Goal: Information Seeking & Learning: Learn about a topic

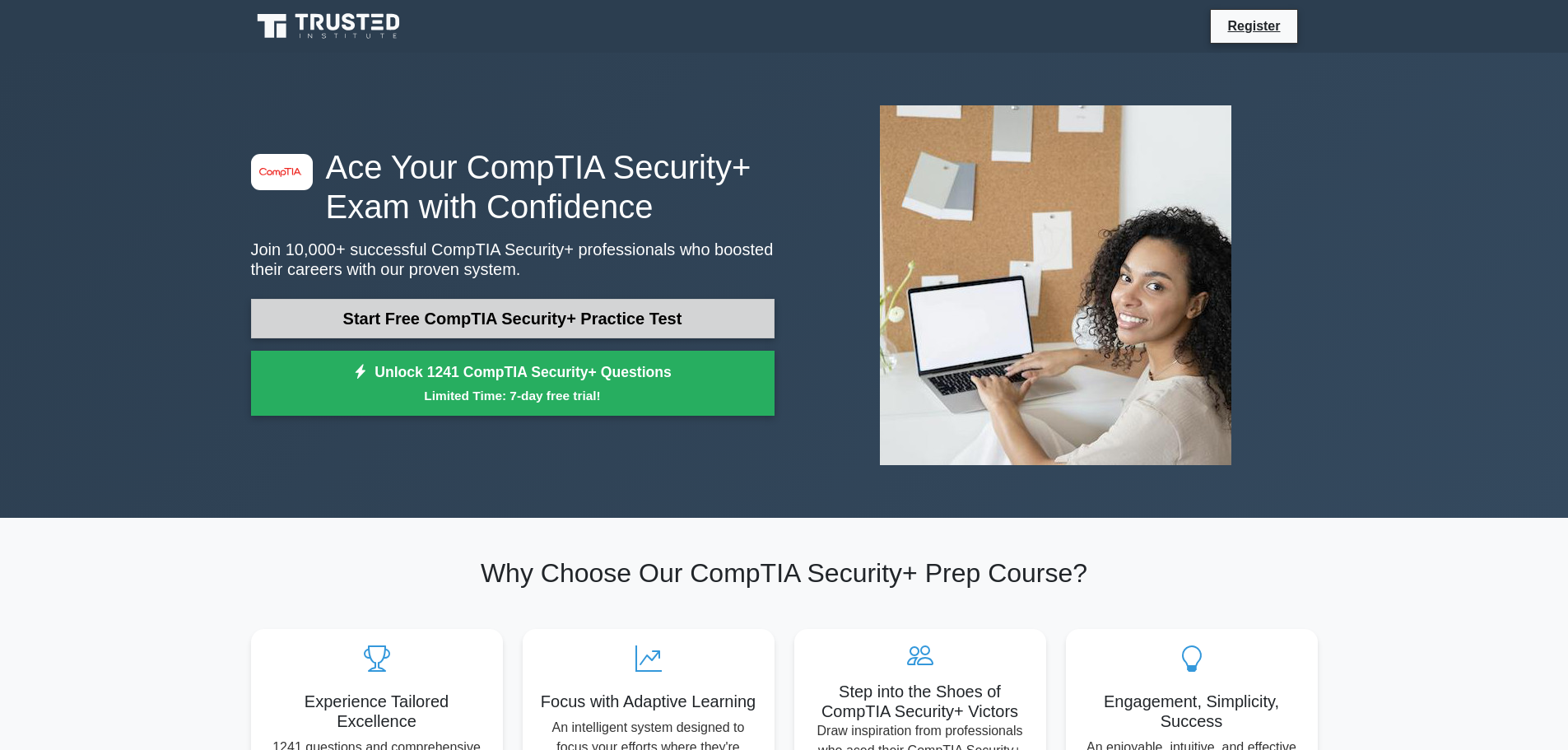
click at [577, 313] on link "Start Free CompTIA Security+ Practice Test" at bounding box center [512, 318] width 523 height 39
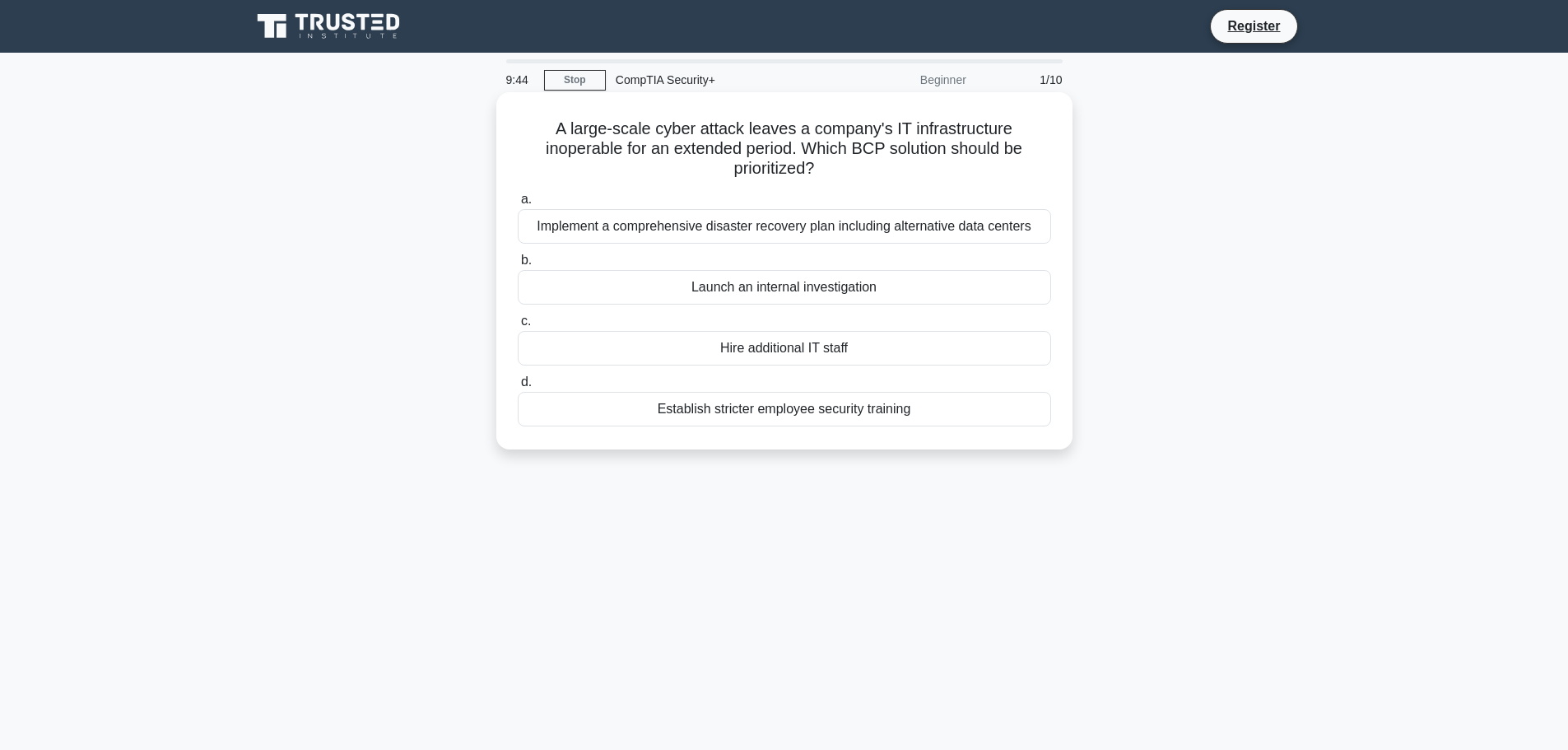
click at [906, 232] on div "Implement a comprehensive disaster recovery plan including alternative data cen…" at bounding box center [784, 226] width 534 height 34
click at [518, 205] on input "a. Implement a comprehensive disaster recovery plan including alternative data …" at bounding box center [518, 199] width 0 height 10
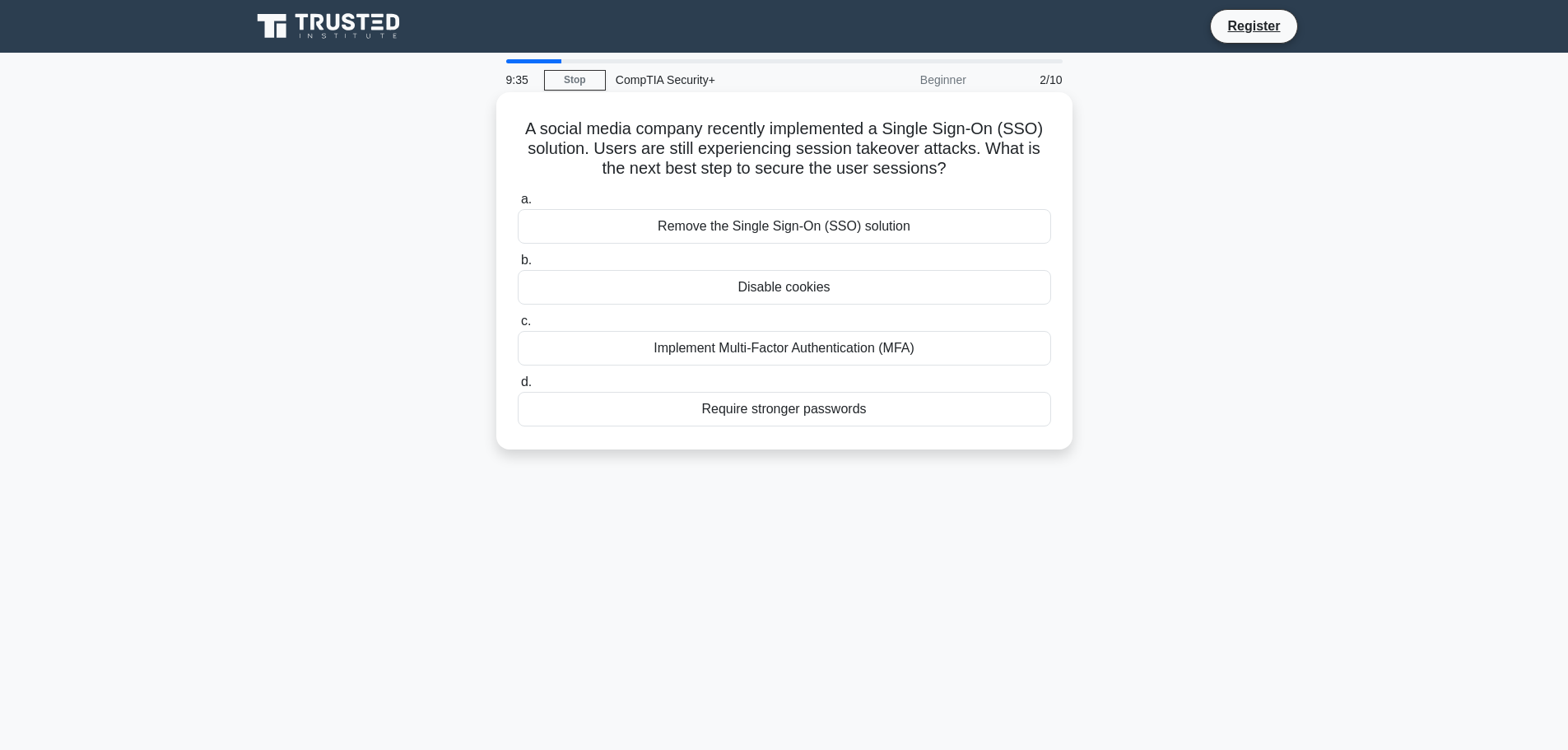
click at [881, 350] on div "Implement Multi-Factor Authentication (MFA)" at bounding box center [784, 348] width 534 height 34
click at [518, 327] on input "c. Implement Multi-Factor Authentication (MFA)" at bounding box center [518, 321] width 0 height 10
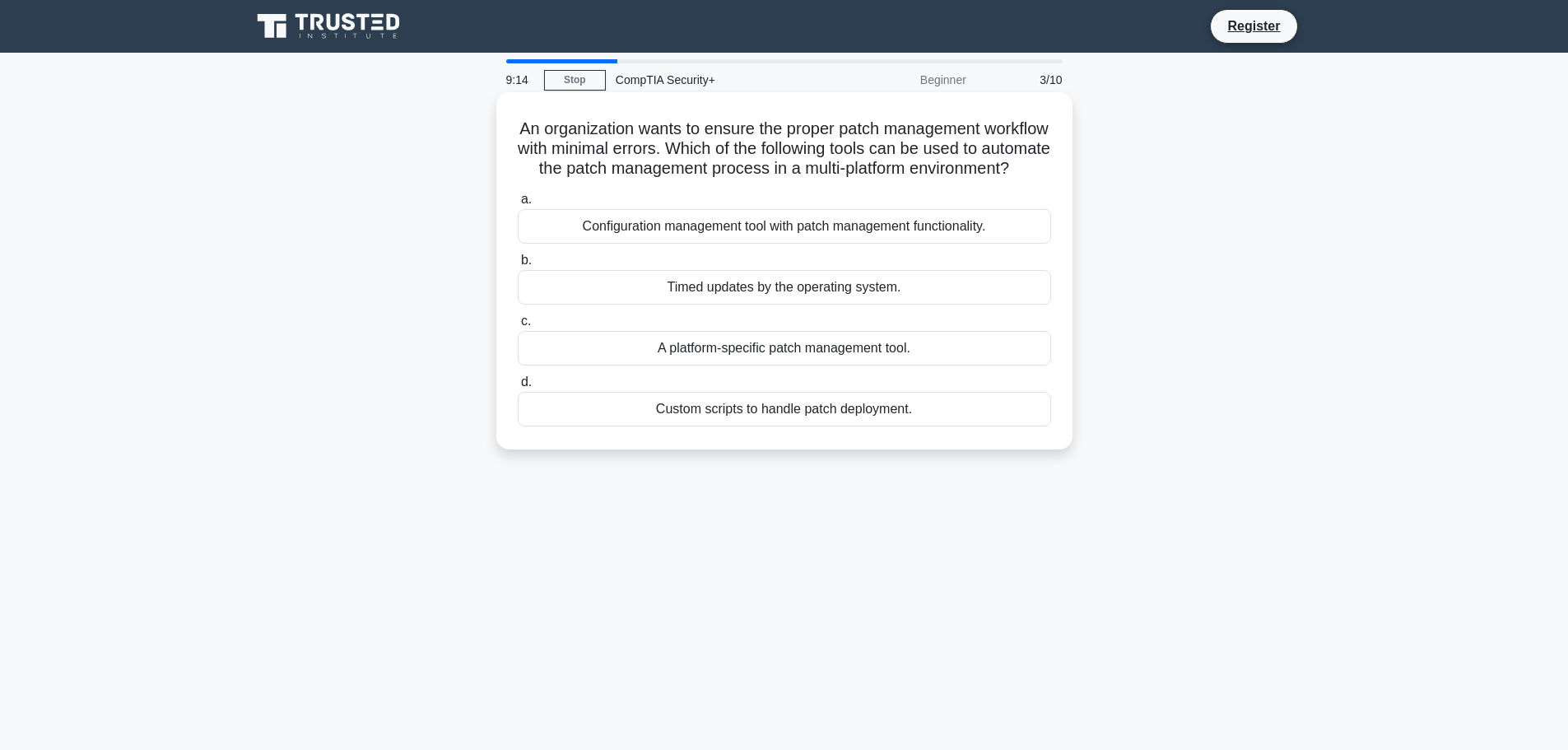
click at [999, 243] on div "Configuration management tool with patch management functionality." at bounding box center [784, 226] width 534 height 34
click at [518, 205] on input "a. Configuration management tool with patch management functionality." at bounding box center [518, 199] width 0 height 10
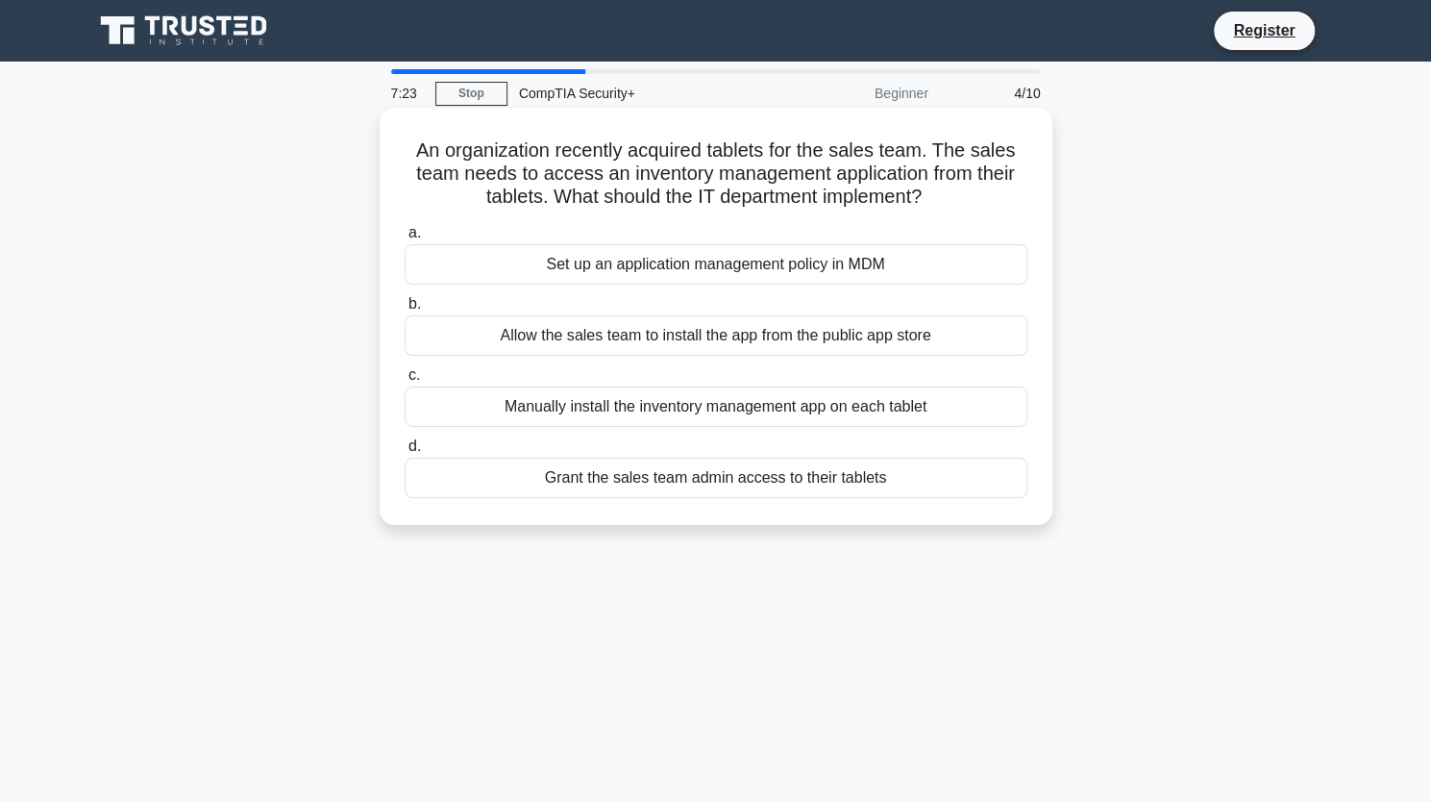
click at [898, 261] on div "Set up an application management policy in MDM" at bounding box center [716, 264] width 623 height 40
click at [405, 239] on input "a. Set up an application management policy in MDM" at bounding box center [405, 233] width 0 height 12
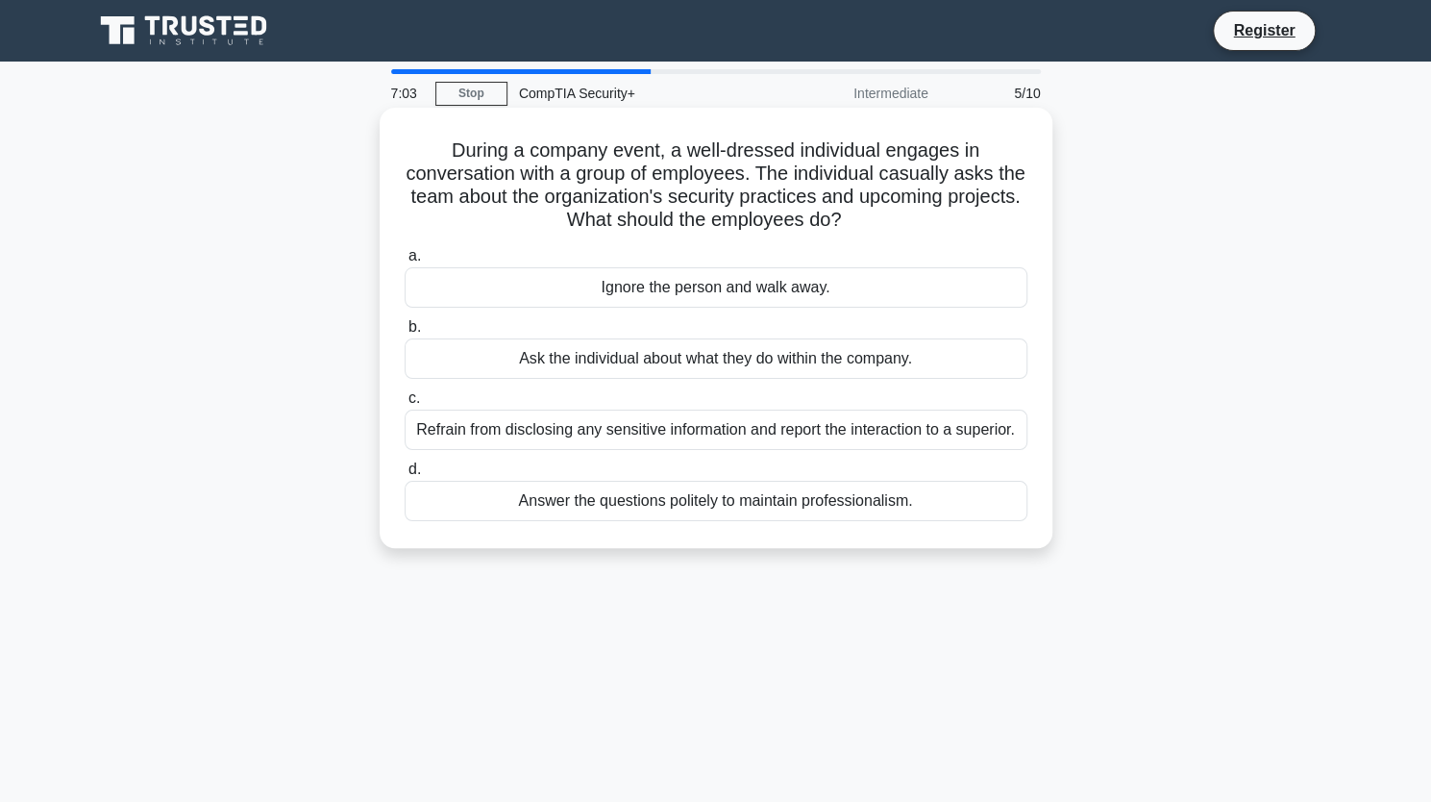
click at [992, 430] on div "Refrain from disclosing any sensitive information and report the interaction to…" at bounding box center [716, 429] width 623 height 40
click at [405, 405] on input "c. Refrain from disclosing any sensitive information and report the interaction…" at bounding box center [405, 398] width 0 height 12
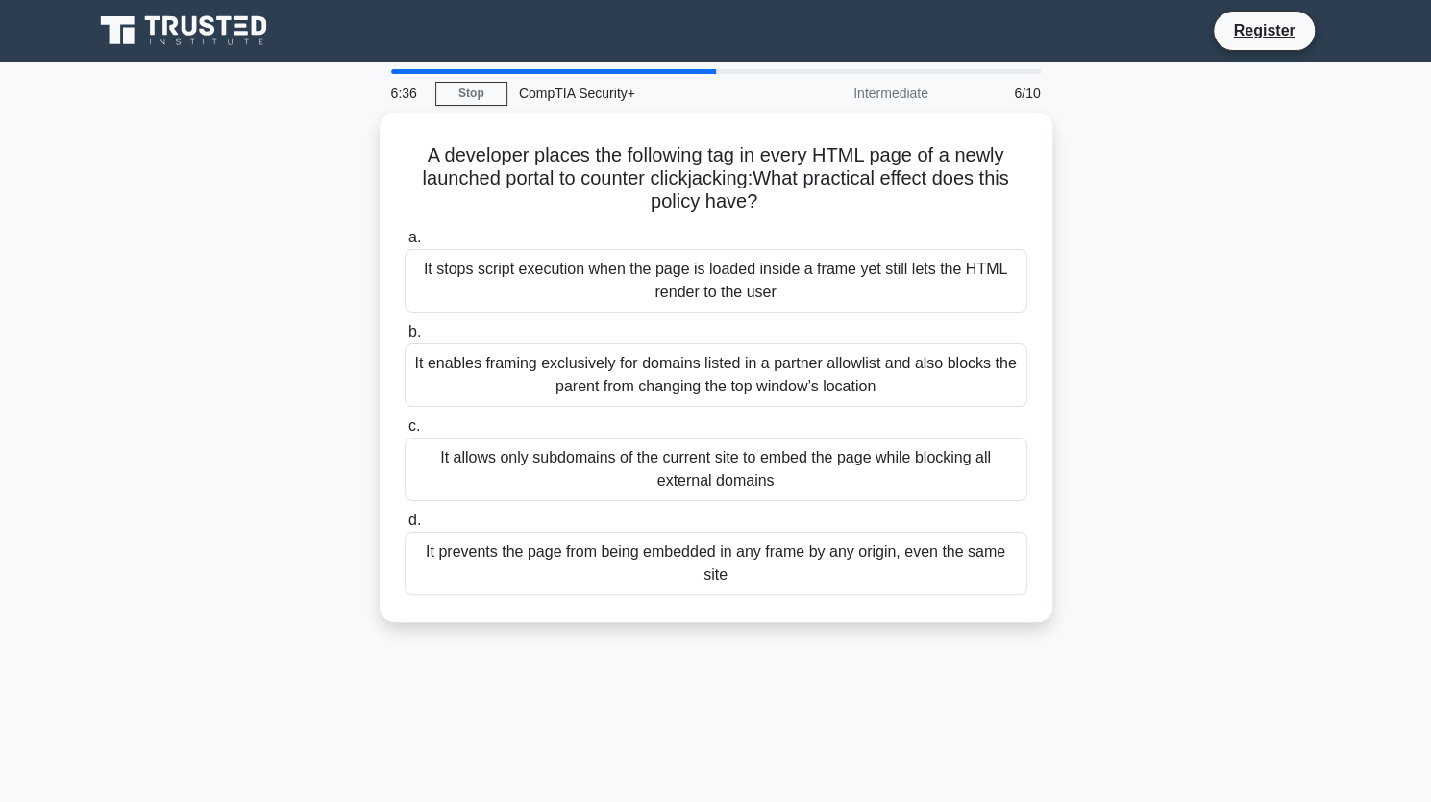
drag, startPoint x: 1111, startPoint y: 473, endPoint x: 1144, endPoint y: 520, distance: 57.3
click at [1144, 520] on div "A developer places the following tag in every HTML page of a newly launched por…" at bounding box center [716, 378] width 1269 height 532
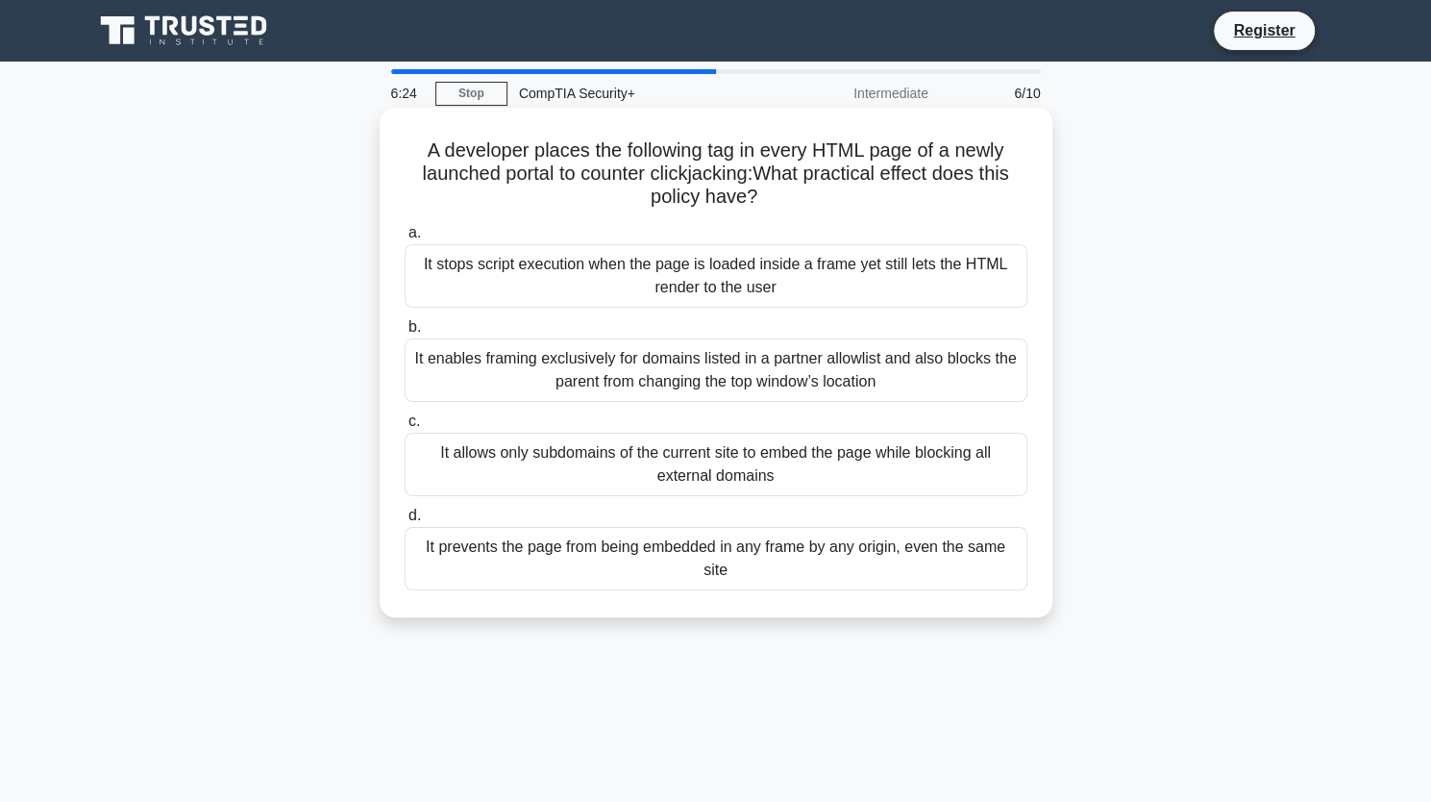
click at [888, 289] on div "It stops script execution when the page is loaded inside a frame yet still lets…" at bounding box center [716, 275] width 623 height 63
click at [405, 239] on input "a. It stops script execution when the page is loaded inside a frame yet still l…" at bounding box center [405, 233] width 0 height 12
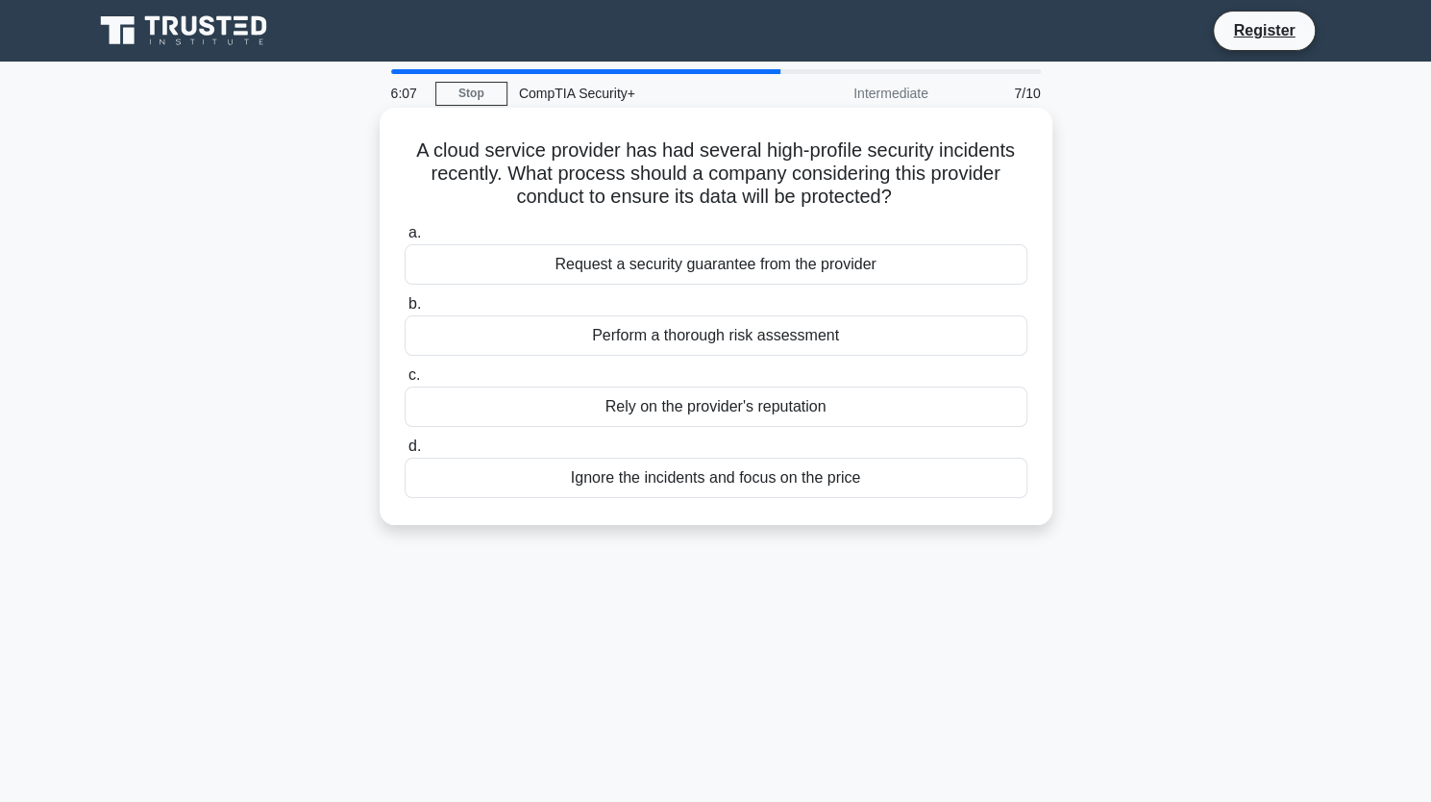
click at [897, 337] on div "Perform a thorough risk assessment" at bounding box center [716, 335] width 623 height 40
click at [405, 310] on input "b. Perform a thorough risk assessment" at bounding box center [405, 304] width 0 height 12
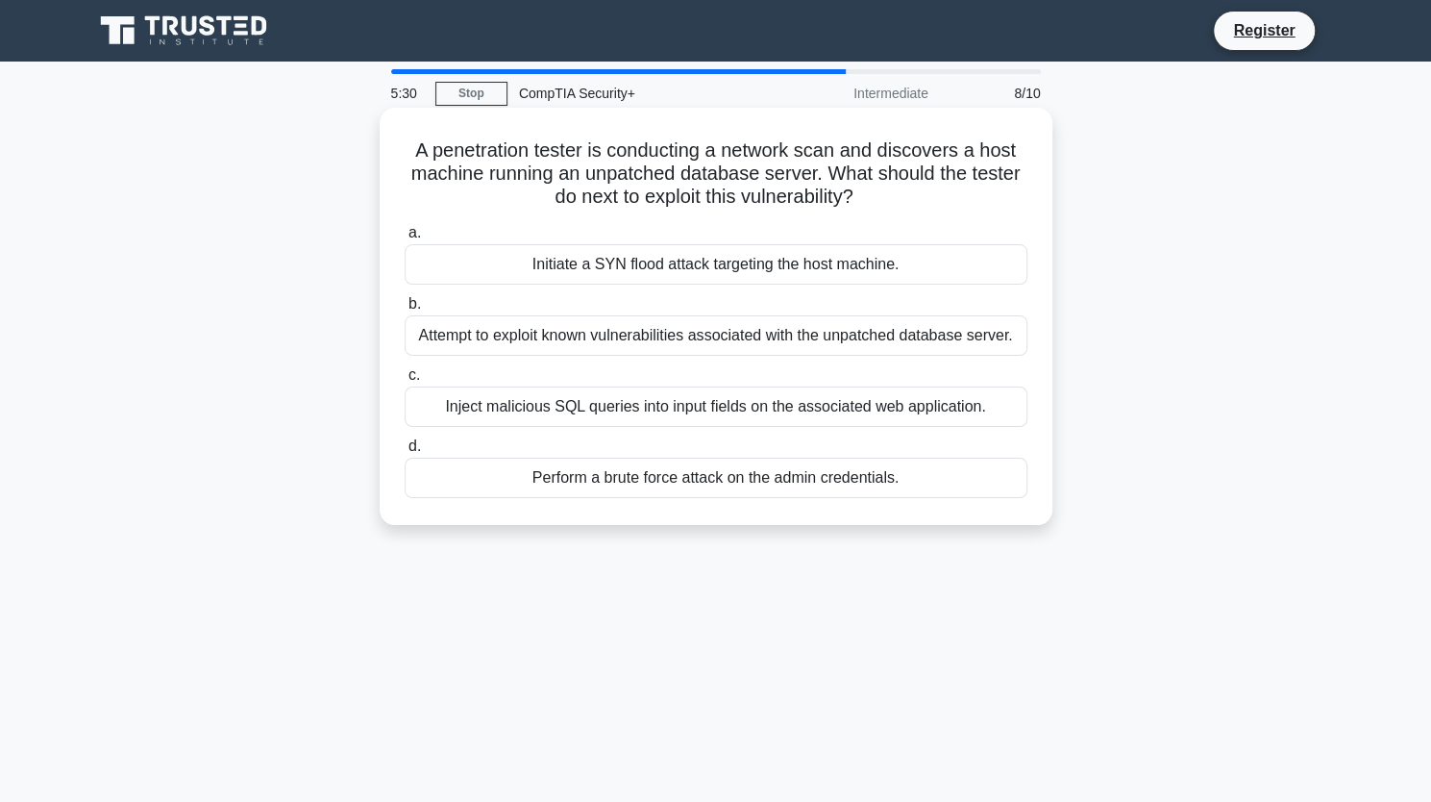
click at [896, 349] on div "Attempt to exploit known vulnerabilities associated with the unpatched database…" at bounding box center [716, 335] width 623 height 40
click at [405, 310] on input "b. Attempt to exploit known vulnerabilities associated with the unpatched datab…" at bounding box center [405, 304] width 0 height 12
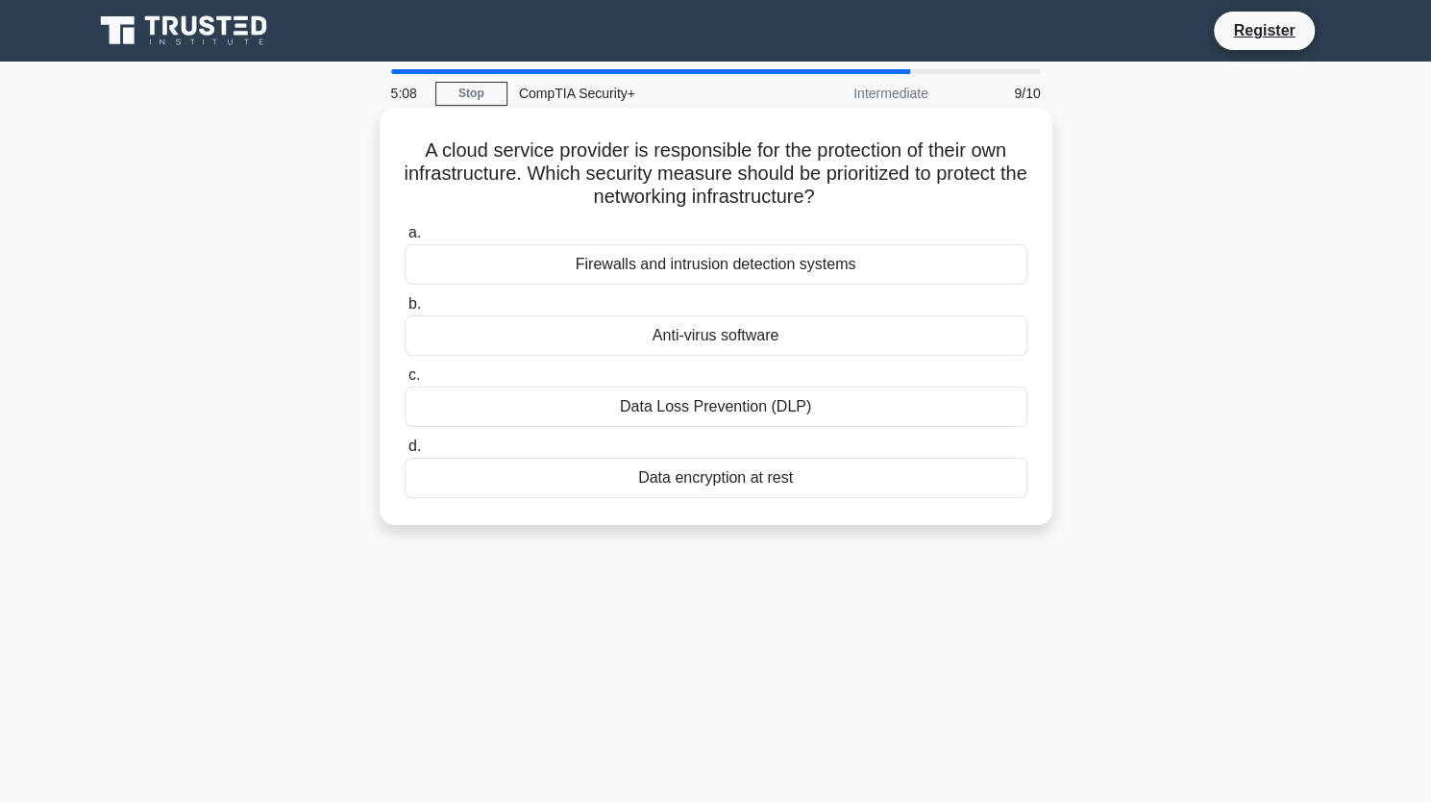
click at [856, 269] on div "Firewalls and intrusion detection systems" at bounding box center [716, 264] width 623 height 40
click at [405, 239] on input "a. Firewalls and intrusion detection systems" at bounding box center [405, 233] width 0 height 12
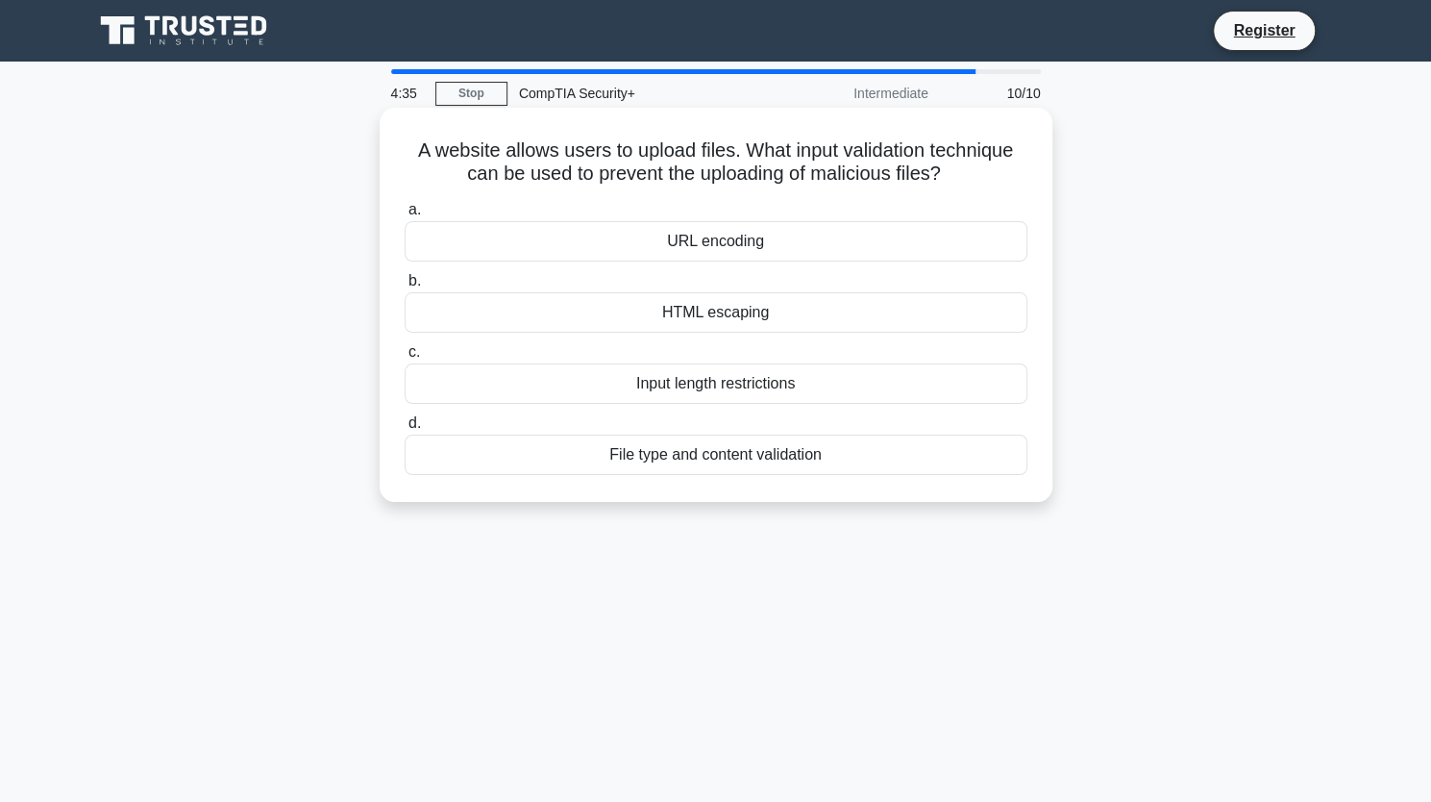
click at [897, 460] on div "File type and content validation" at bounding box center [716, 454] width 623 height 40
click at [405, 430] on input "d. File type and content validation" at bounding box center [405, 423] width 0 height 12
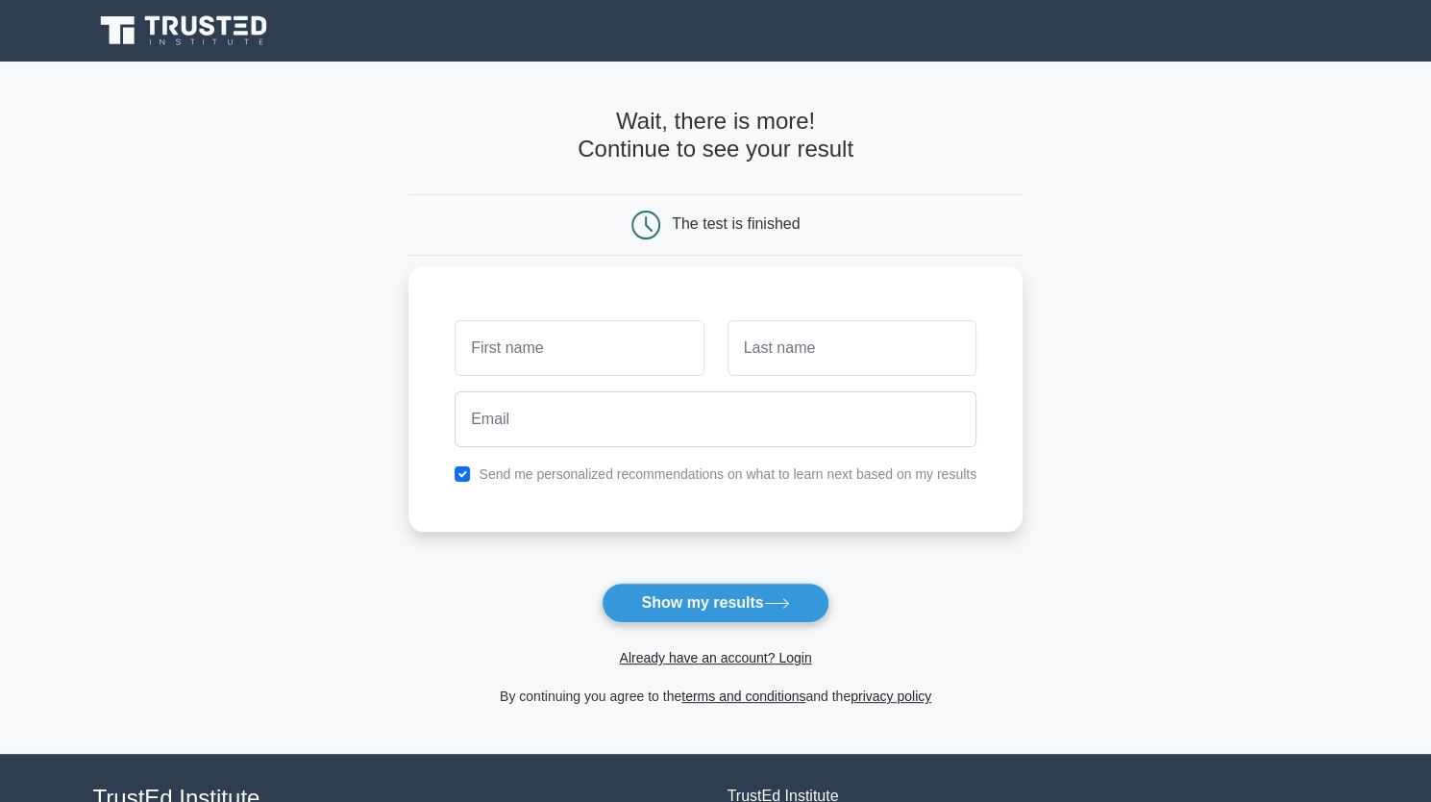
click at [601, 355] on input "text" at bounding box center [579, 348] width 249 height 56
type input "Ben"
type input "Merkli"
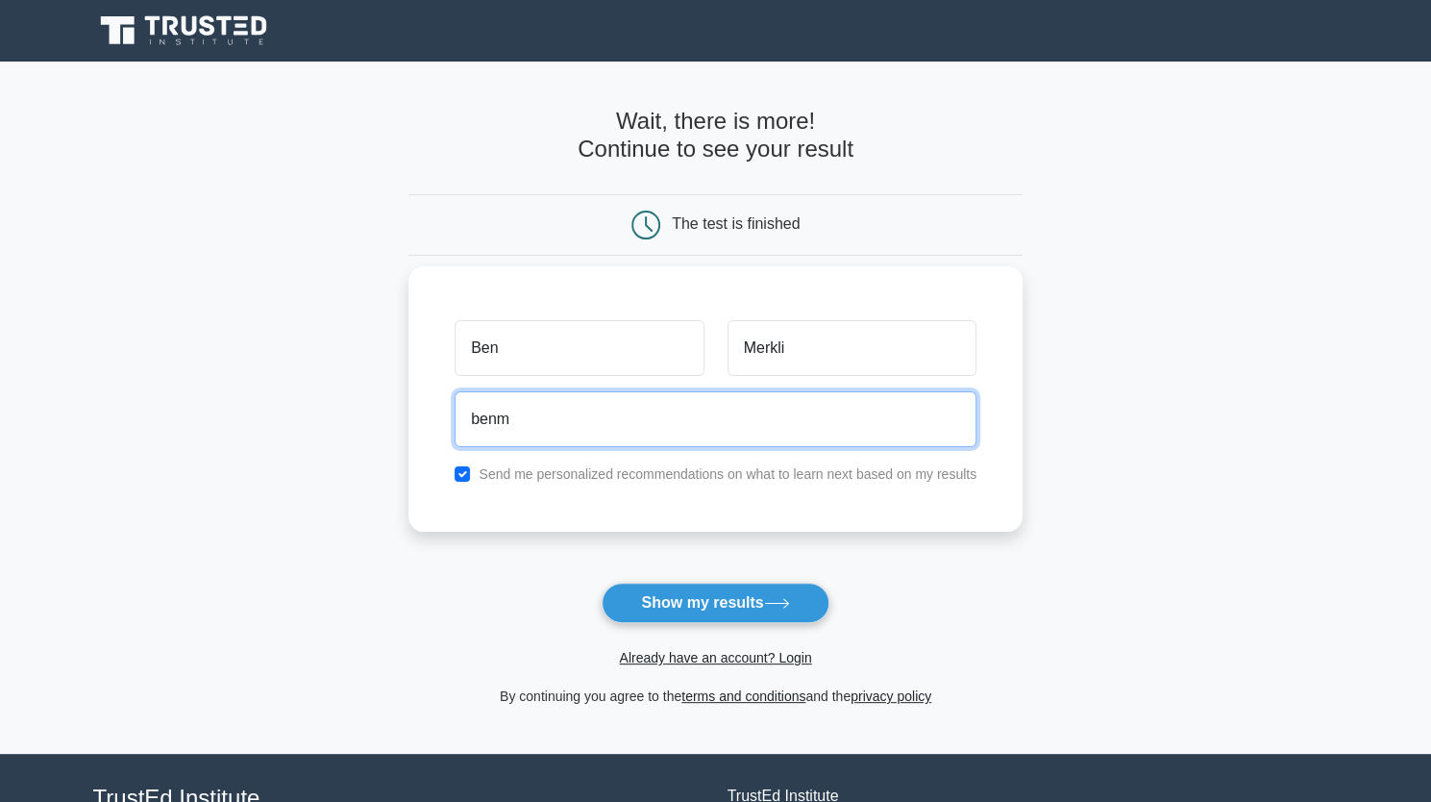
type input "benmerkli@icloud.com"
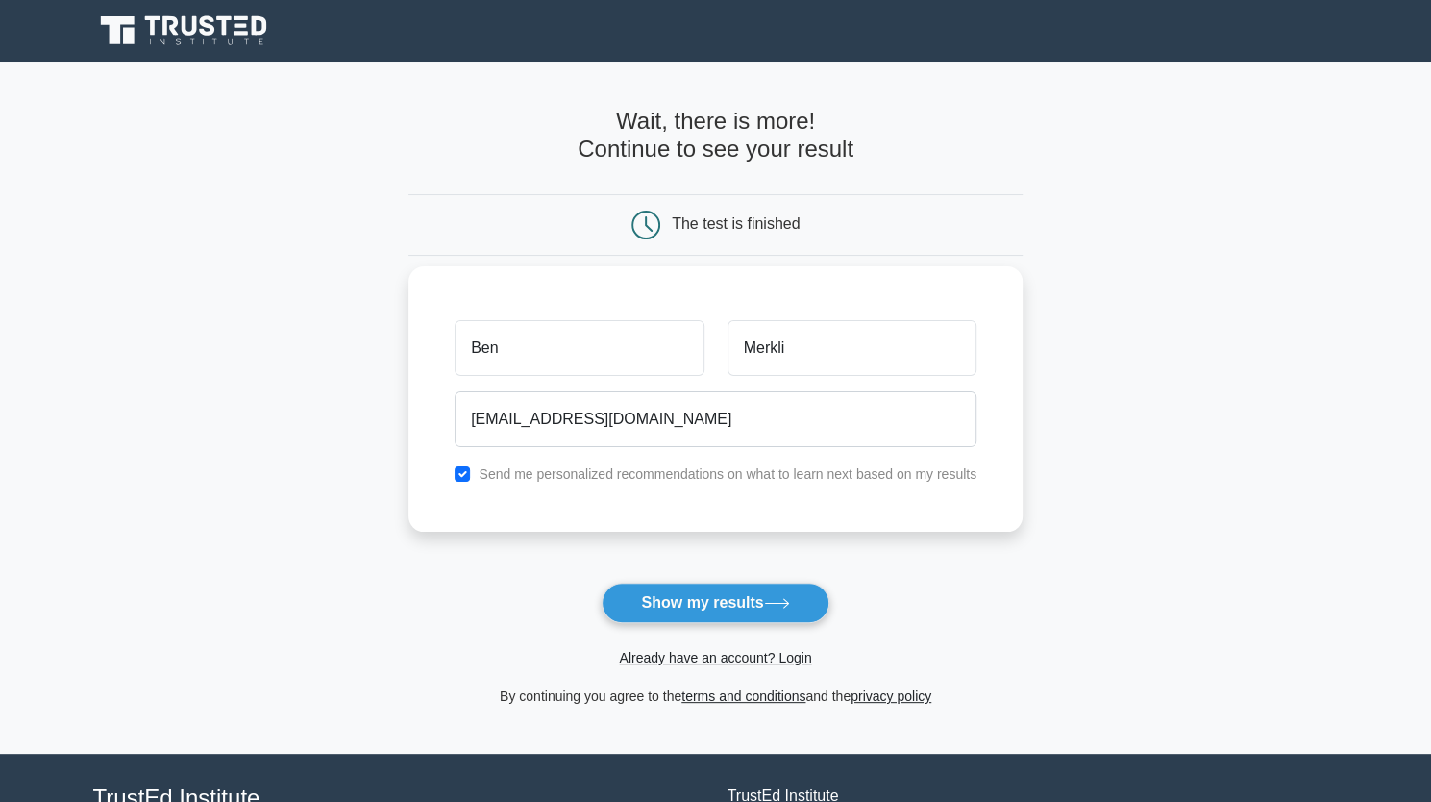
click at [796, 477] on label "Send me personalized recommendations on what to learn next based on my results" at bounding box center [728, 473] width 498 height 15
click at [713, 480] on label "Send me personalized recommendations on what to learn next based on my results" at bounding box center [728, 473] width 498 height 15
click at [661, 475] on label "Send me personalized recommendations on what to learn next based on my results" at bounding box center [728, 473] width 498 height 15
click at [654, 474] on label "Send me personalized recommendations on what to learn next based on my results" at bounding box center [728, 473] width 498 height 15
click at [465, 474] on input "checkbox" at bounding box center [462, 473] width 15 height 15
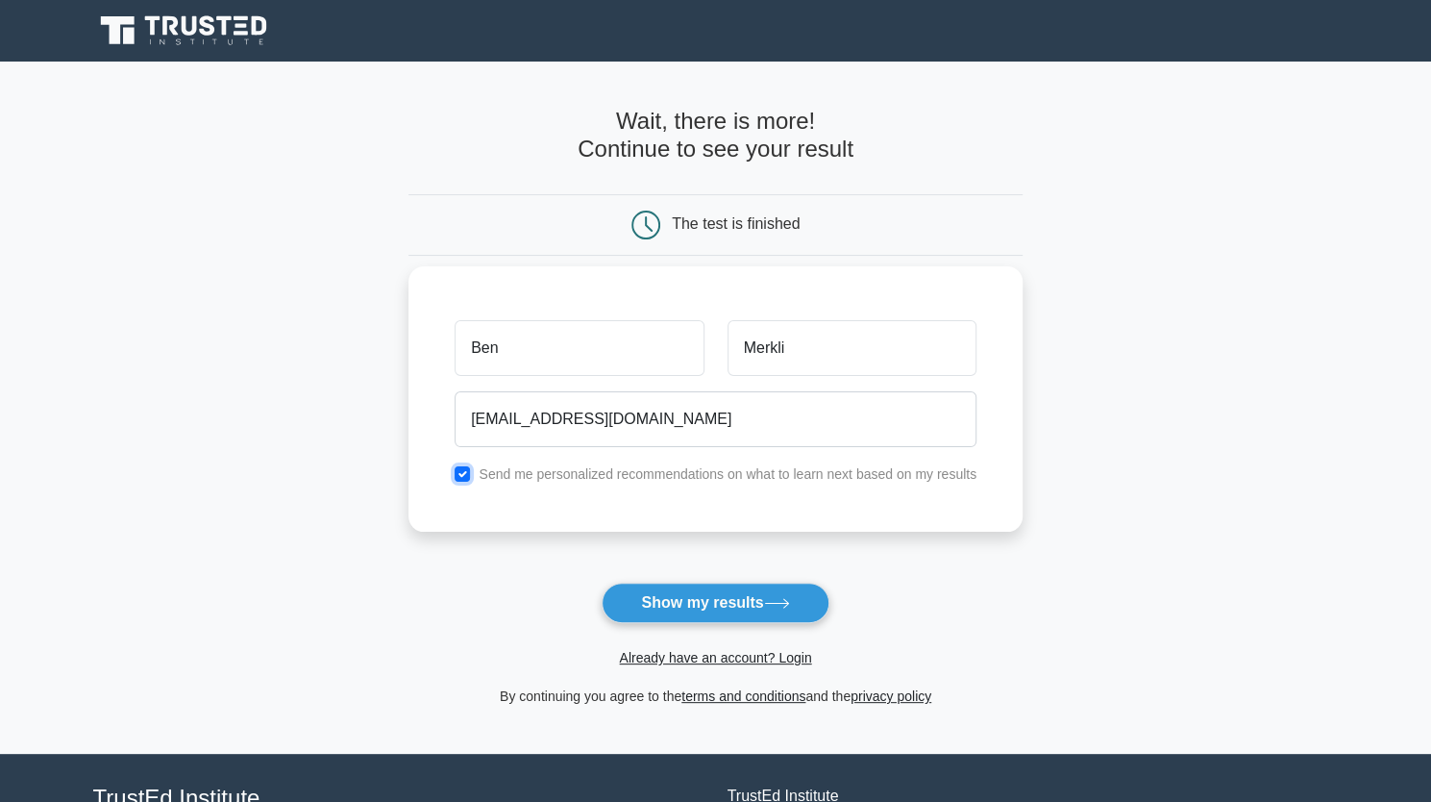
checkbox input "false"
click at [717, 604] on button "Show my results" at bounding box center [715, 602] width 227 height 40
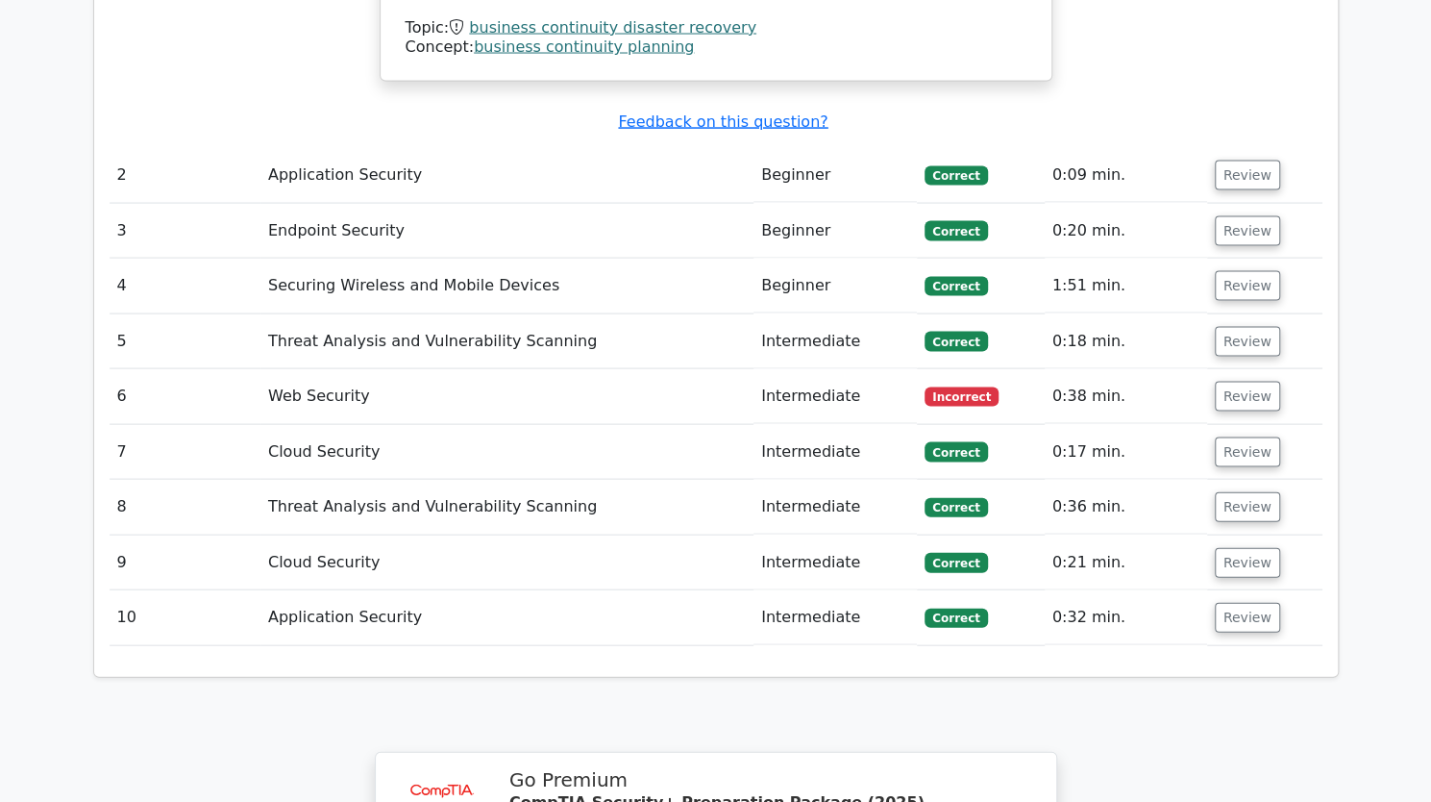
scroll to position [2114, 0]
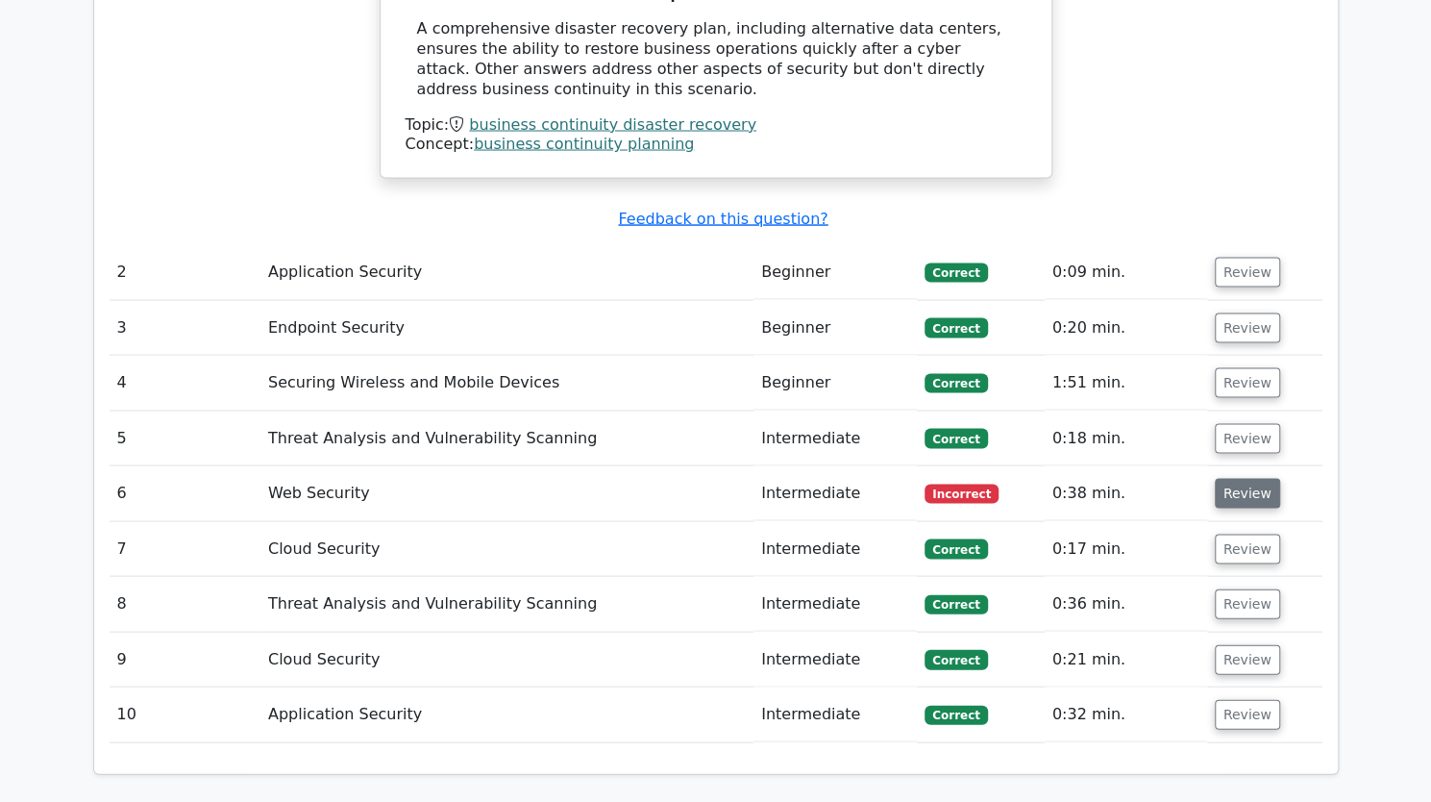
click at [1233, 478] on button "Review" at bounding box center [1247, 493] width 65 height 30
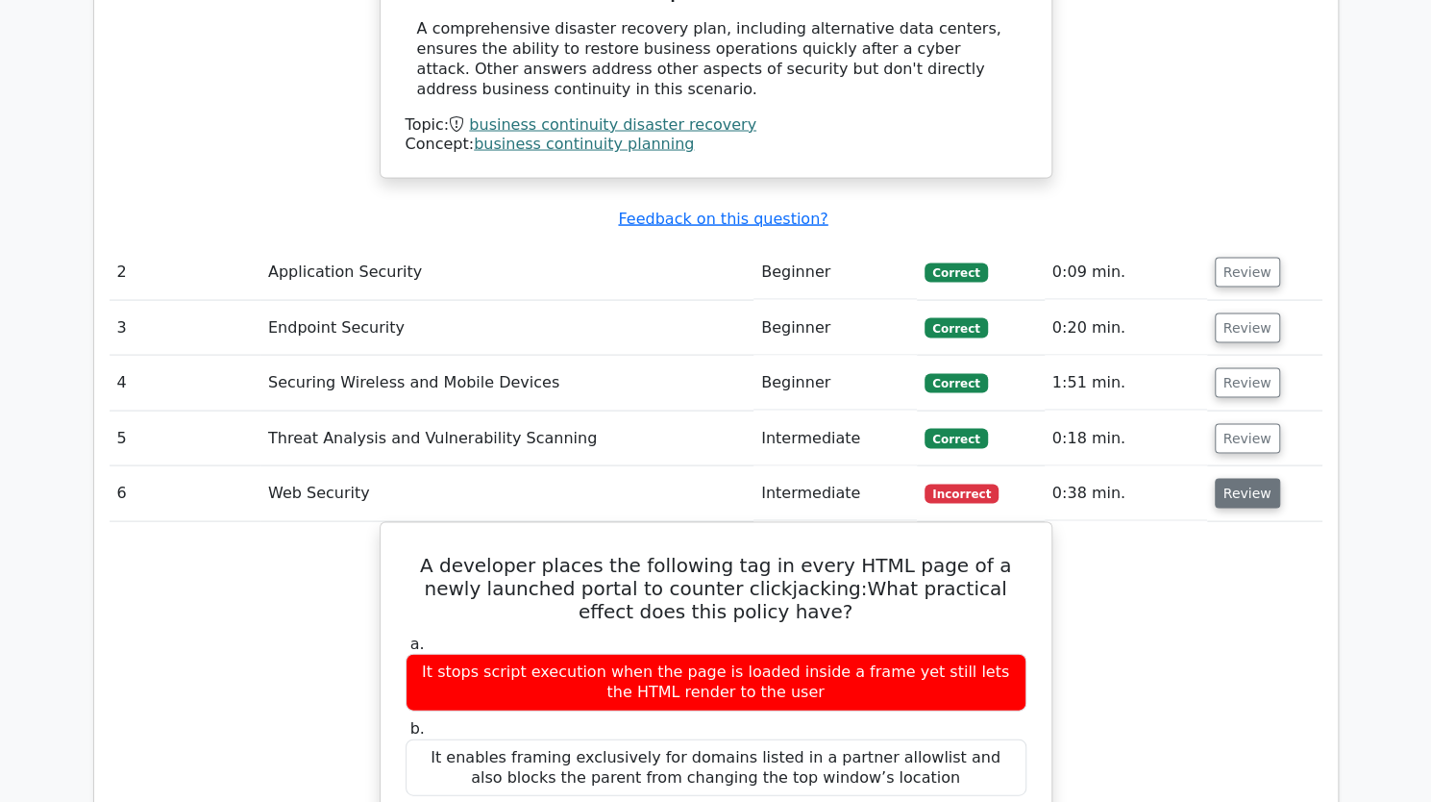
click at [1232, 478] on button "Review" at bounding box center [1247, 493] width 65 height 30
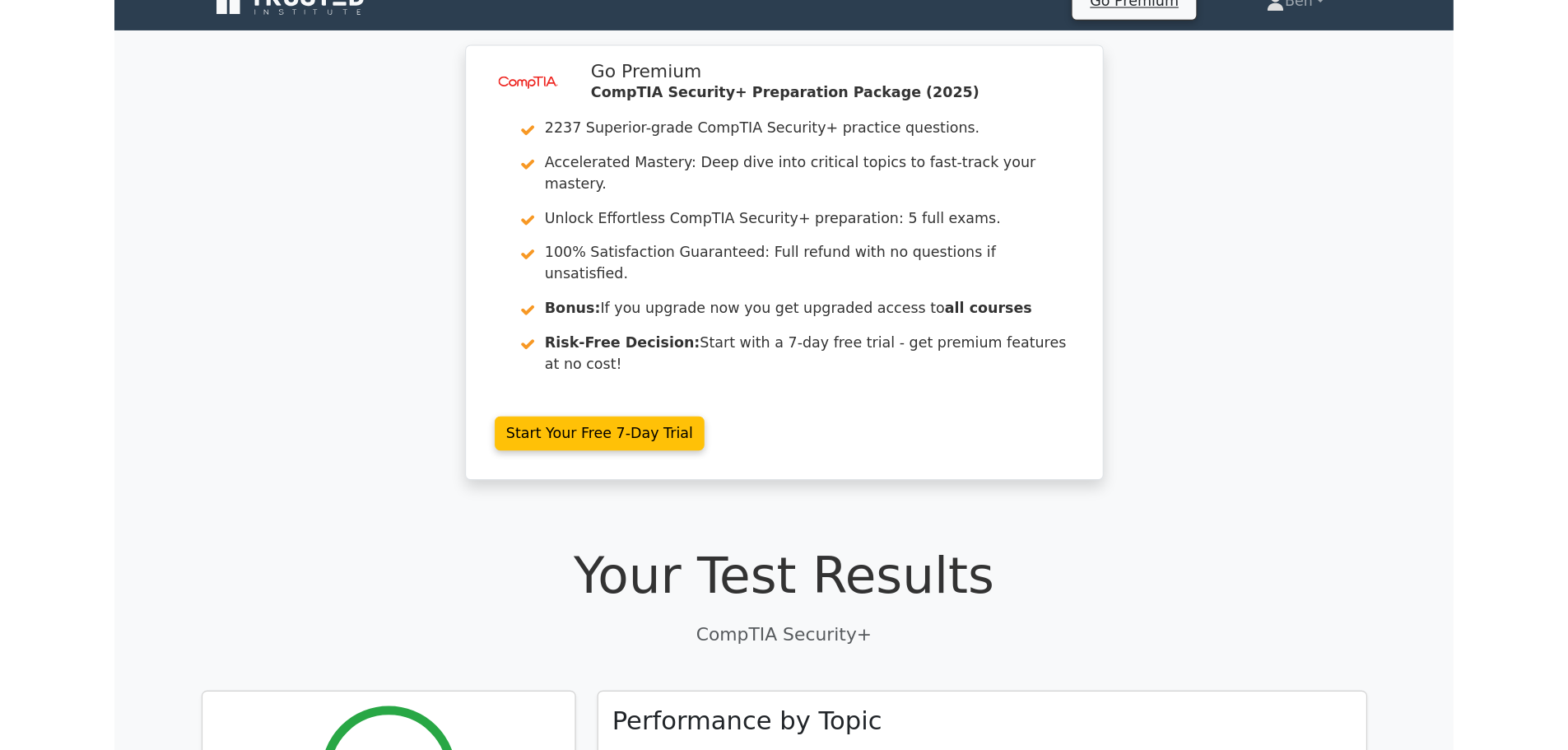
scroll to position [0, 0]
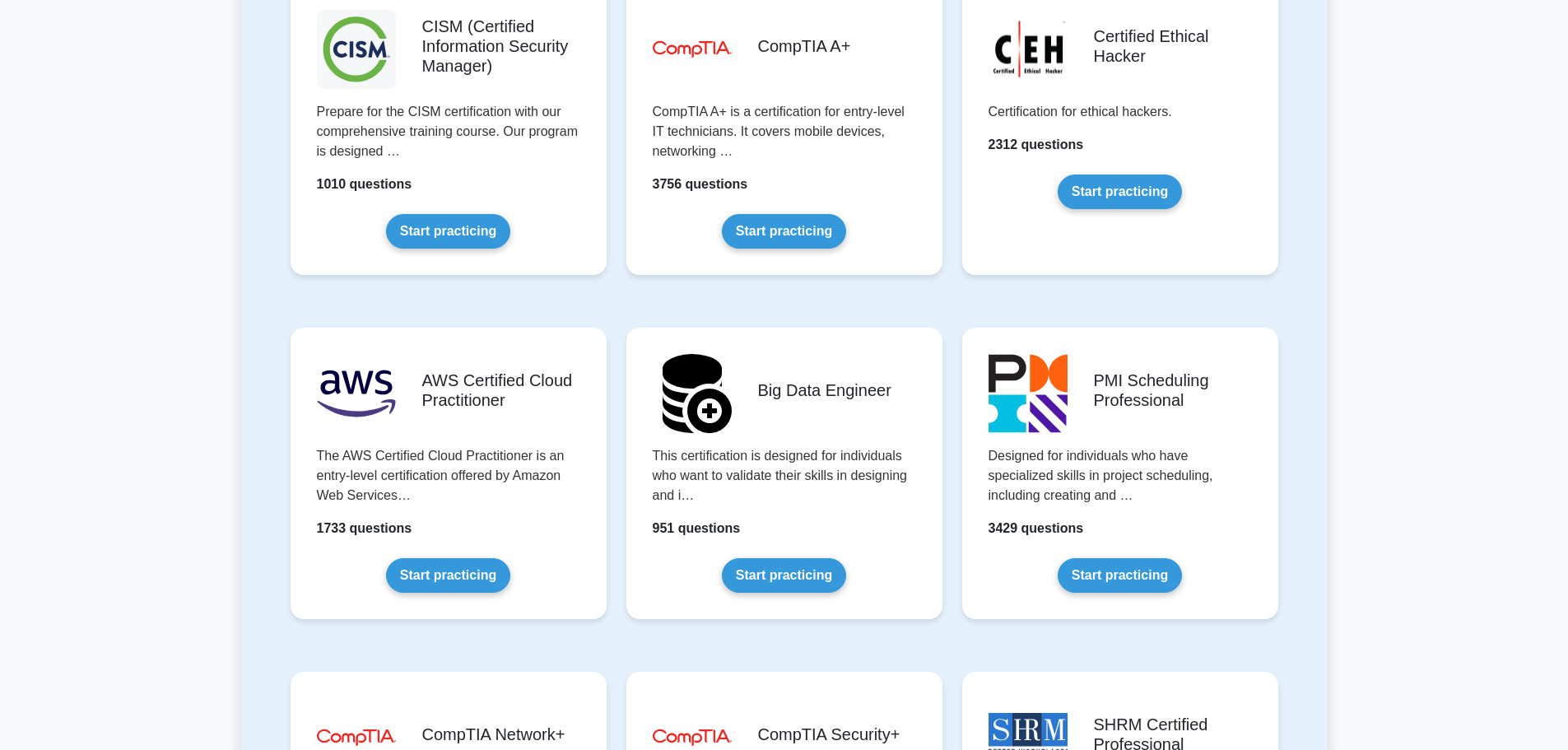
scroll to position [2468, 0]
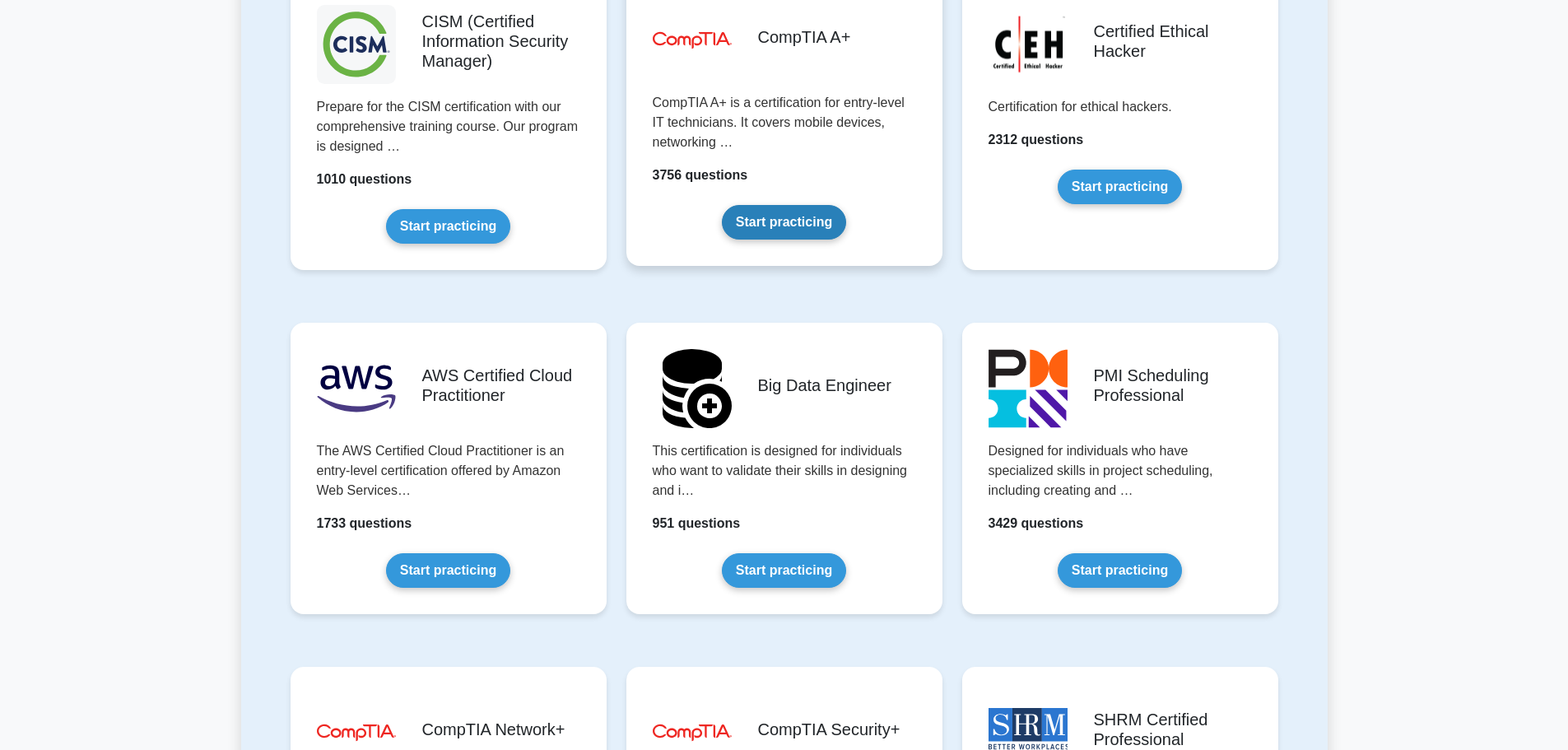
click at [771, 223] on link "Start practicing" at bounding box center [784, 222] width 124 height 34
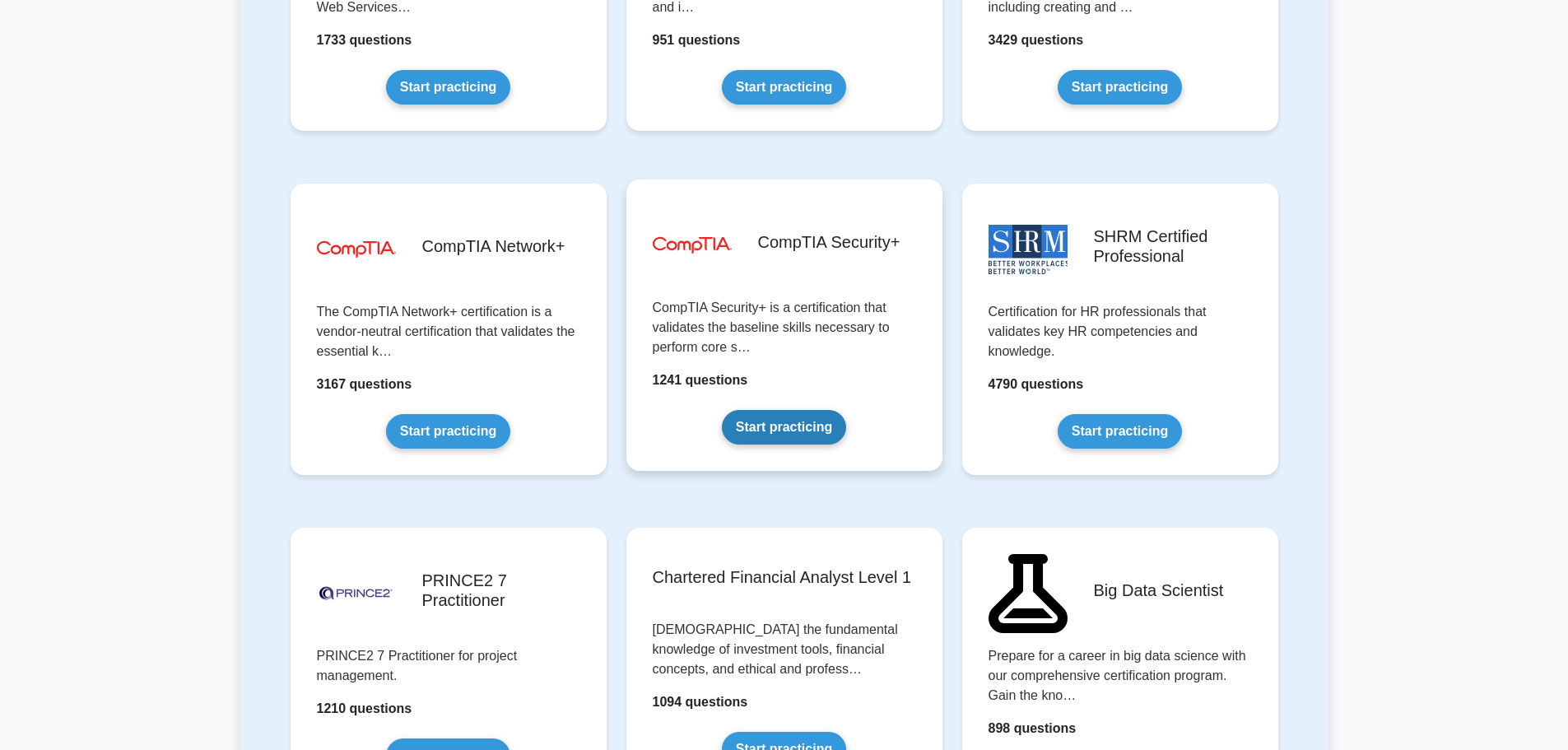
scroll to position [2962, 0]
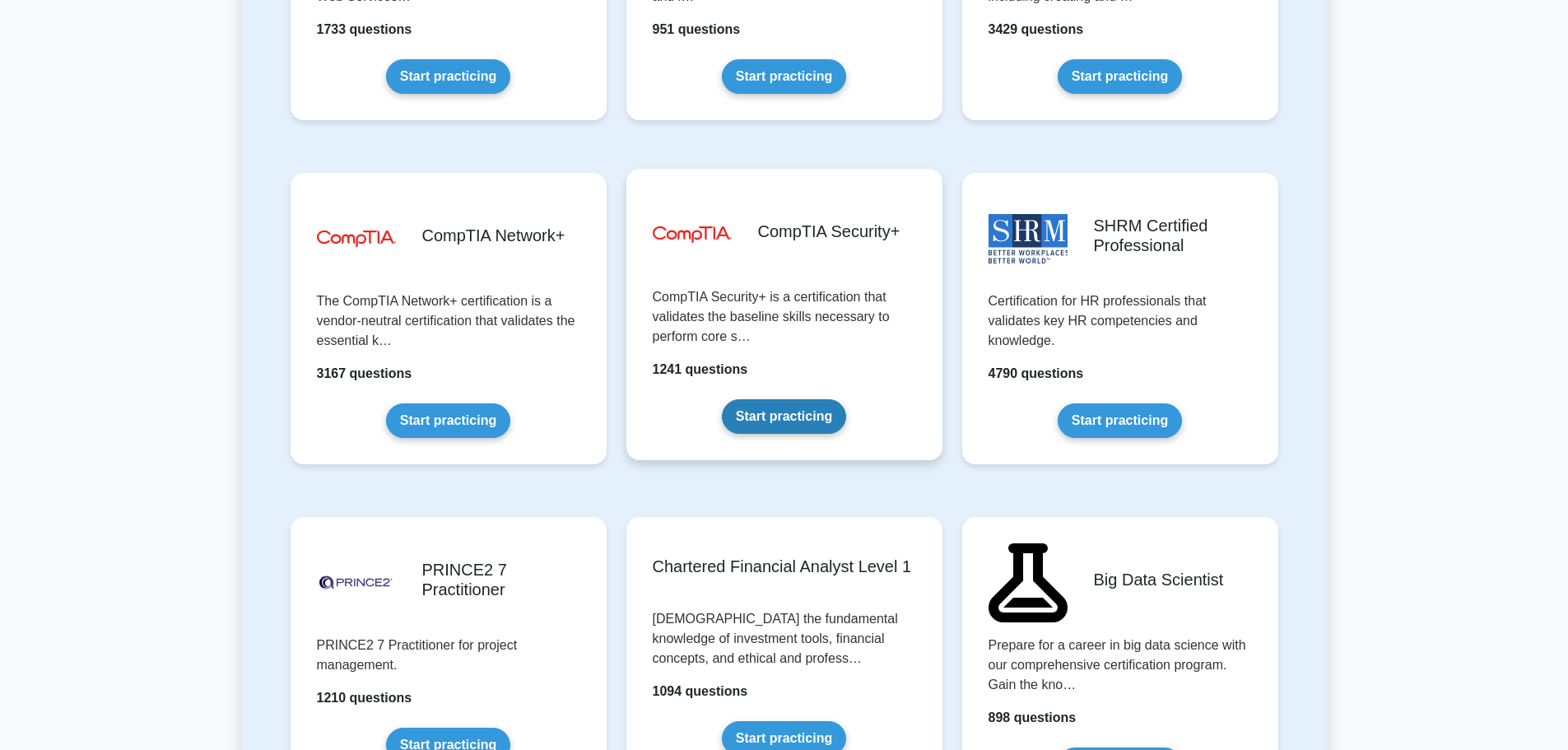
click at [754, 324] on link "Start practicing" at bounding box center [784, 416] width 124 height 34
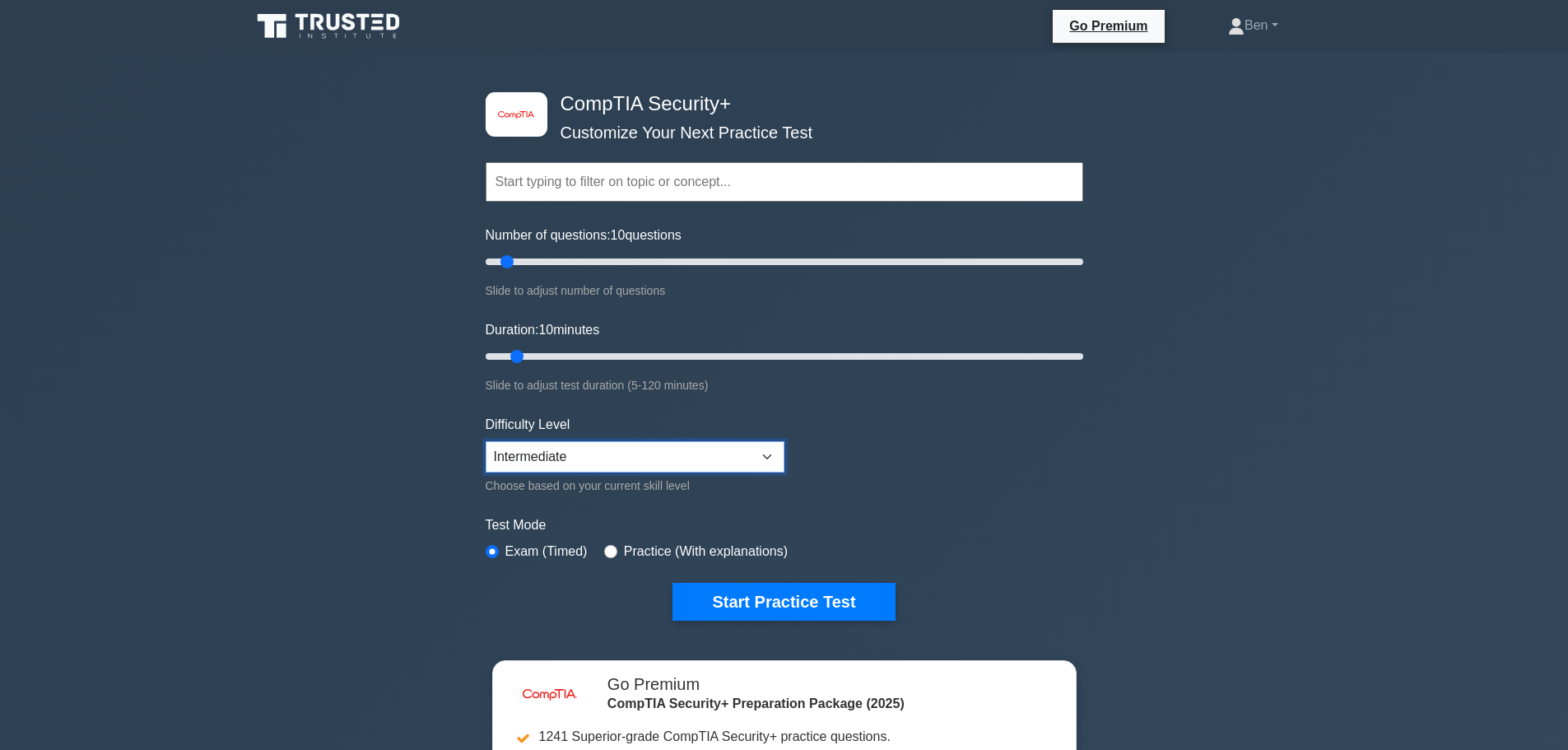
click at [624, 447] on select "Beginner Intermediate Expert" at bounding box center [635, 456] width 299 height 32
click at [624, 449] on select "Beginner Intermediate Expert" at bounding box center [635, 456] width 299 height 32
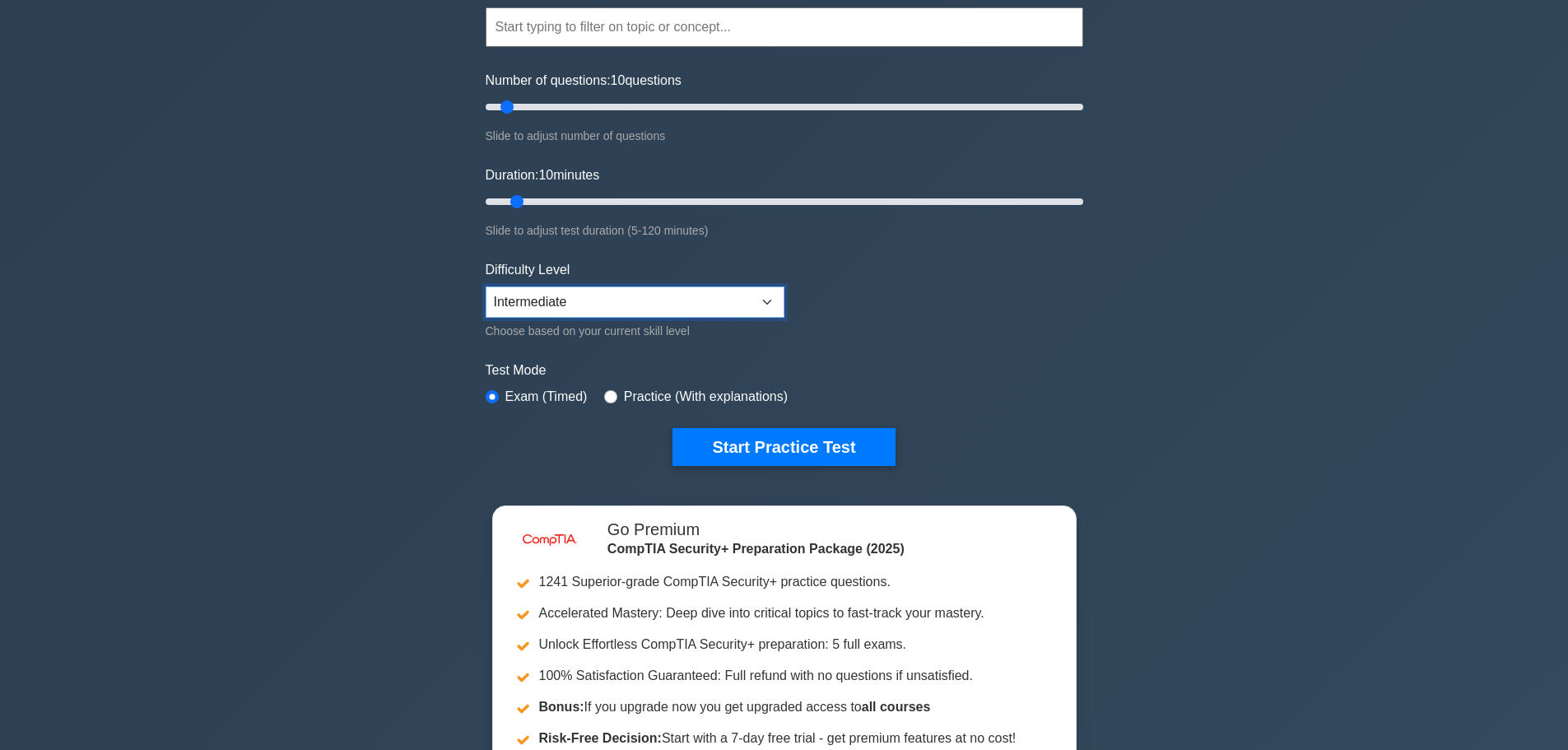
scroll to position [164, 0]
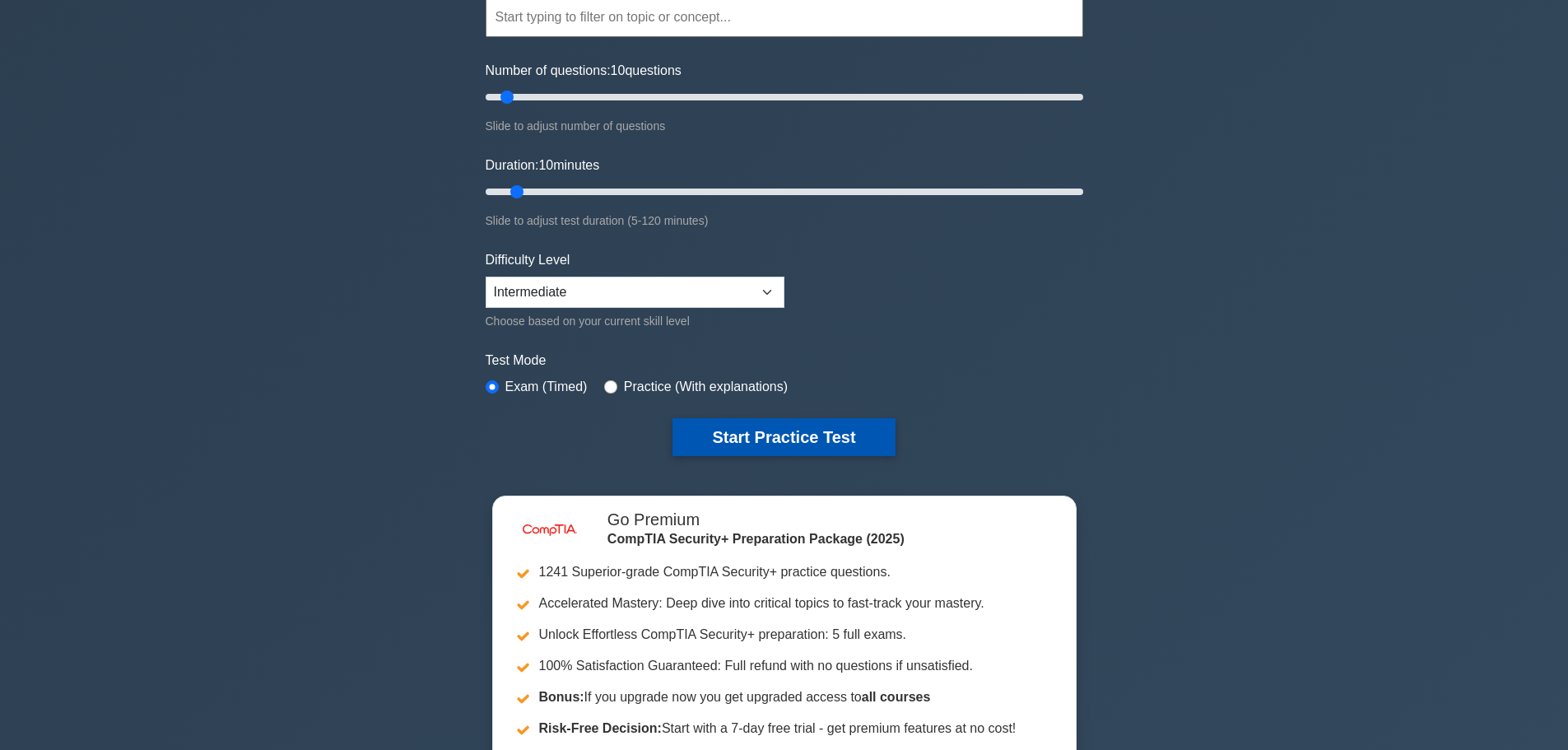
click at [840, 433] on button "Start Practice Test" at bounding box center [783, 437] width 222 height 38
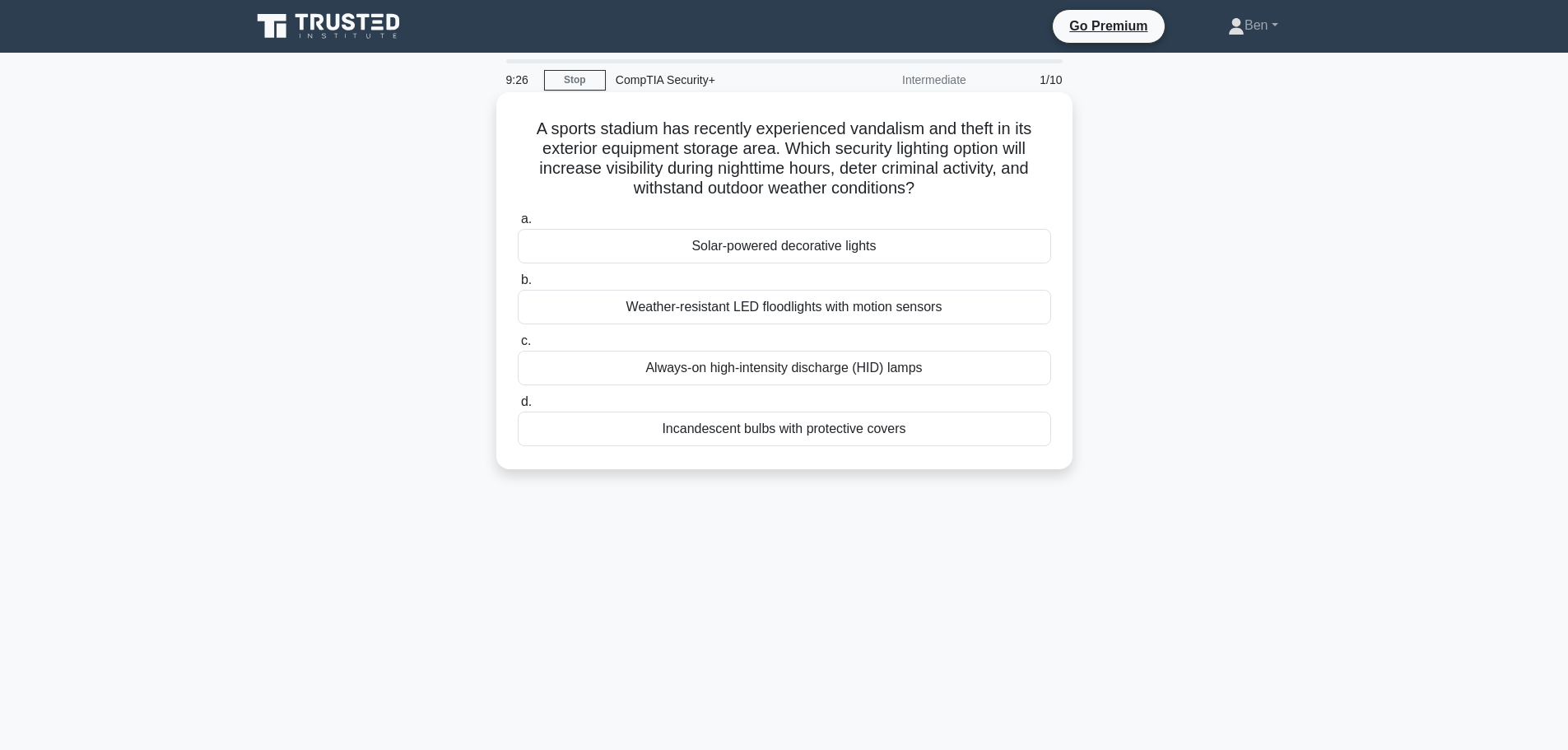
click at [802, 305] on div "Weather-resistant LED floodlights with motion sensors" at bounding box center [784, 307] width 534 height 34
click at [518, 285] on input "b. Weather-resistant LED floodlights with motion sensors" at bounding box center [518, 280] width 0 height 10
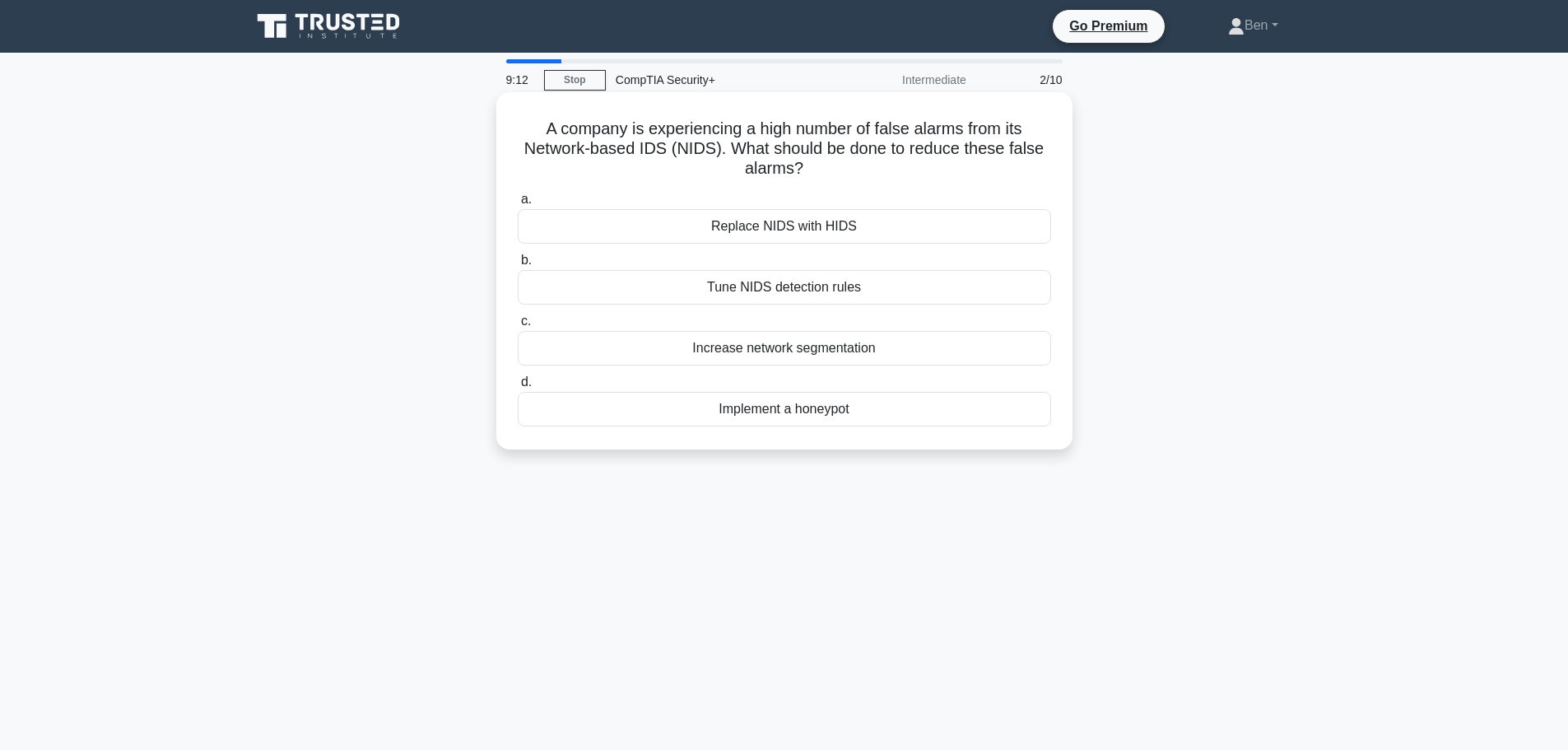
click at [989, 284] on div "Tune NIDS detection rules" at bounding box center [784, 287] width 534 height 34
click at [518, 265] on input "b. Tune NIDS detection rules" at bounding box center [518, 260] width 0 height 10
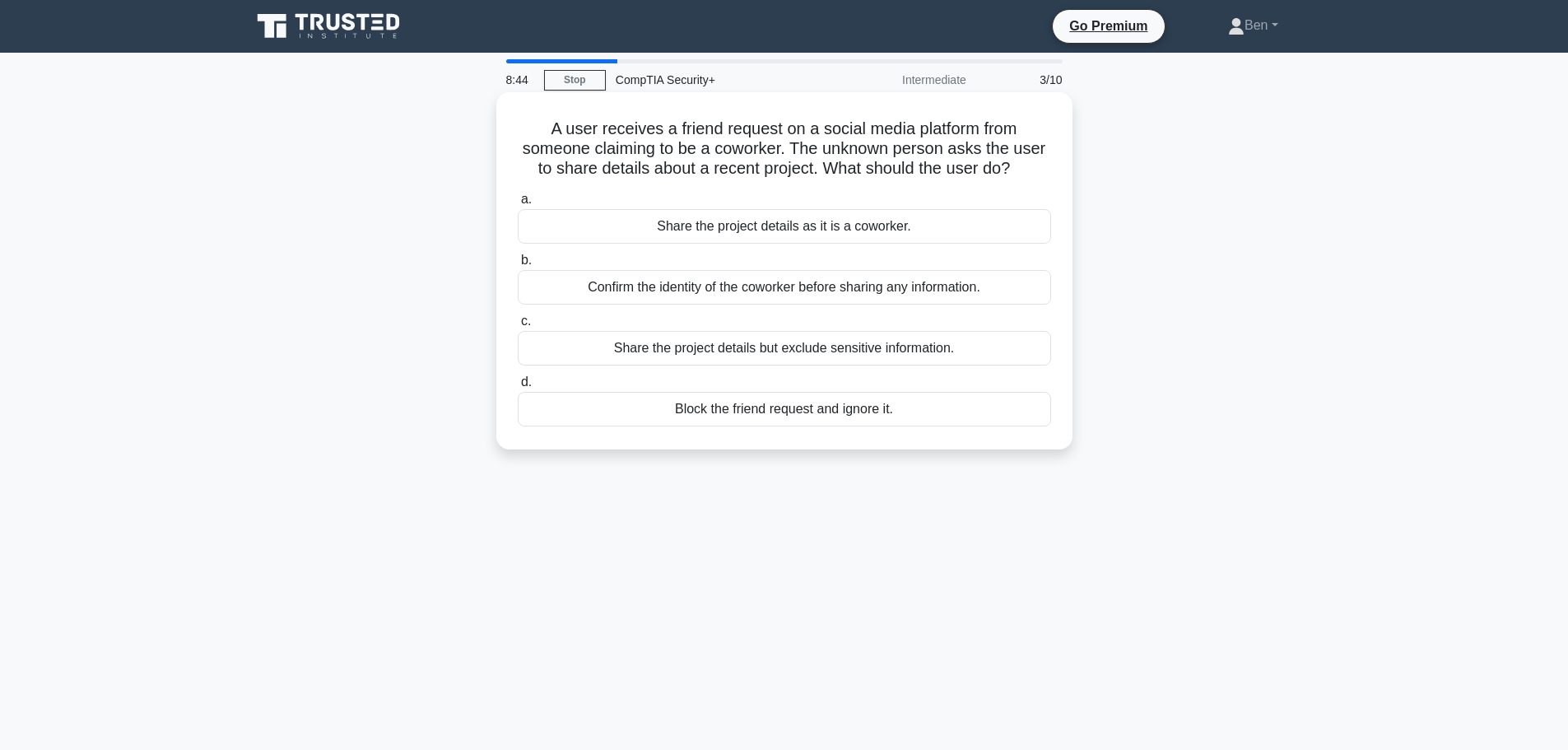
click at [815, 288] on div "Confirm the identity of the coworker before sharing any information." at bounding box center [784, 287] width 534 height 34
click at [518, 265] on input "b. Confirm the identity of the coworker before sharing any information." at bounding box center [518, 260] width 0 height 10
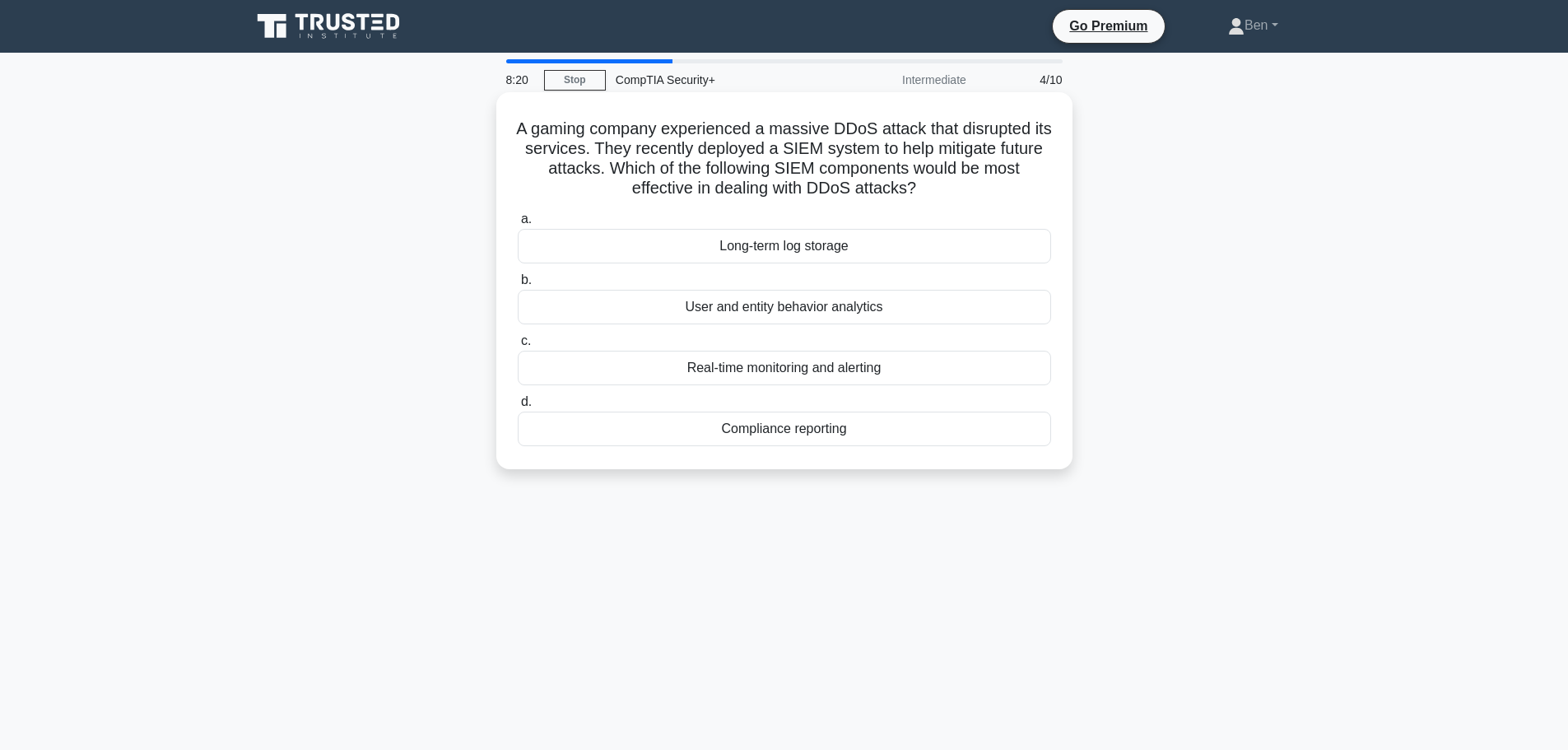
click at [871, 370] on div "Real-time monitoring and alerting" at bounding box center [784, 367] width 534 height 34
click at [518, 347] on input "c. Real-time monitoring and alerting" at bounding box center [518, 341] width 0 height 10
click at [979, 371] on div "Identity and access management controls" at bounding box center [784, 367] width 534 height 34
click at [518, 347] on input "c. Identity and access management controls" at bounding box center [518, 341] width 0 height 10
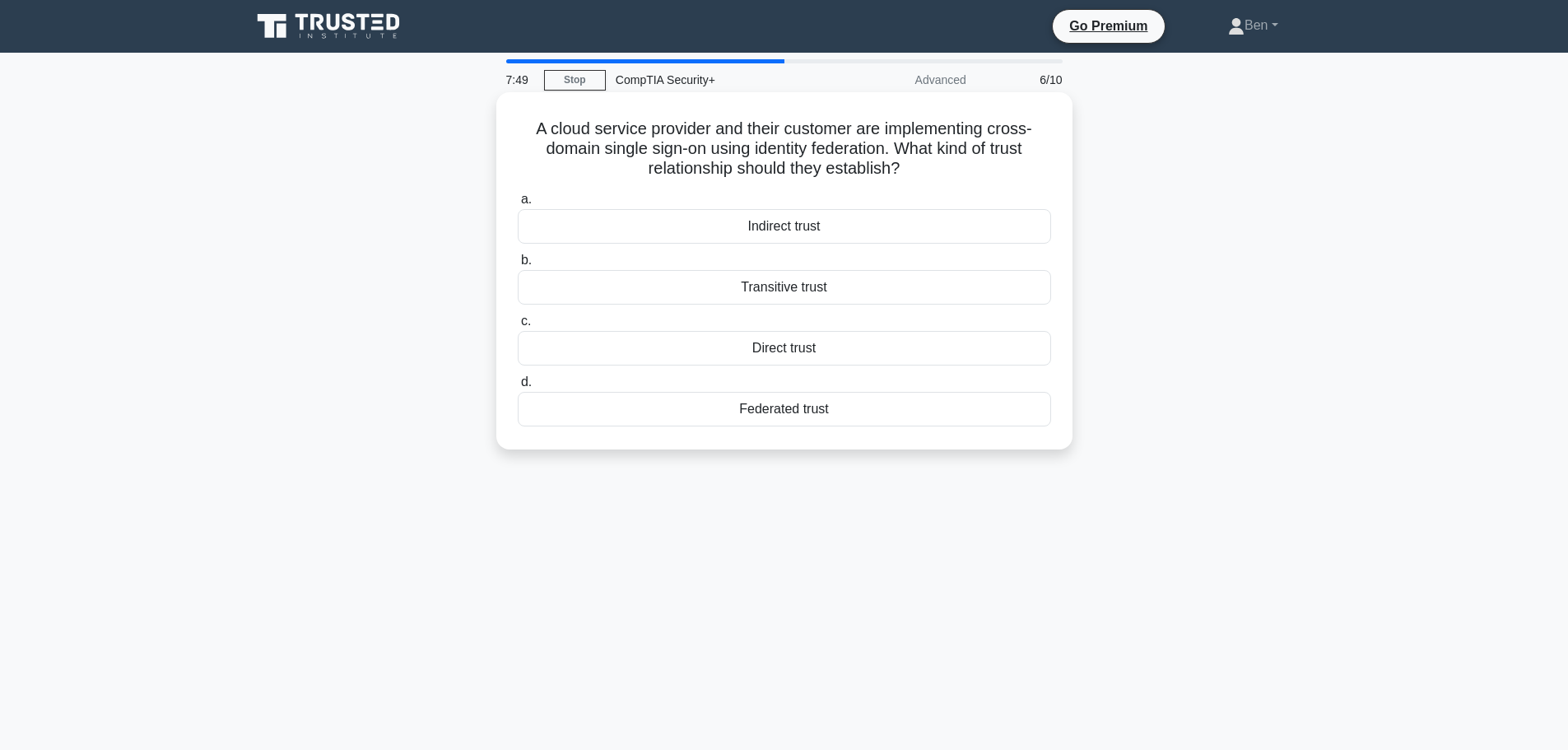
click at [874, 348] on div "Direct trust" at bounding box center [784, 348] width 534 height 34
click at [518, 327] on input "c. Direct trust" at bounding box center [518, 321] width 0 height 10
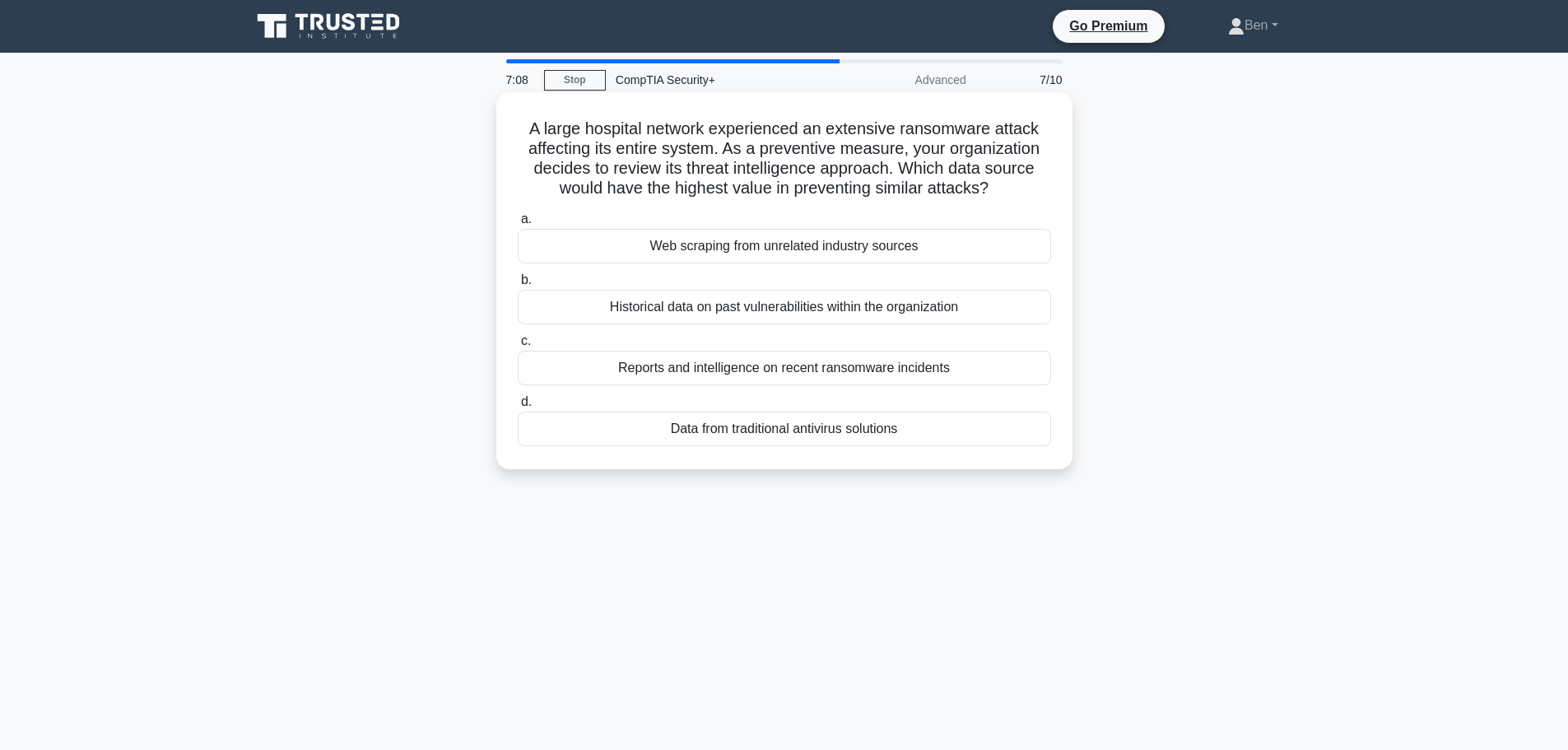
click at [1006, 361] on div "Reports and intelligence on recent ransomware incidents" at bounding box center [784, 367] width 534 height 34
click at [518, 347] on input "c. Reports and intelligence on recent ransomware incidents" at bounding box center [518, 341] width 0 height 10
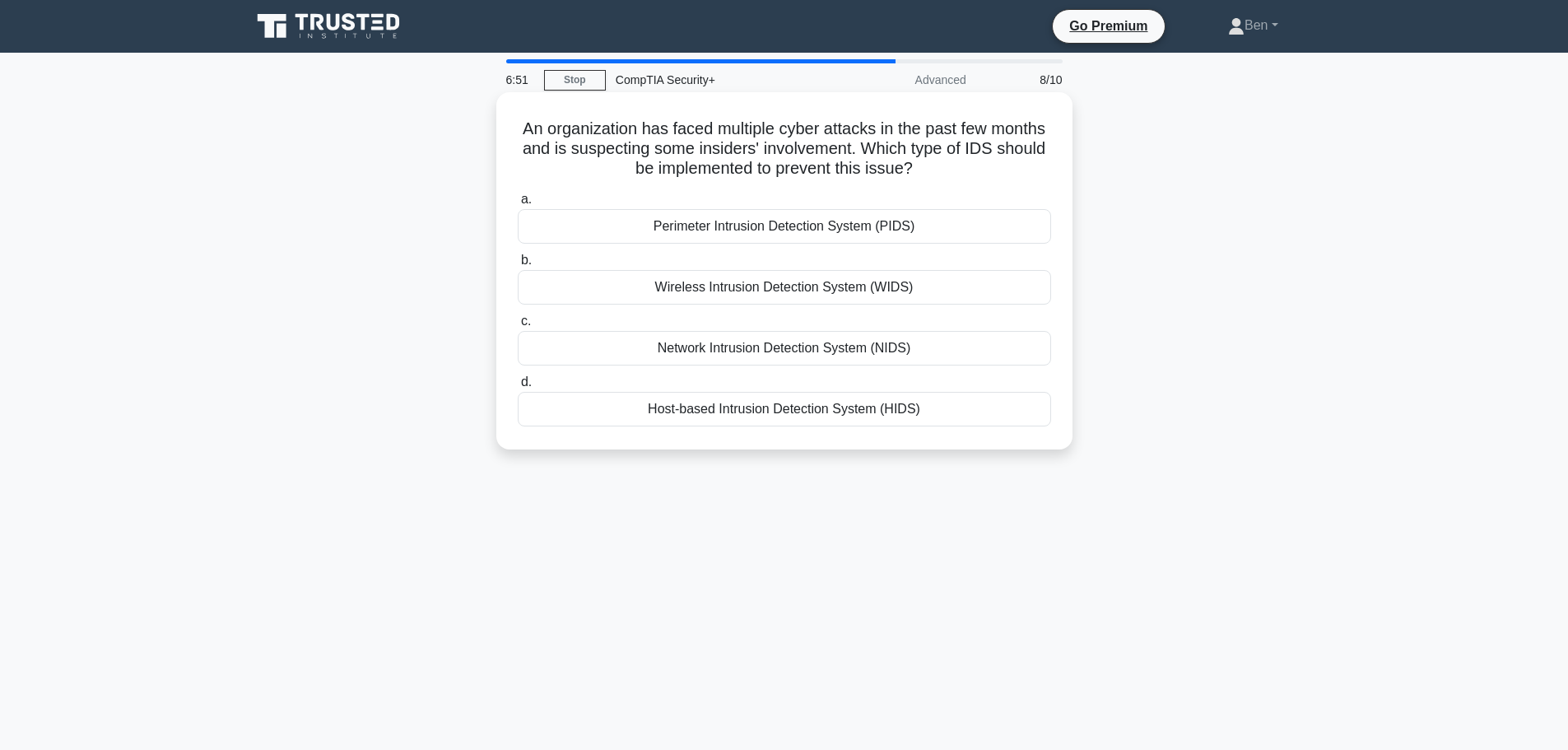
click at [954, 404] on div "Host-based Intrusion Detection System (HIDS)" at bounding box center [784, 408] width 534 height 34
click at [518, 388] on input "d. Host-based Intrusion Detection System (HIDS)" at bounding box center [518, 382] width 0 height 10
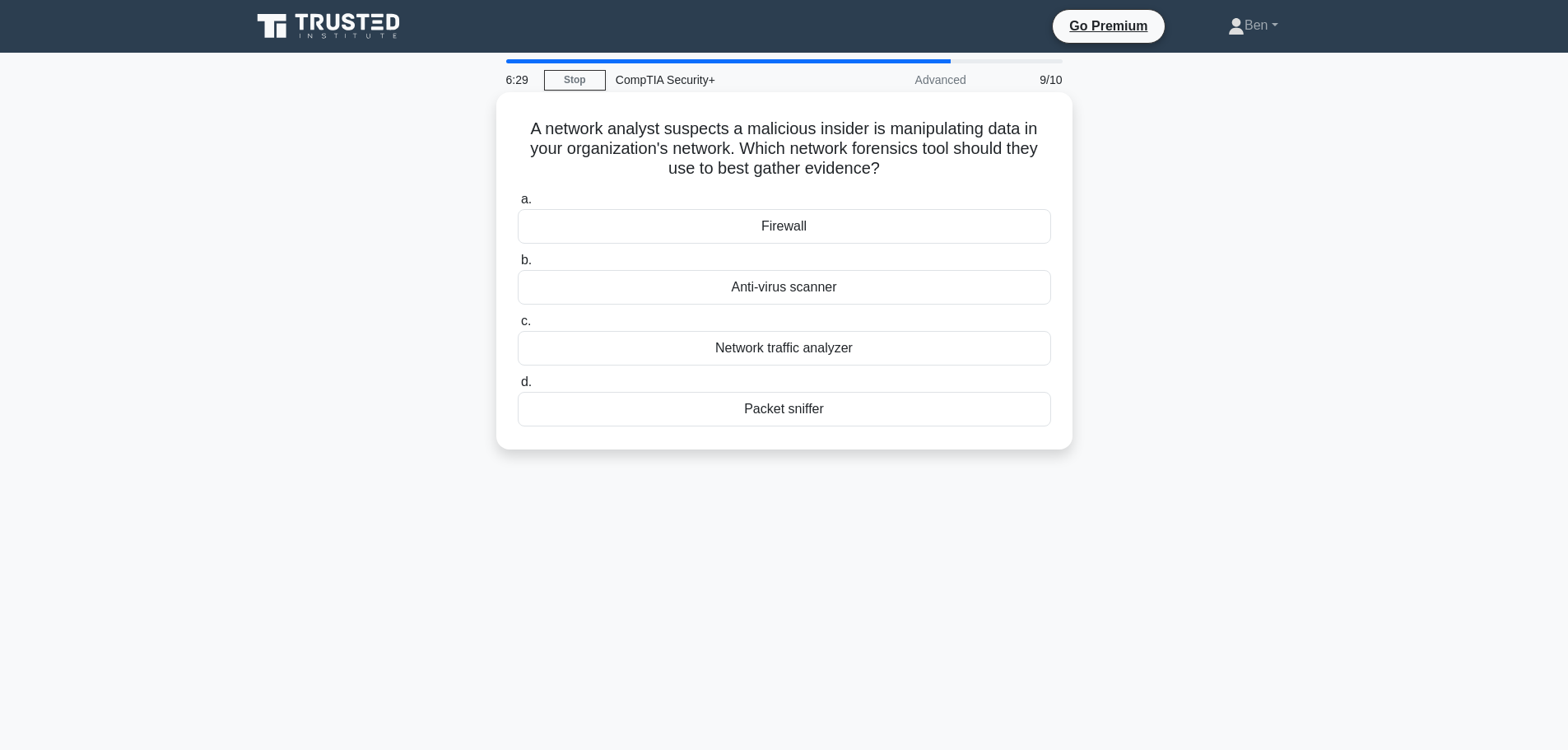
click at [933, 341] on div "Network traffic analyzer" at bounding box center [784, 348] width 534 height 34
click at [518, 327] on input "c. Network traffic analyzer" at bounding box center [518, 321] width 0 height 10
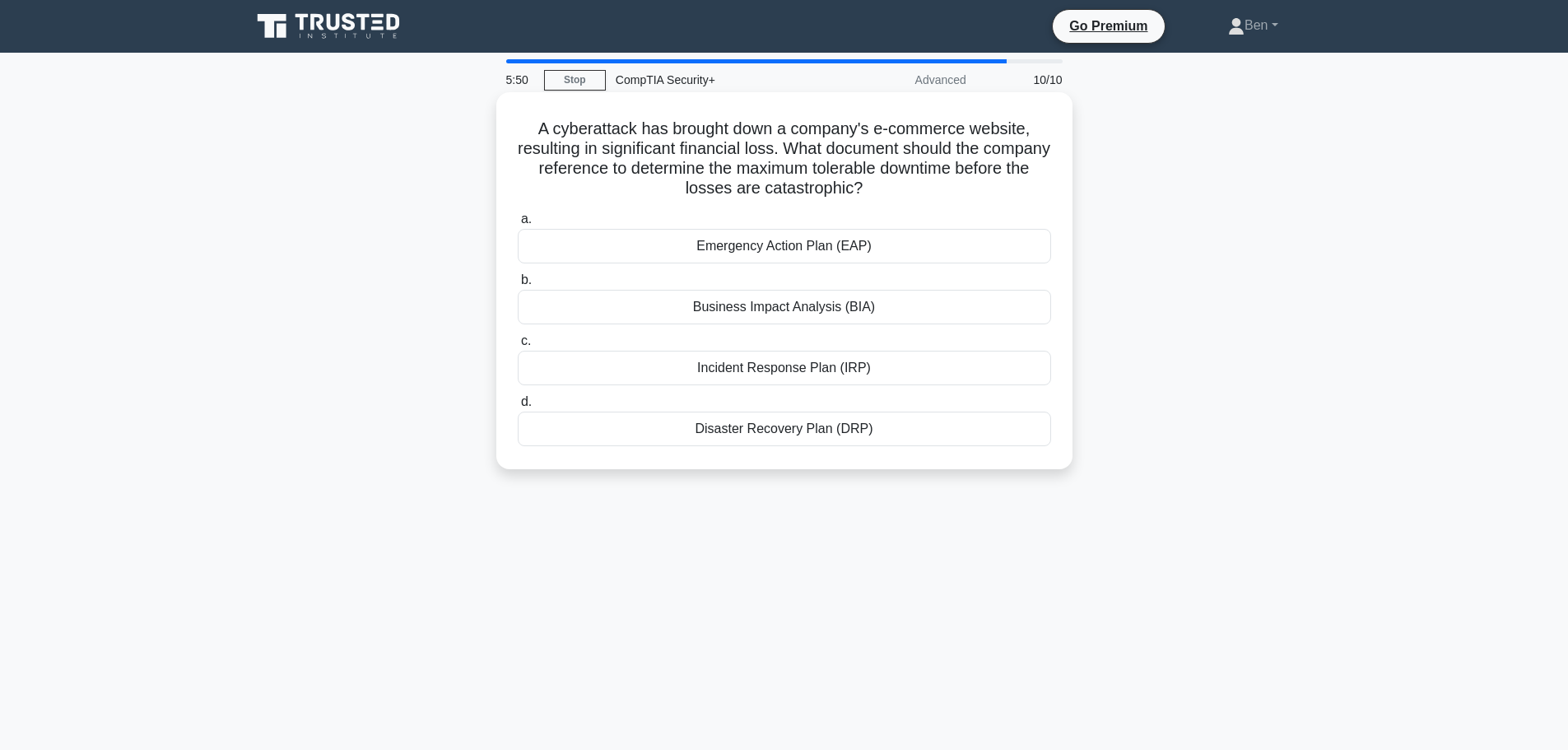
click at [921, 371] on div "Incident Response Plan (IRP)" at bounding box center [784, 367] width 534 height 34
click at [518, 347] on input "c. Incident Response Plan (IRP)" at bounding box center [518, 341] width 0 height 10
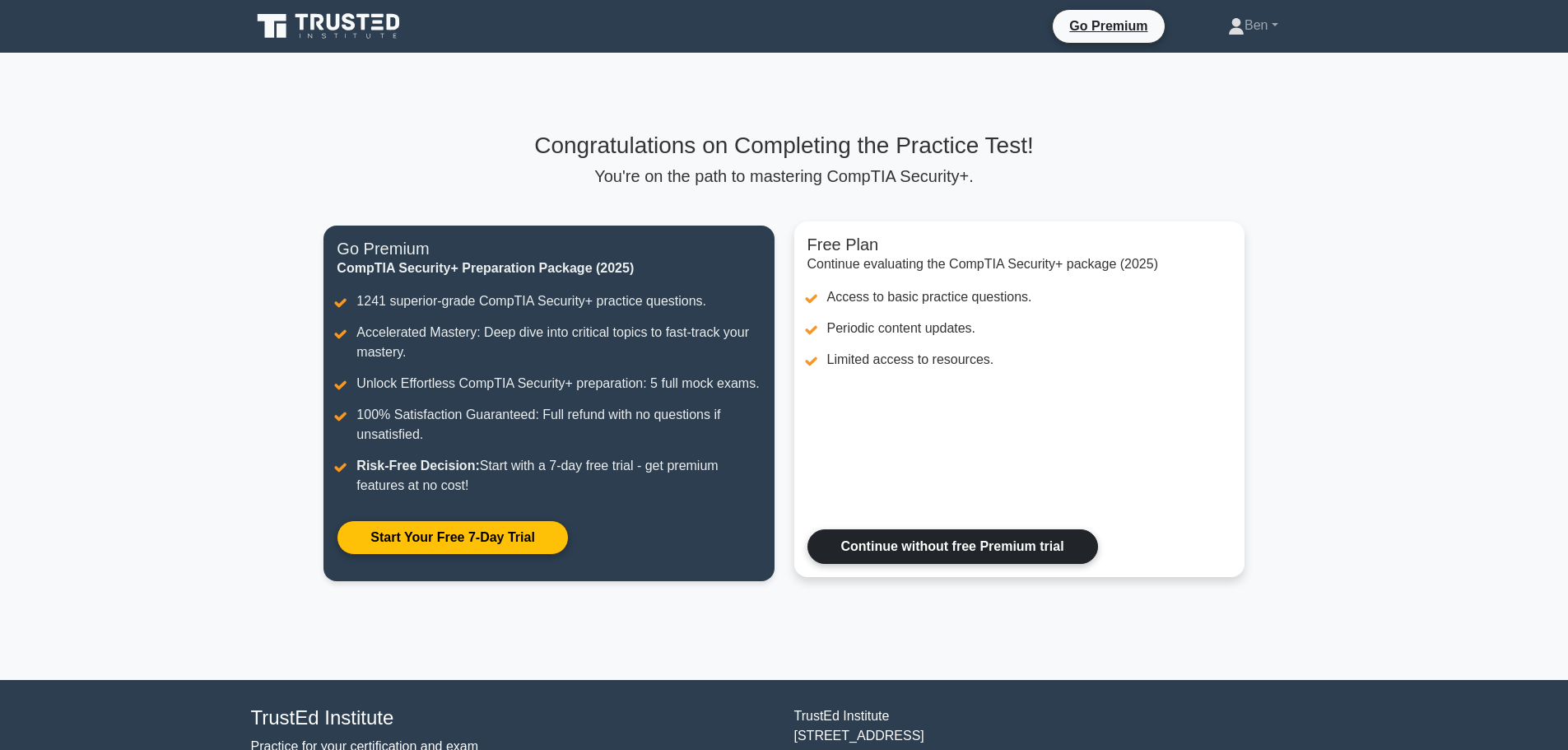
scroll to position [82, 0]
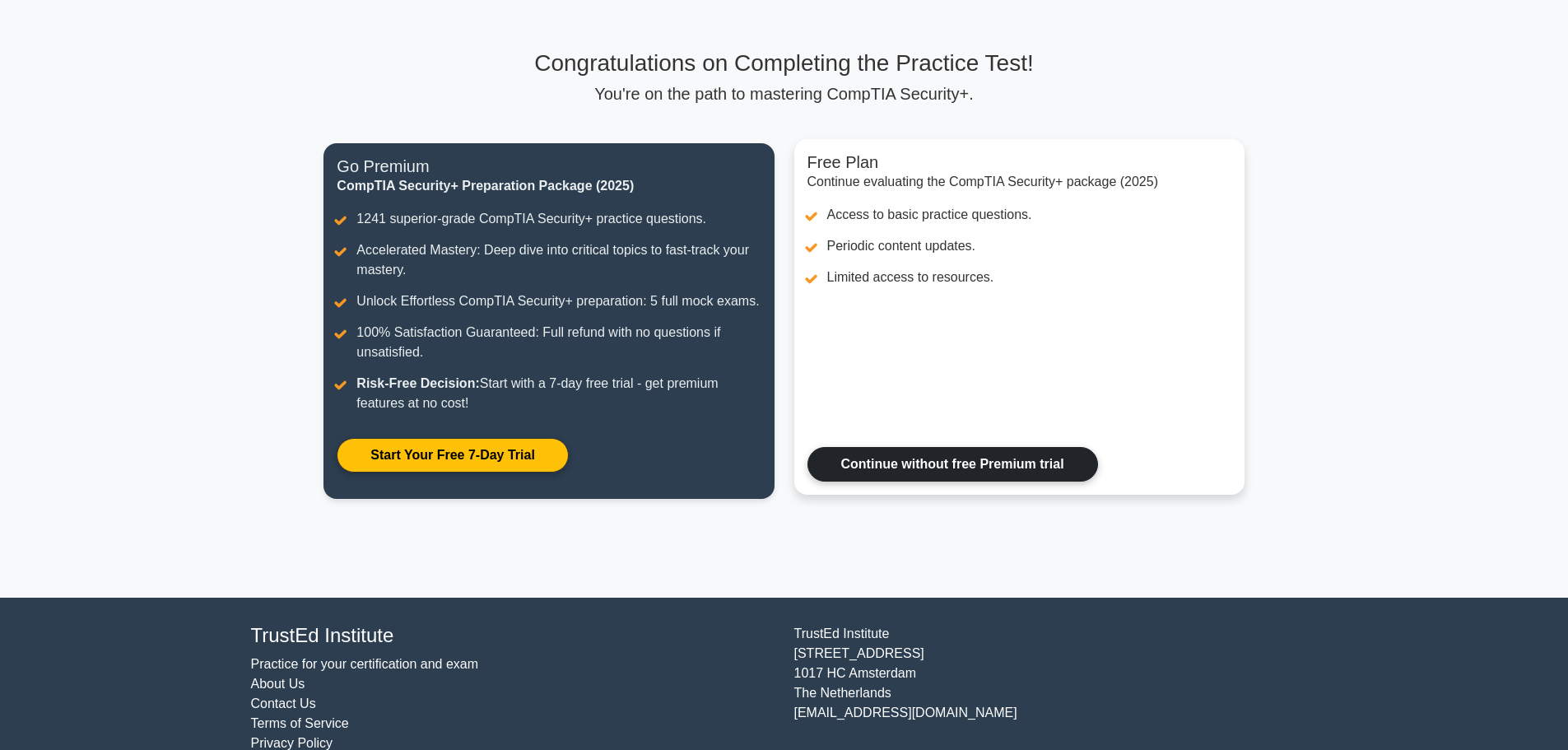
click at [941, 473] on link "Continue without free Premium trial" at bounding box center [952, 464] width 290 height 34
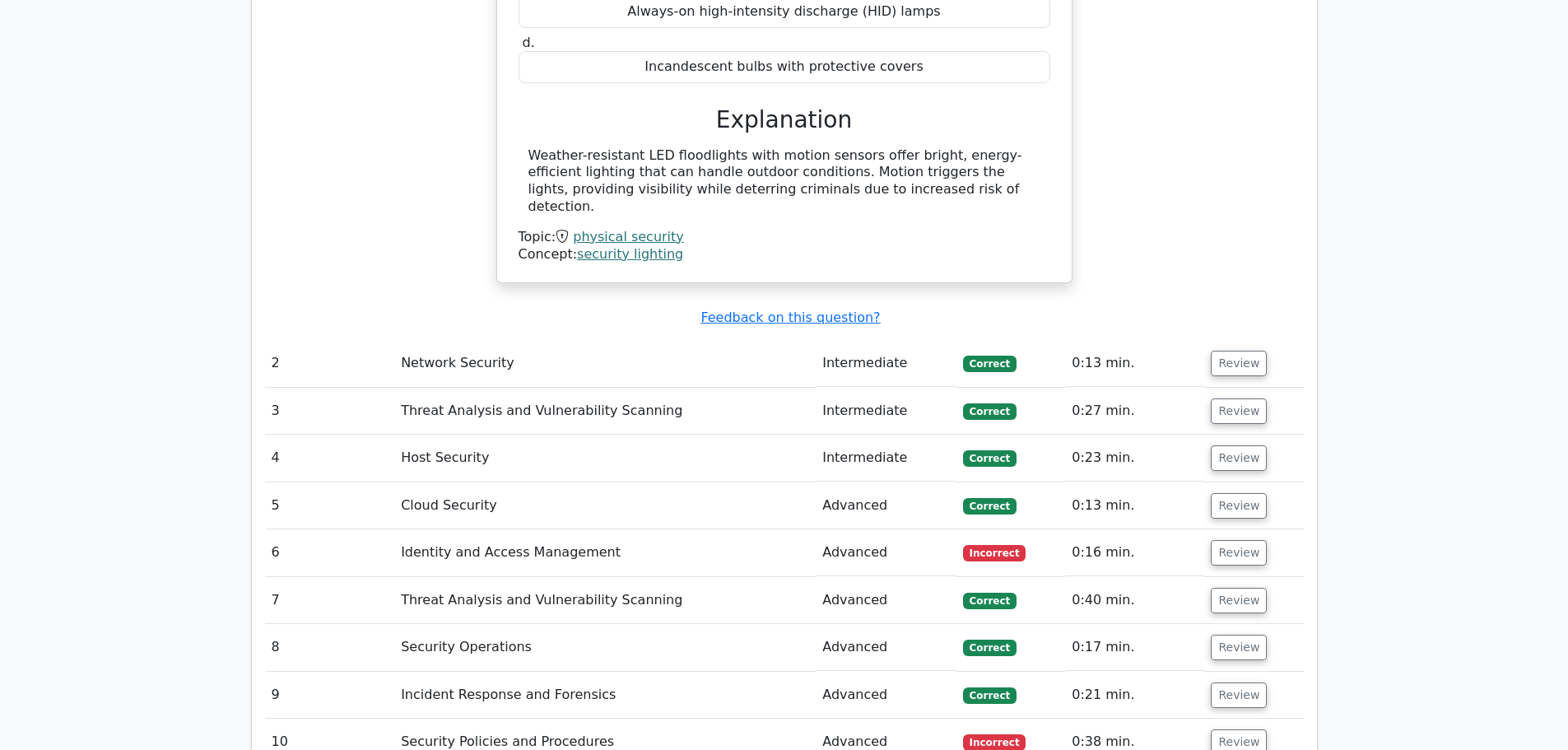
scroll to position [1810, 0]
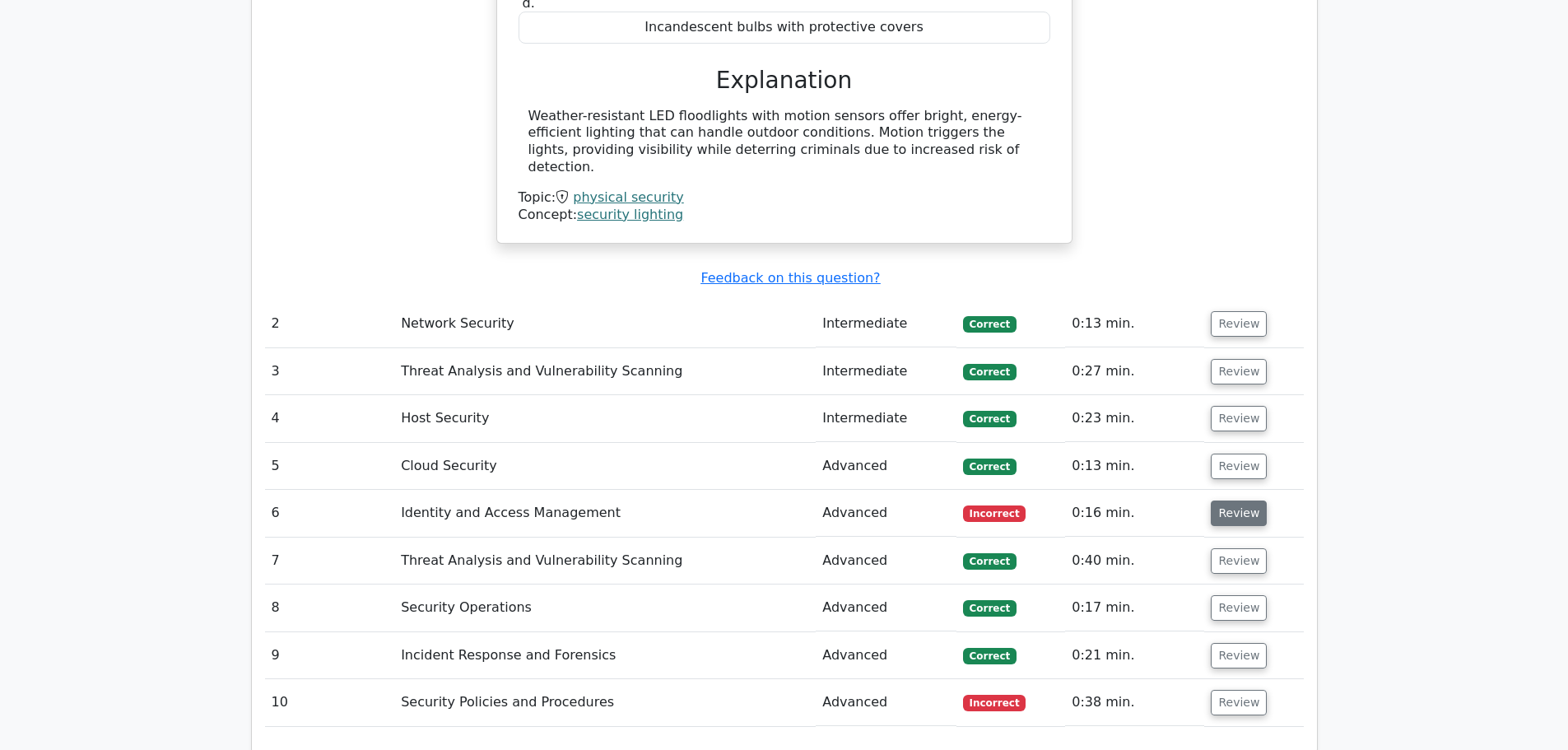
click at [1239, 500] on button "Review" at bounding box center [1238, 513] width 56 height 26
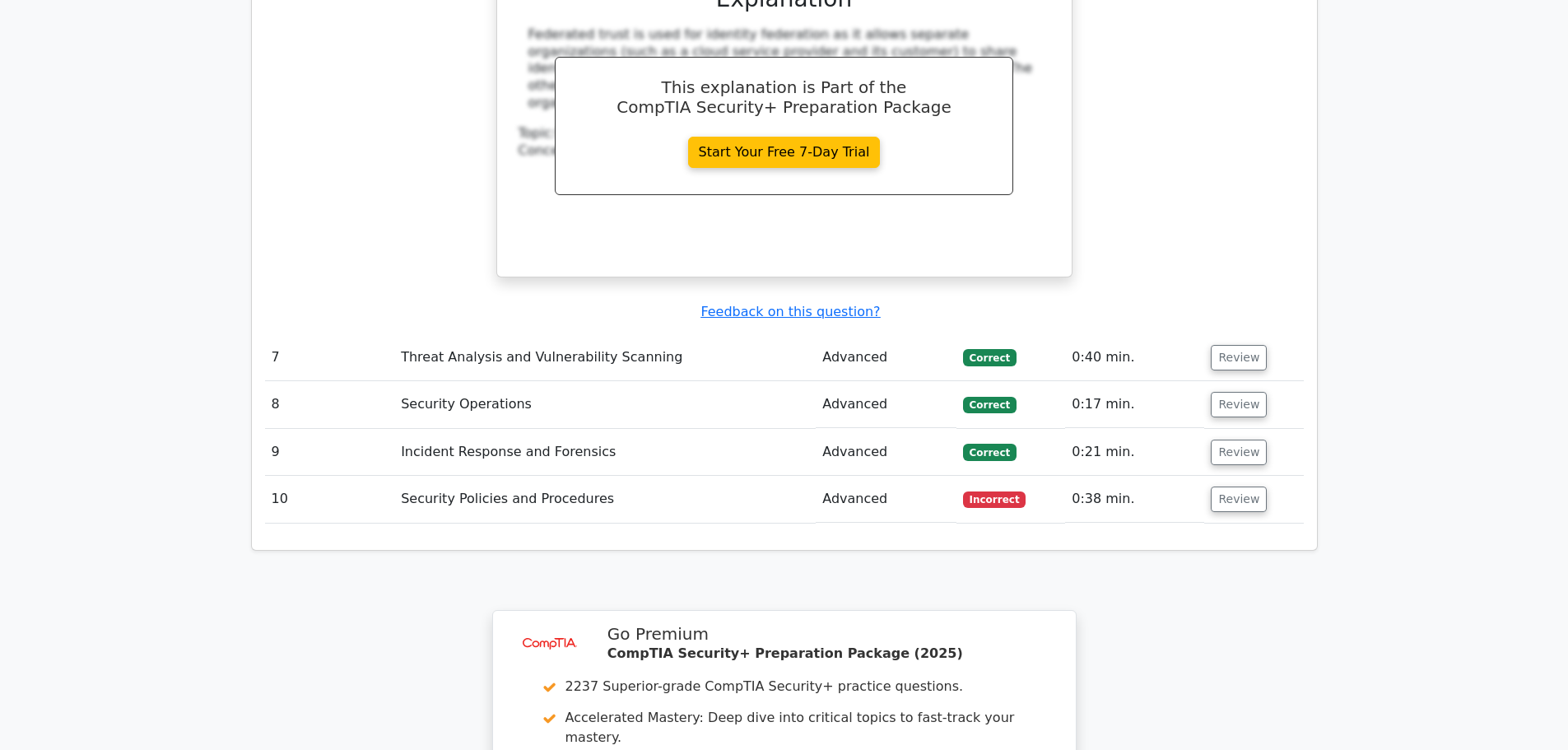
scroll to position [2716, 0]
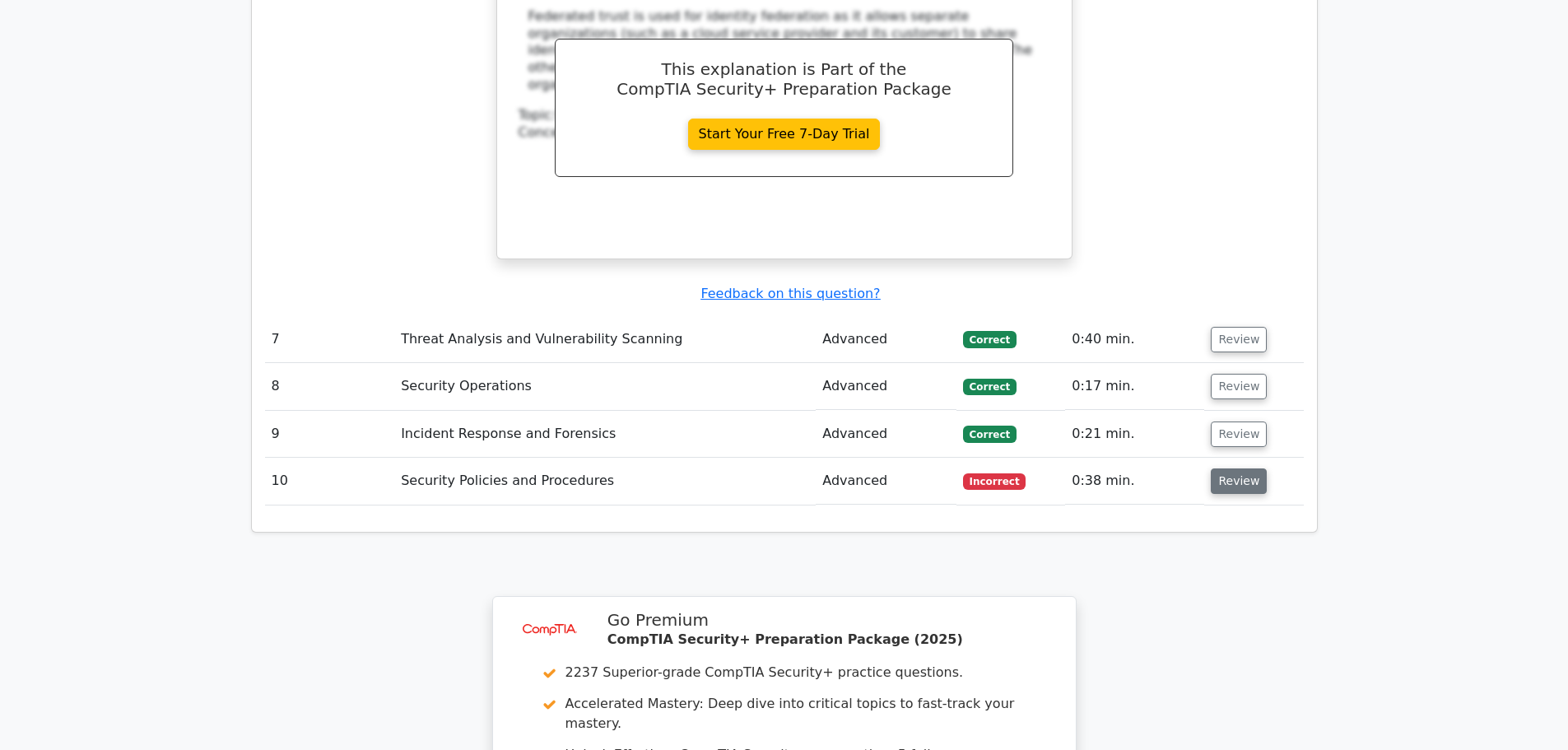
click at [1227, 468] on button "Review" at bounding box center [1238, 481] width 56 height 26
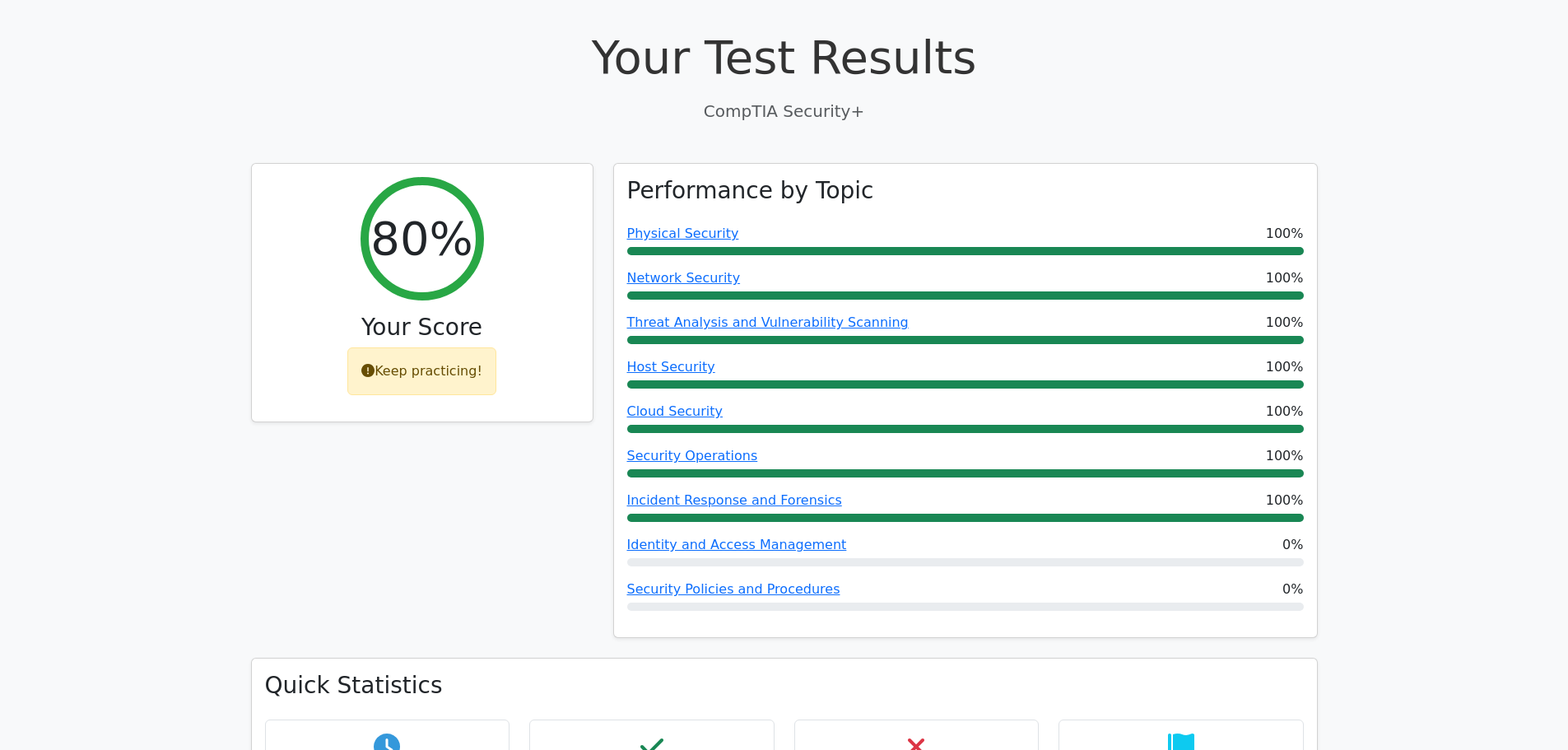
scroll to position [0, 0]
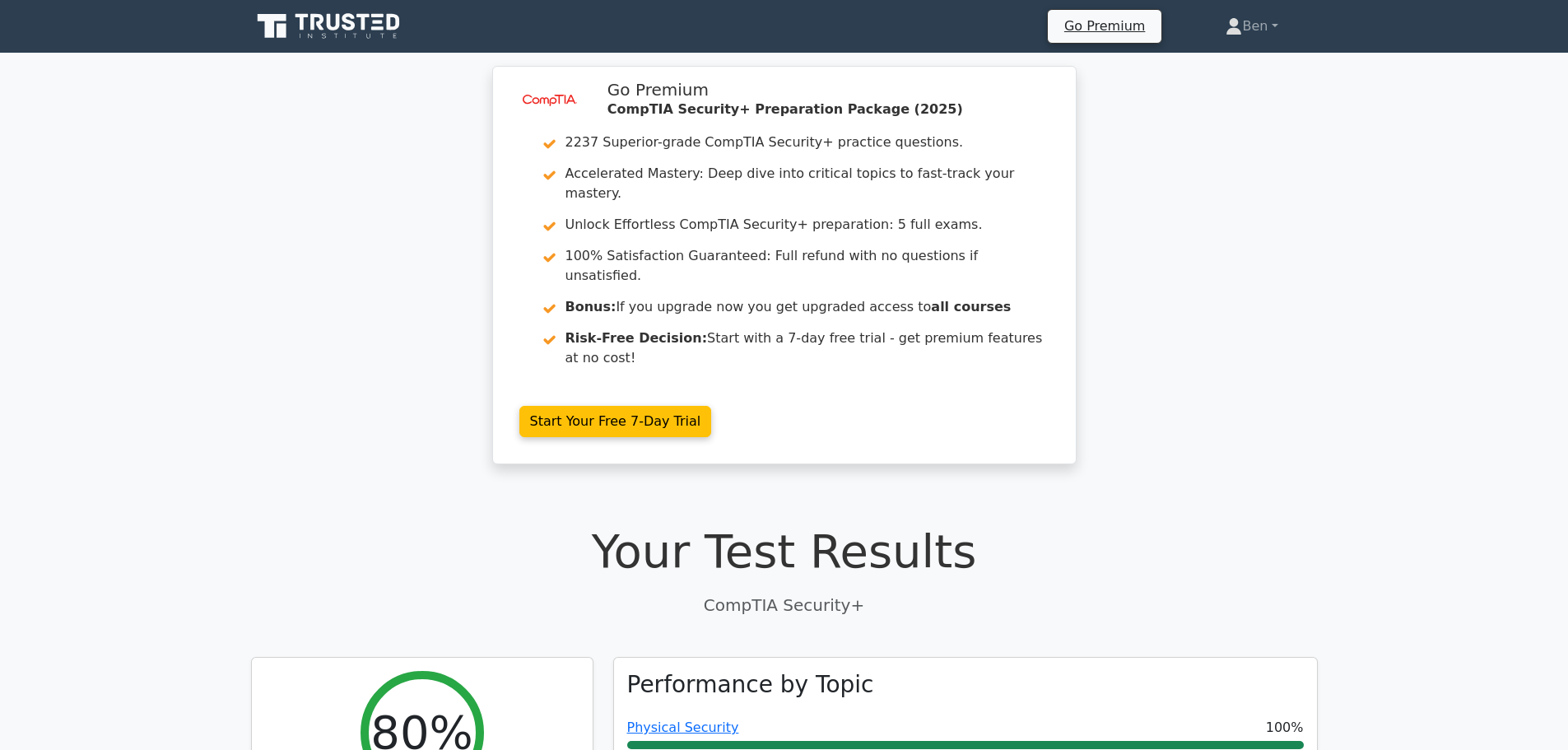
click at [336, 23] on icon at bounding box center [330, 26] width 158 height 32
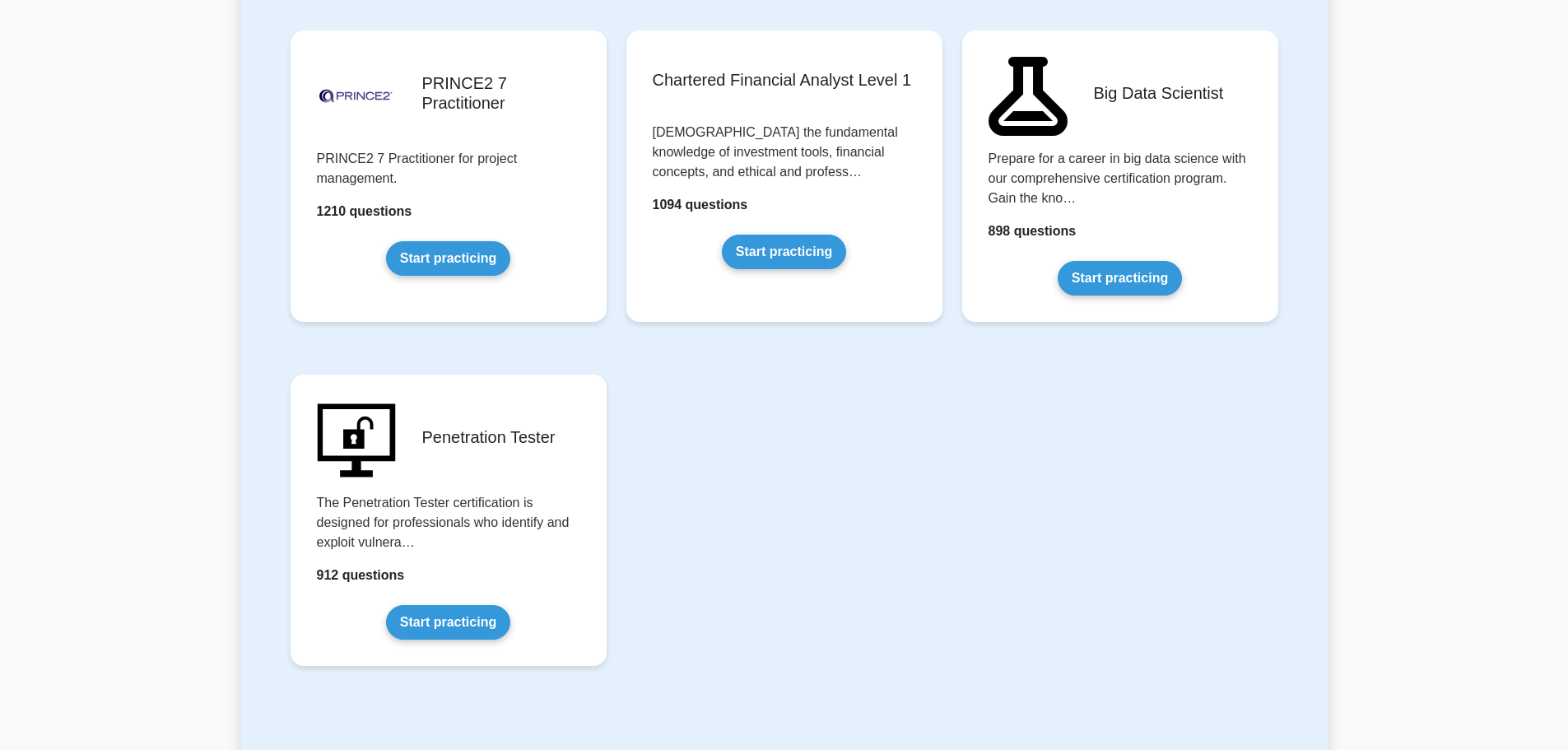
scroll to position [3456, 0]
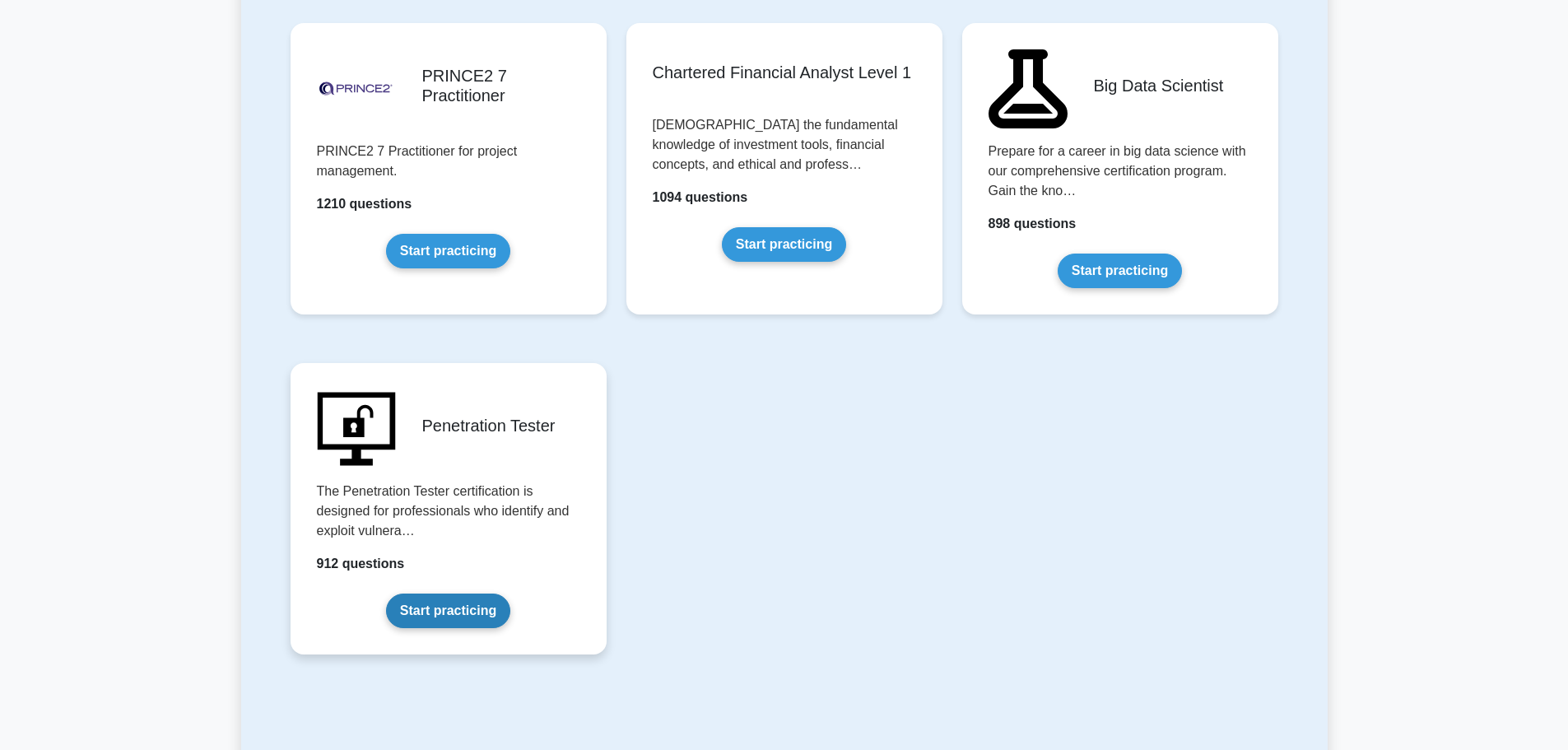
click at [510, 593] on link "Start practicing" at bounding box center [448, 610] width 124 height 34
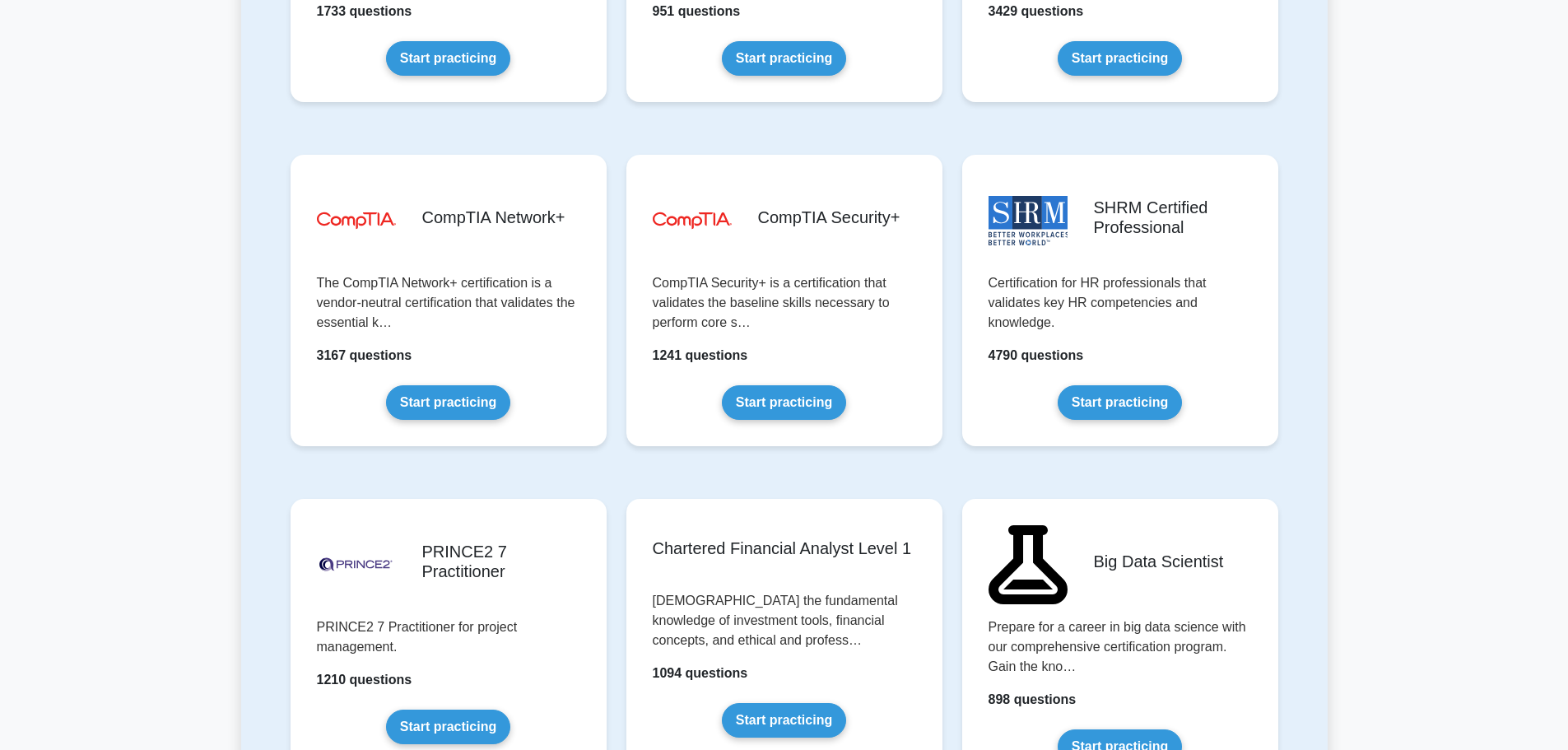
scroll to position [3045, 0]
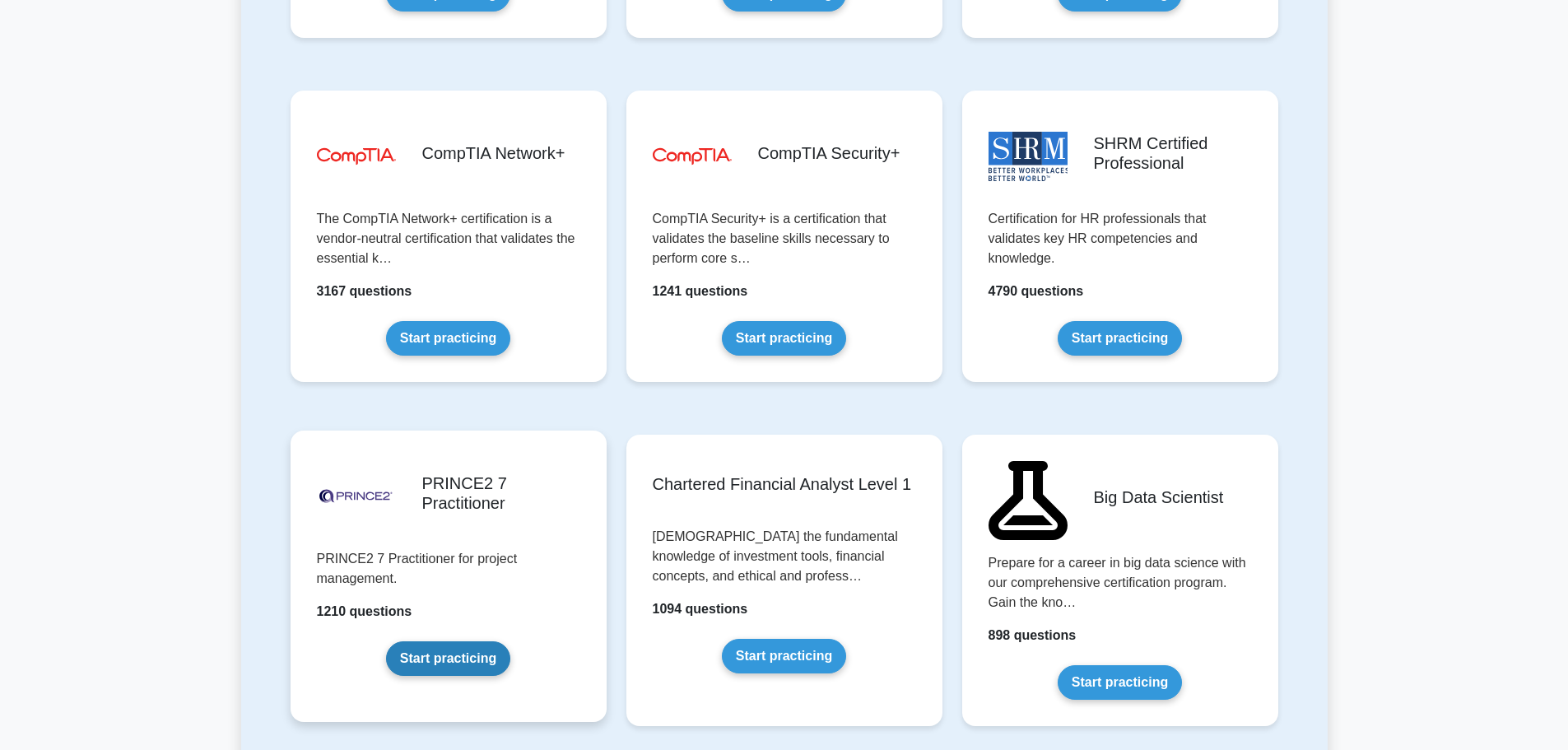
click at [425, 641] on link "Start practicing" at bounding box center [448, 658] width 124 height 34
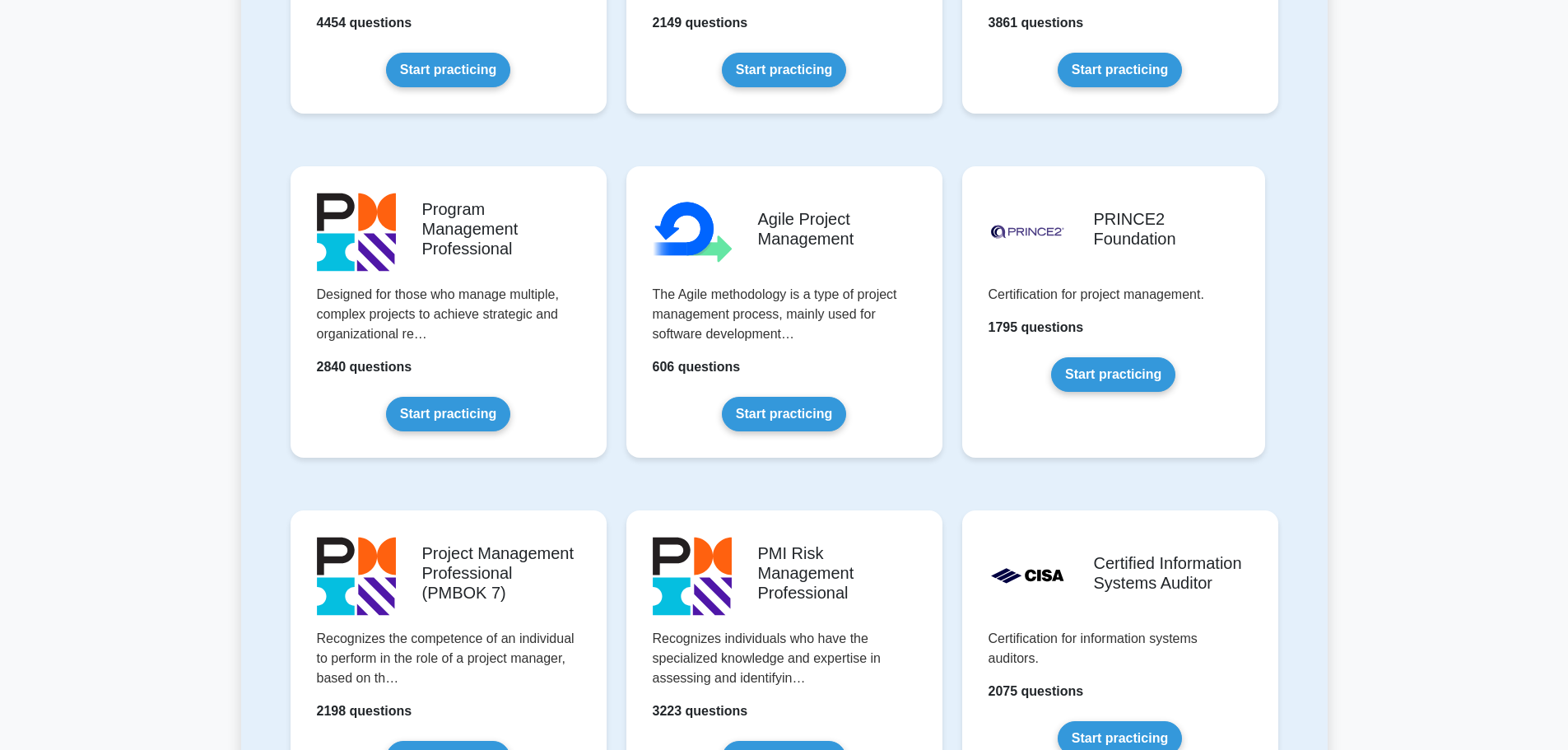
drag, startPoint x: 412, startPoint y: 475, endPoint x: 229, endPoint y: 414, distance: 192.9
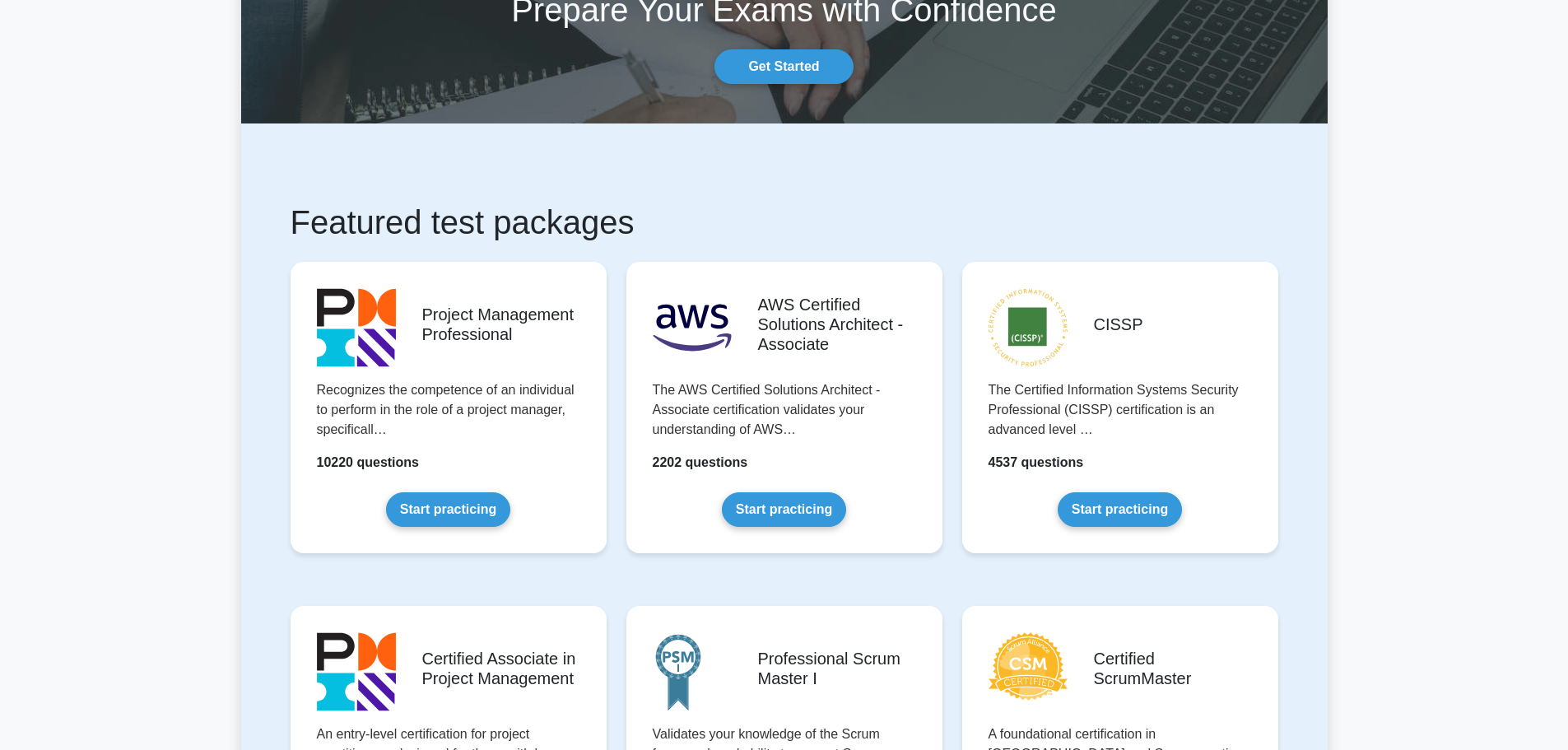
scroll to position [0, 0]
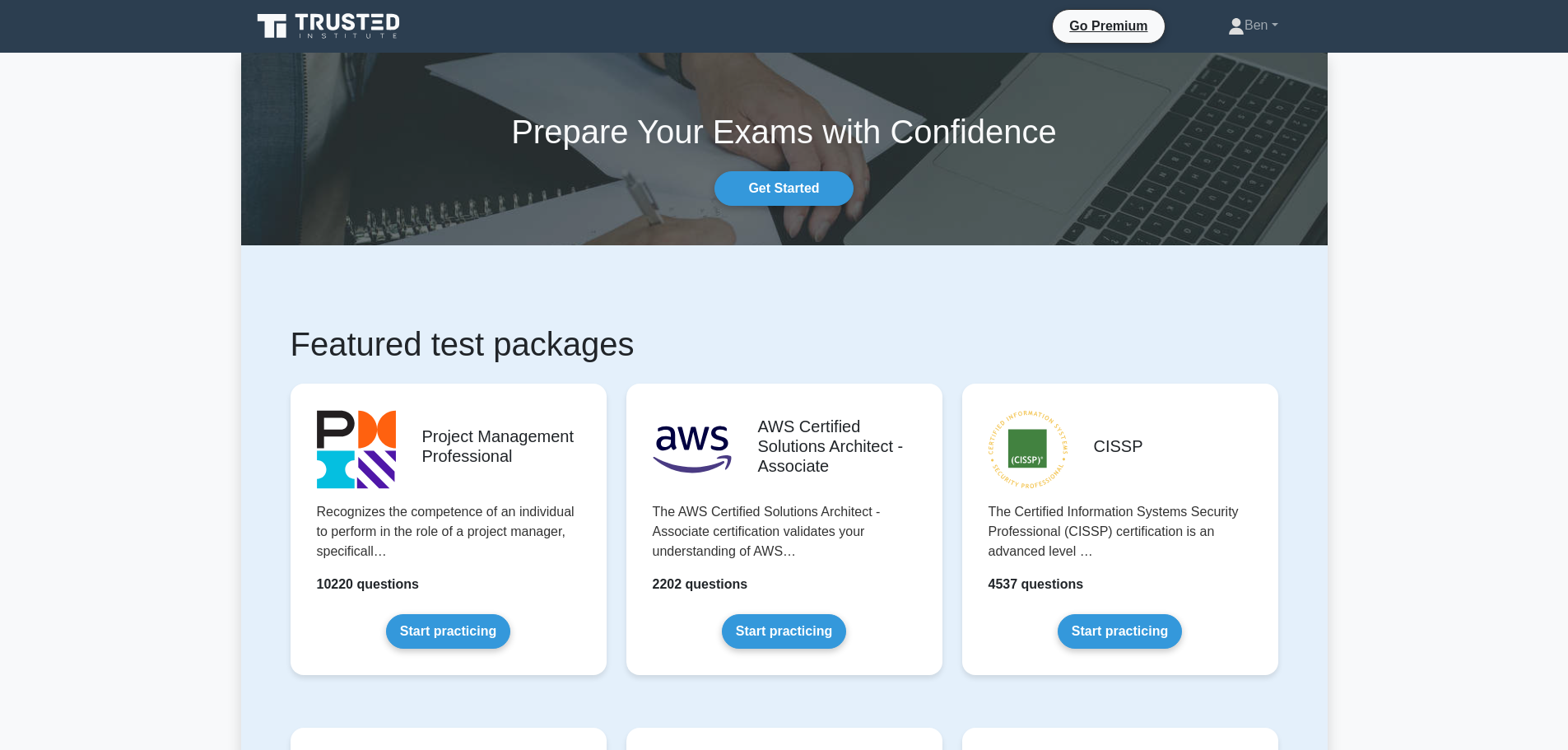
click at [337, 22] on icon at bounding box center [333, 21] width 13 height 16
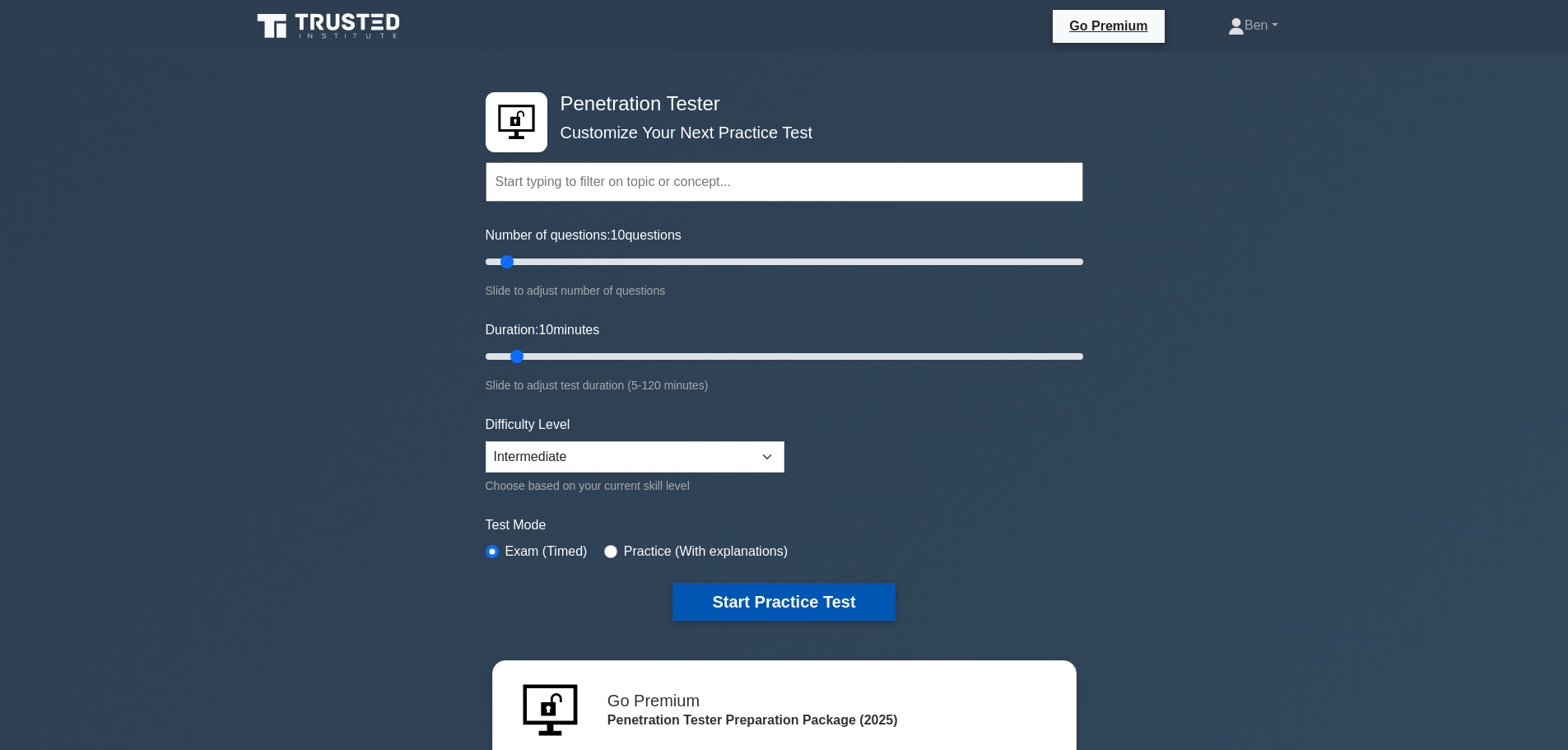
click at [790, 598] on button "Start Practice Test" at bounding box center [783, 601] width 222 height 38
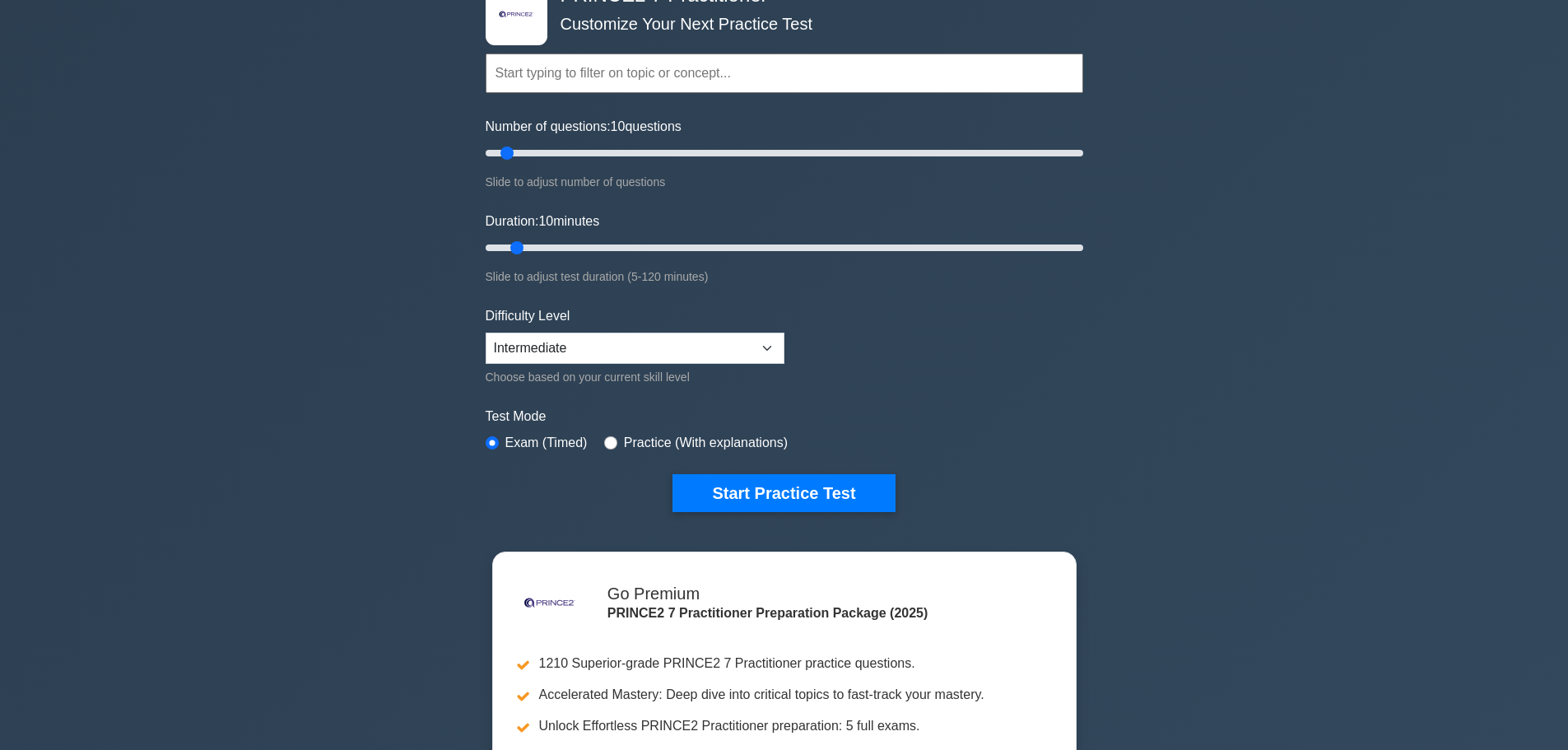
scroll to position [412, 0]
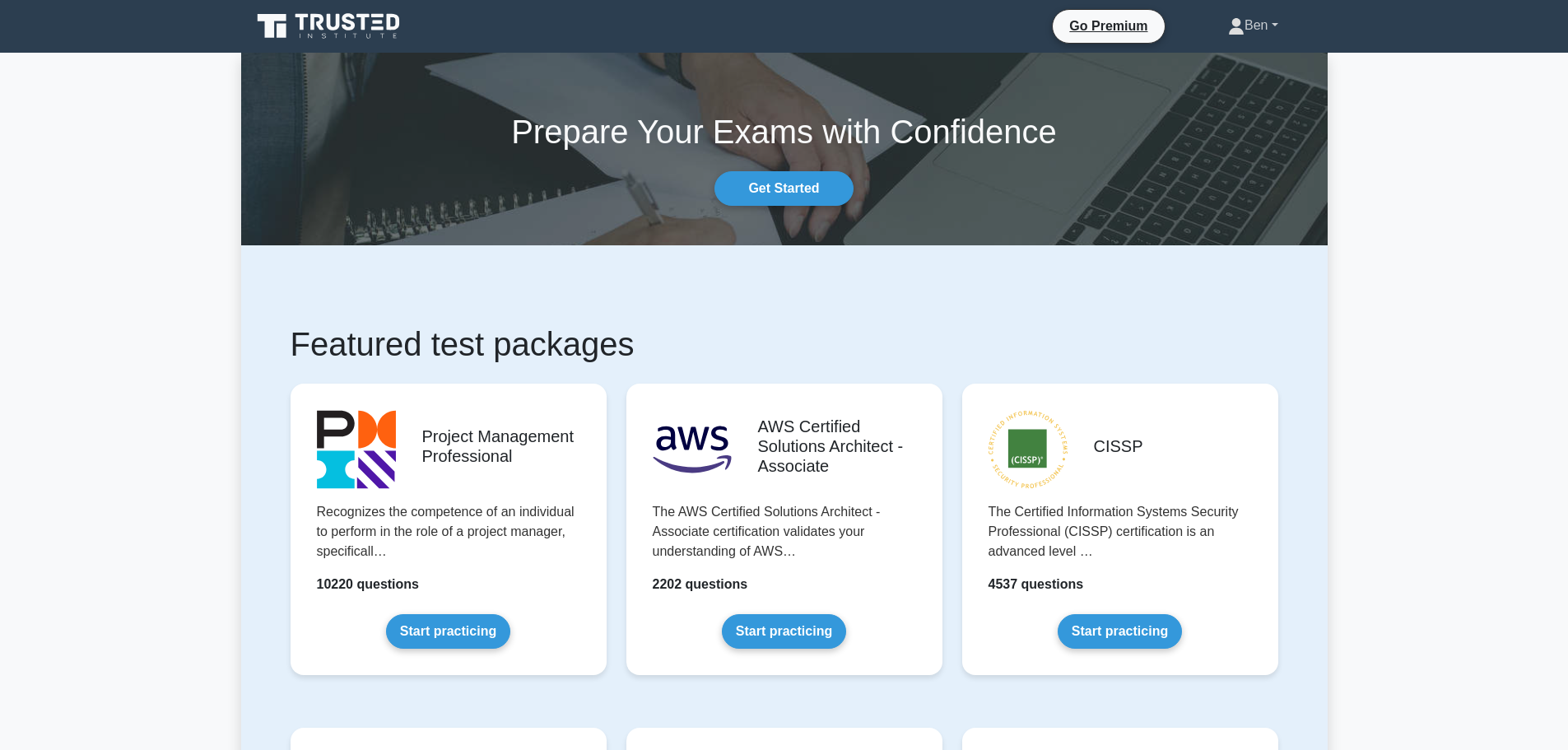
click at [1285, 31] on link "Ben" at bounding box center [1253, 26] width 129 height 33
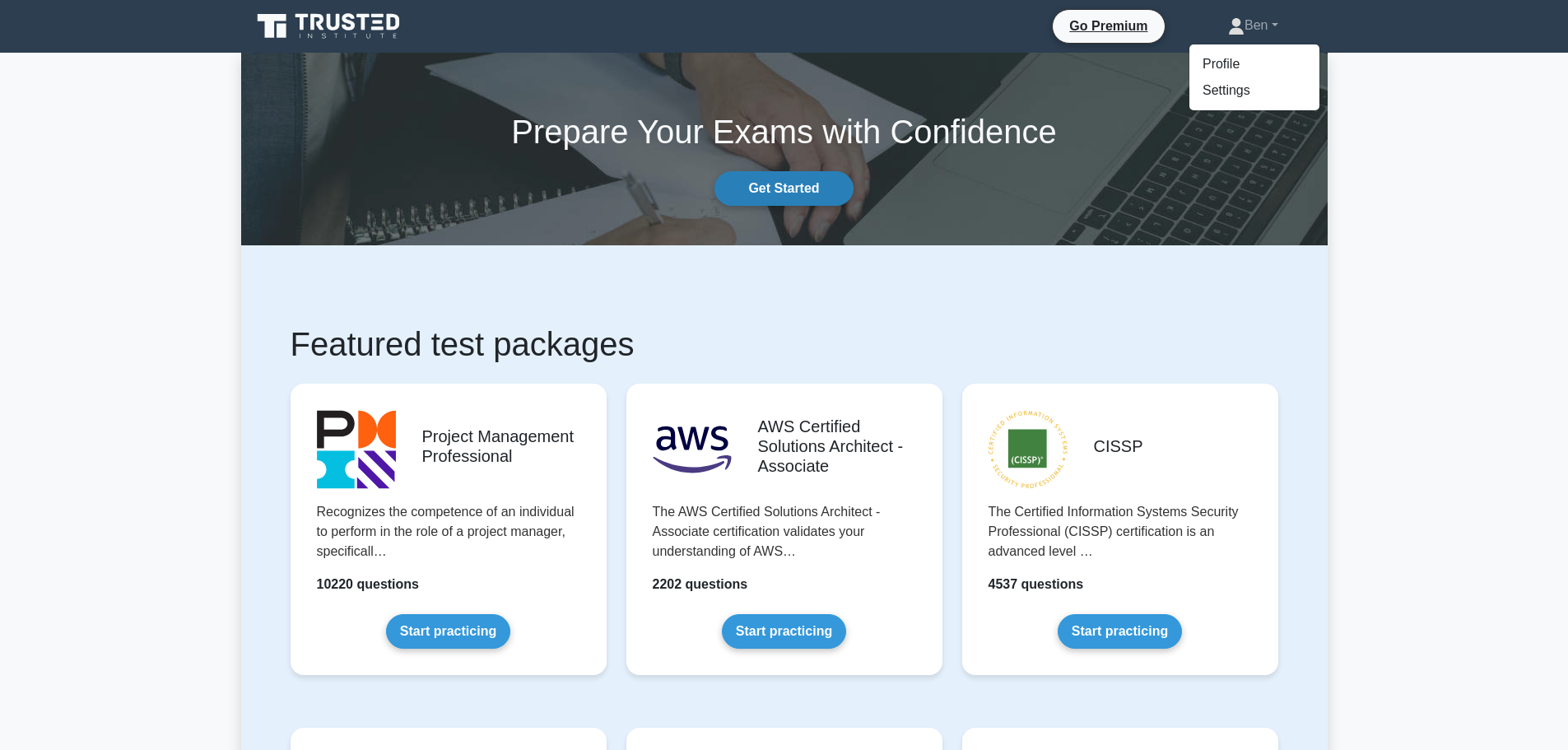
click at [793, 193] on link "Get Started" at bounding box center [783, 188] width 138 height 34
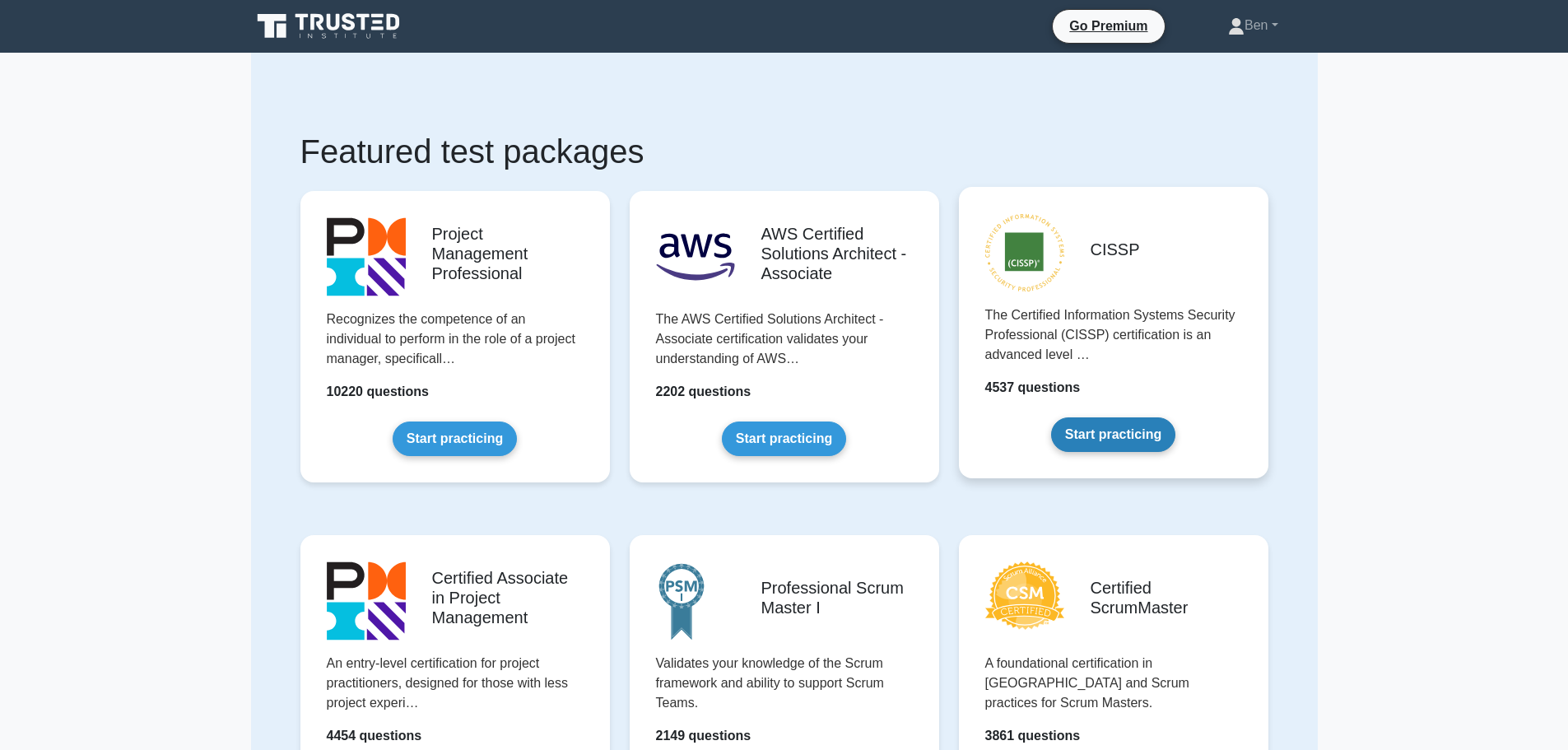
click at [1175, 417] on link "Start practicing" at bounding box center [1112, 434] width 124 height 34
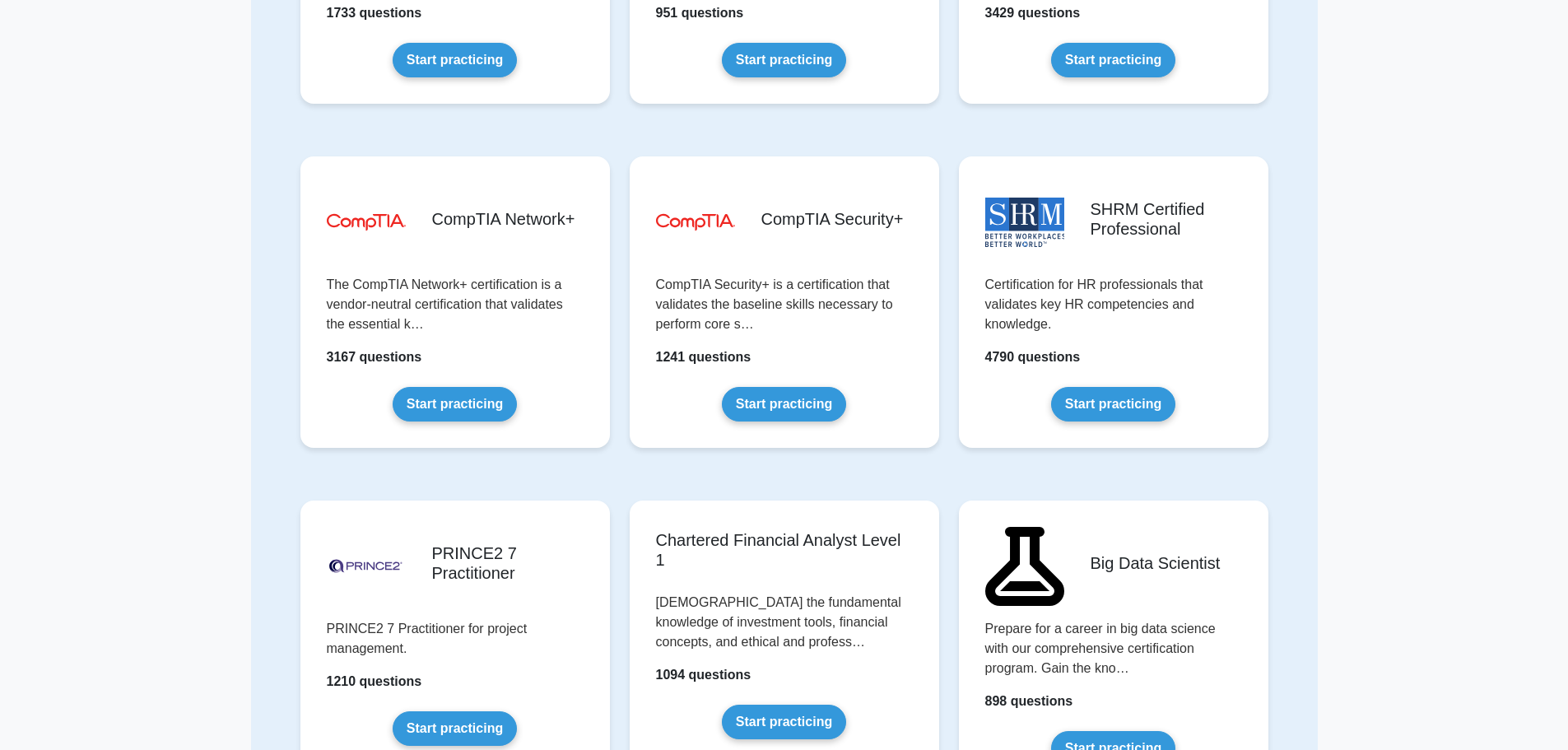
scroll to position [2880, 0]
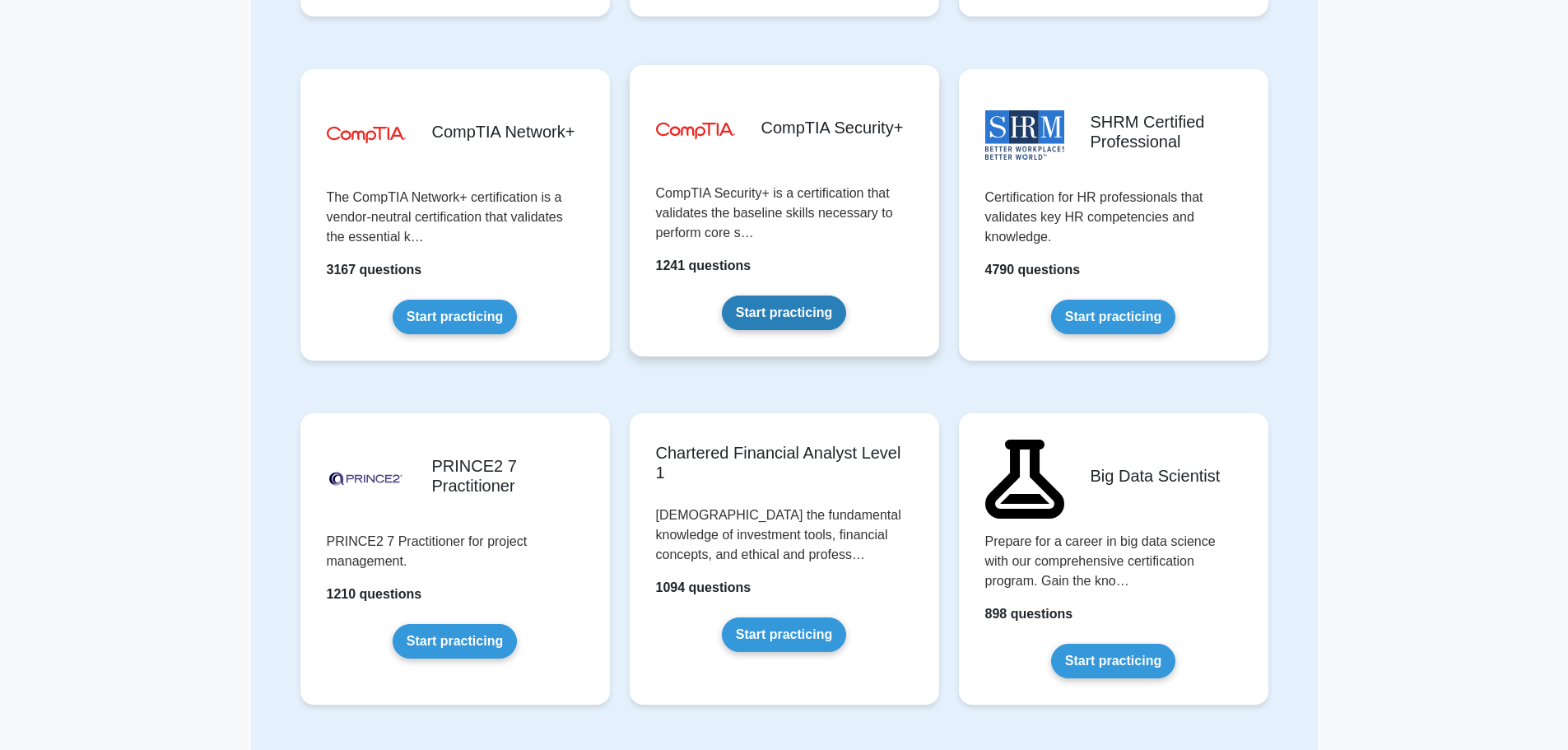
click at [846, 295] on link "Start practicing" at bounding box center [784, 312] width 124 height 34
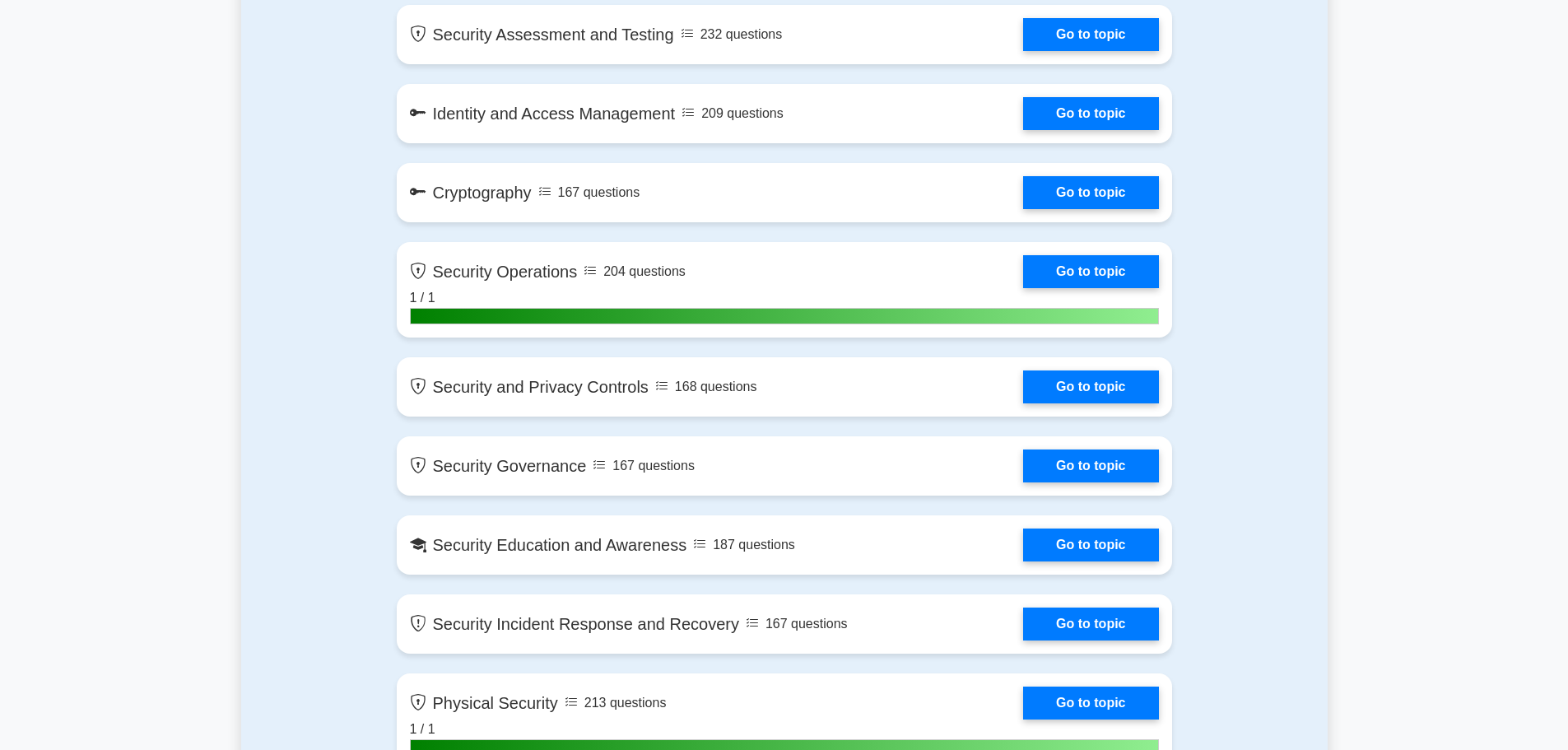
scroll to position [1646, 0]
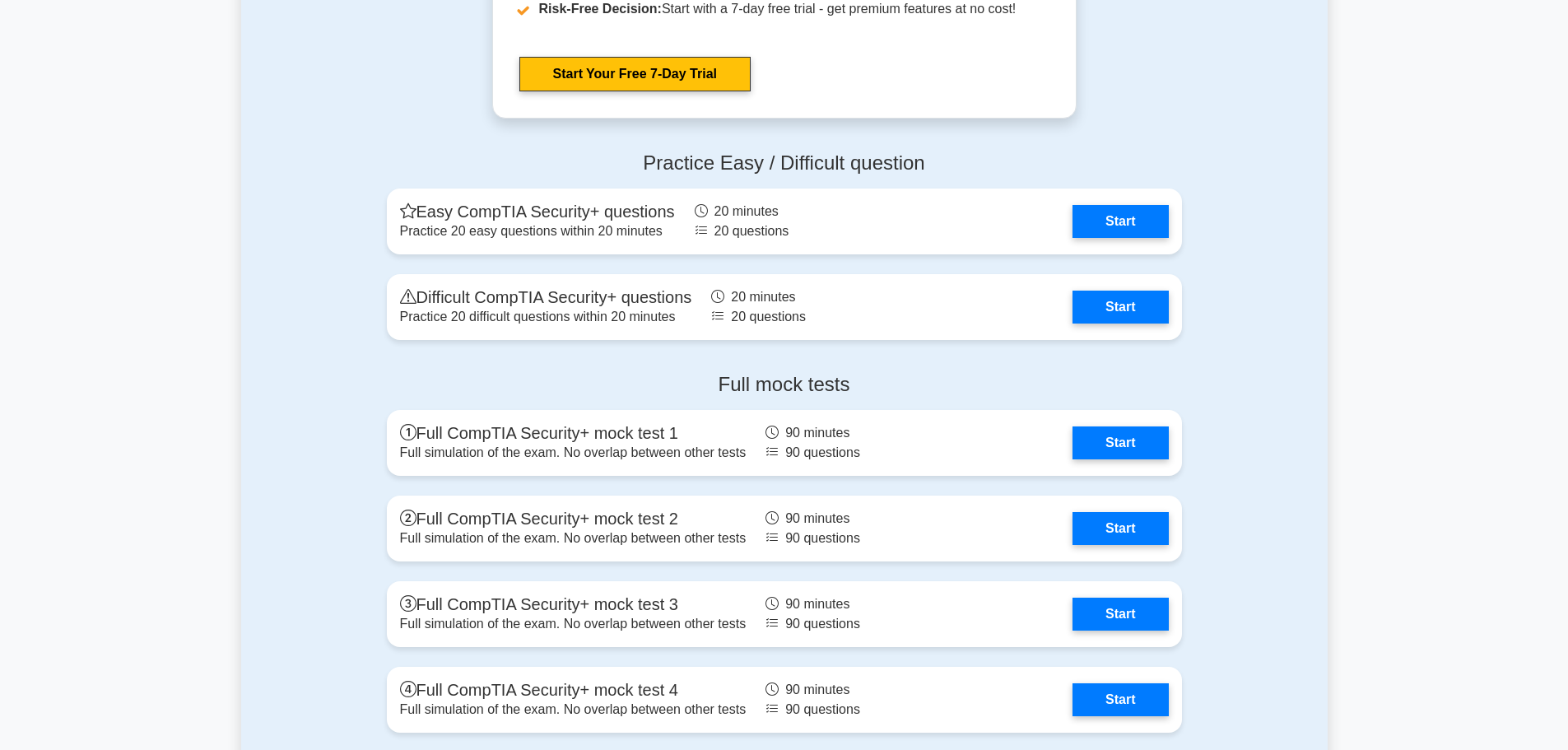
scroll to position [4032, 0]
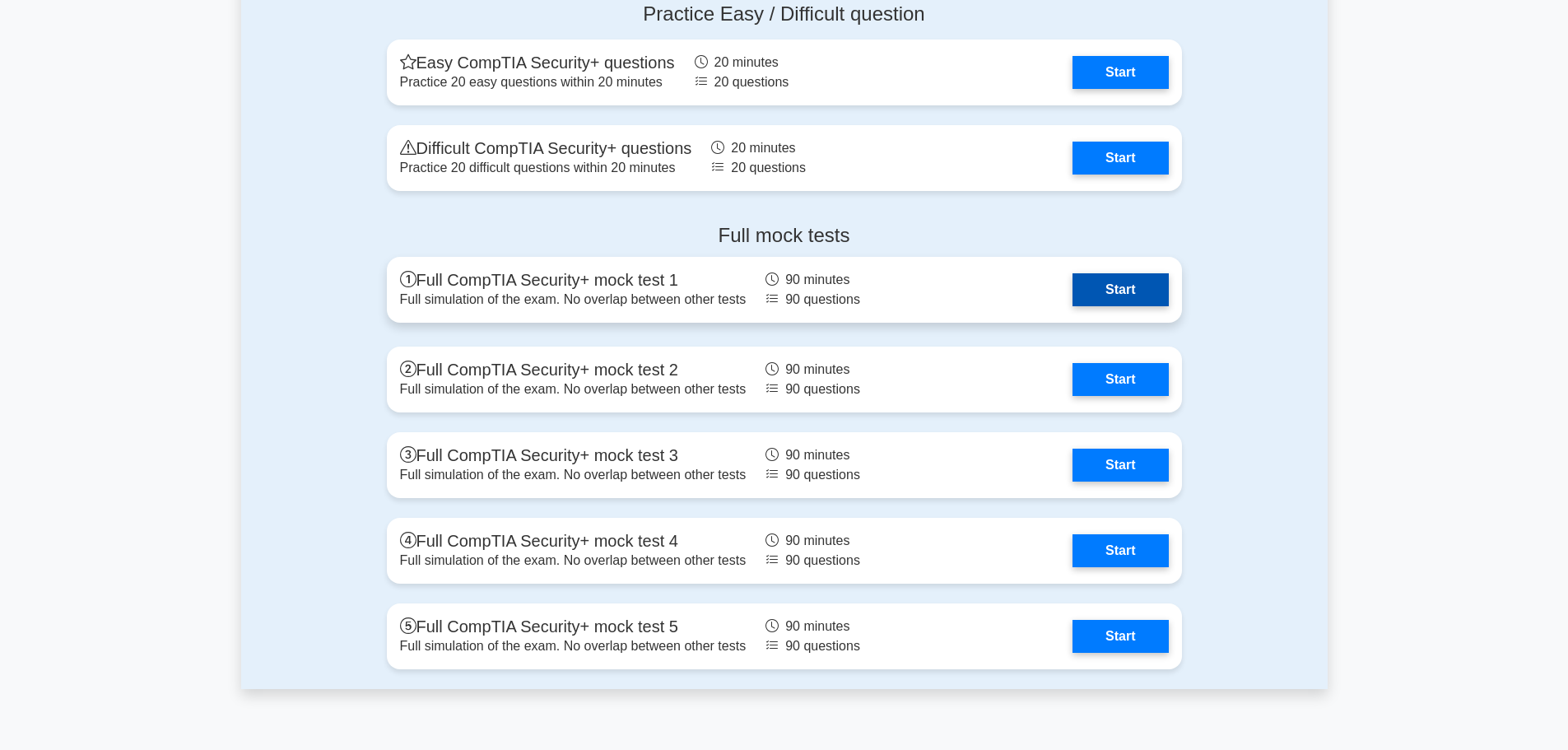
click at [1094, 277] on link "Start" at bounding box center [1119, 289] width 95 height 33
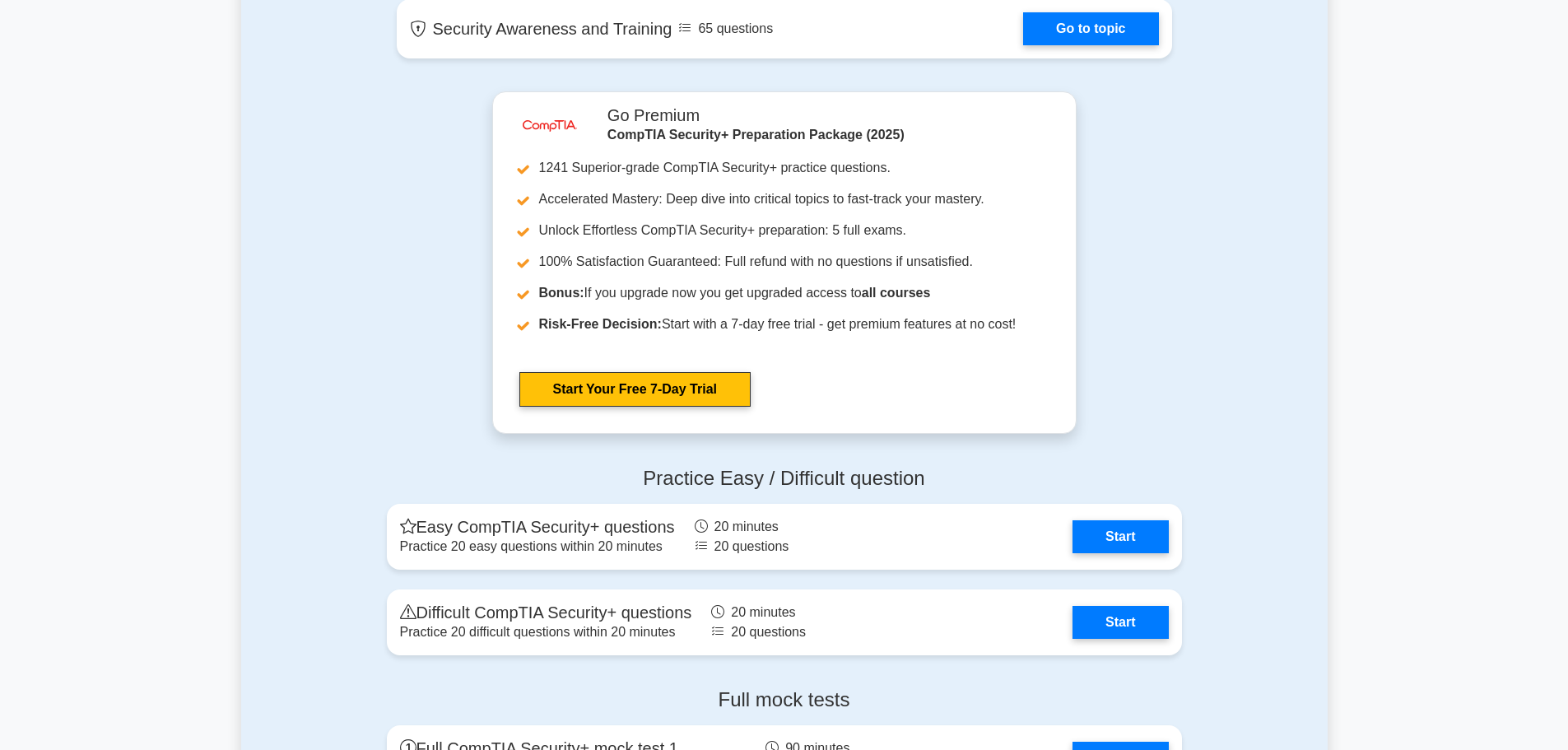
scroll to position [3621, 0]
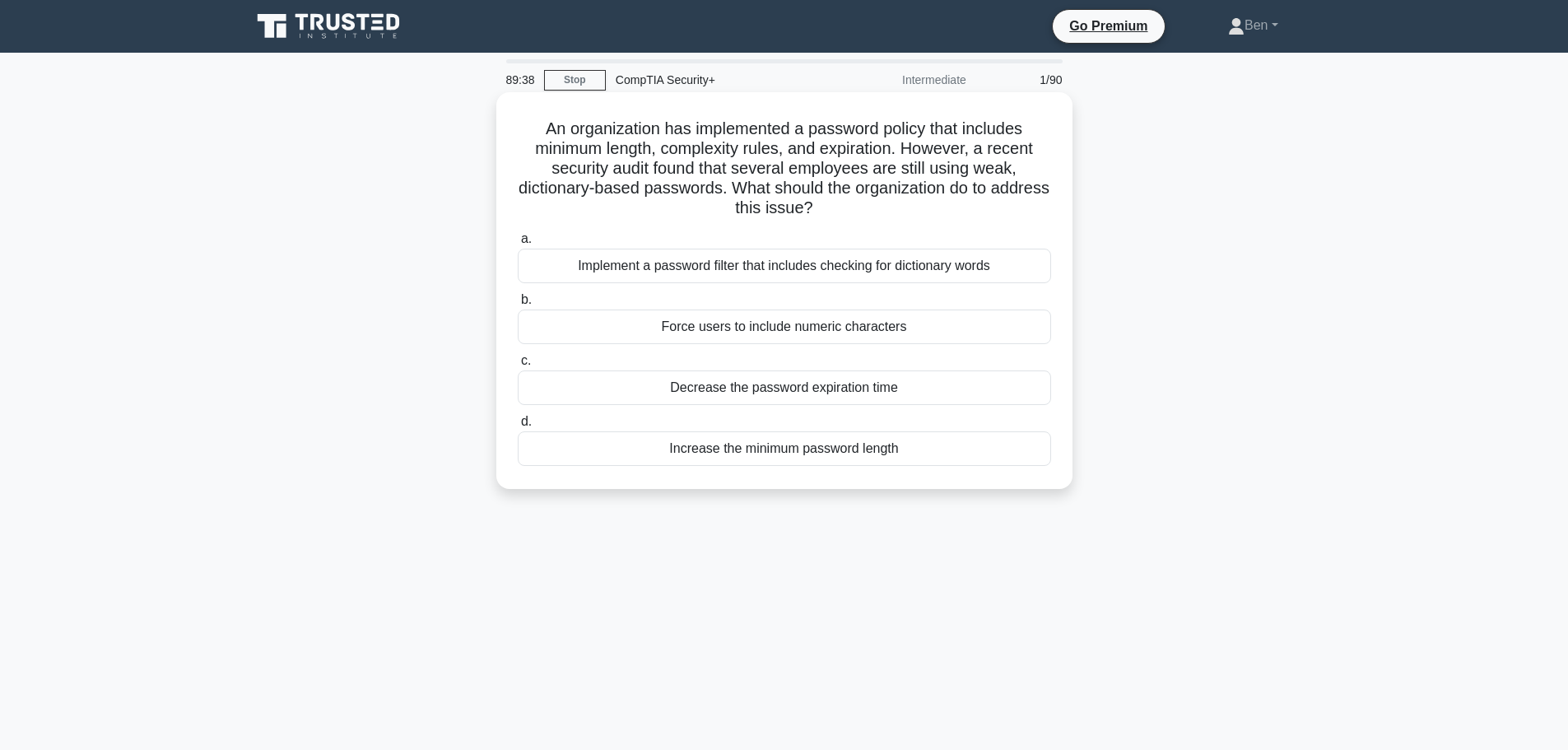
click at [955, 273] on div "Implement a password filter that includes checking for dictionary words" at bounding box center [784, 265] width 534 height 34
click at [518, 244] on input "a. Implement a password filter that includes checking for dictionary words" at bounding box center [518, 239] width 0 height 10
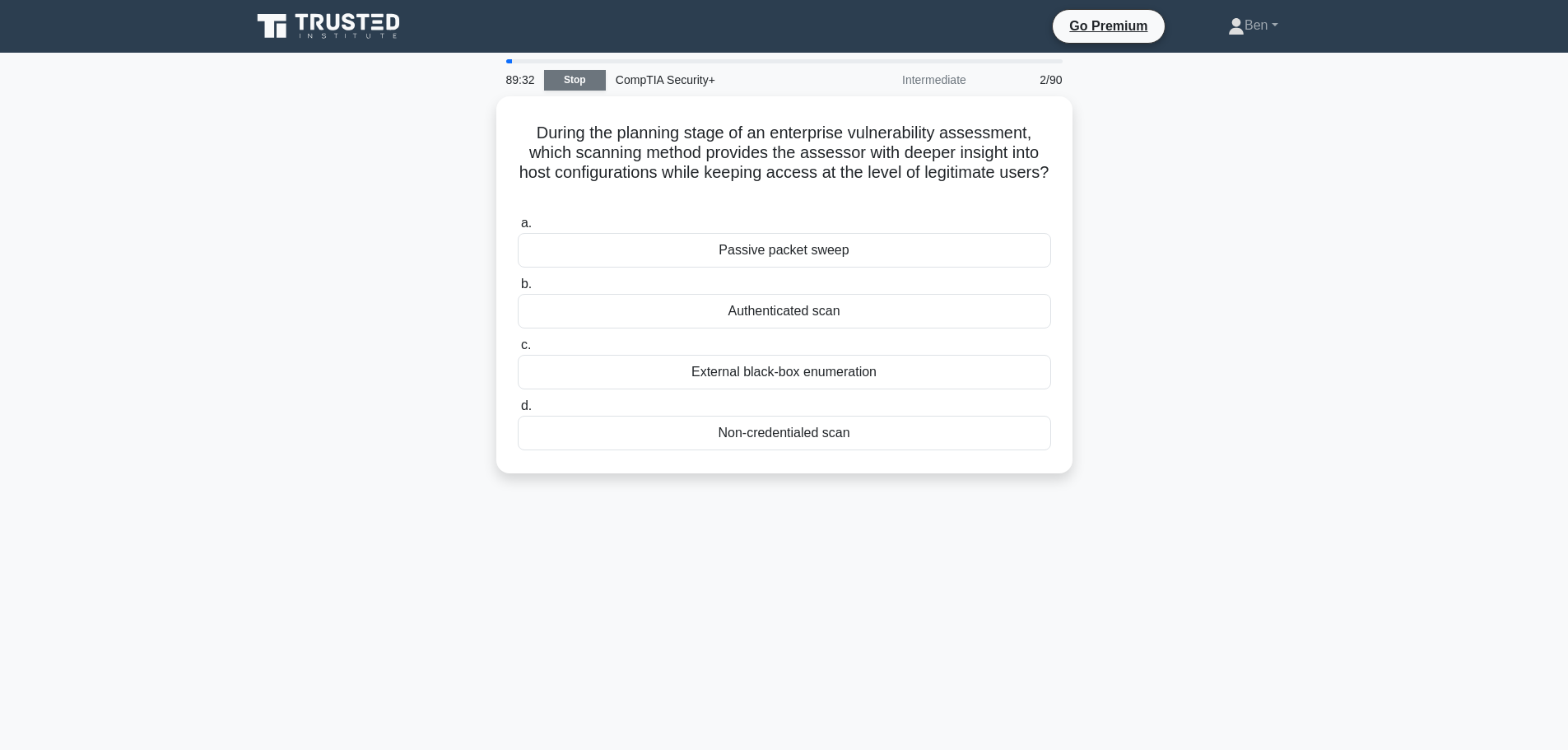
click at [577, 79] on link "Stop" at bounding box center [575, 80] width 62 height 21
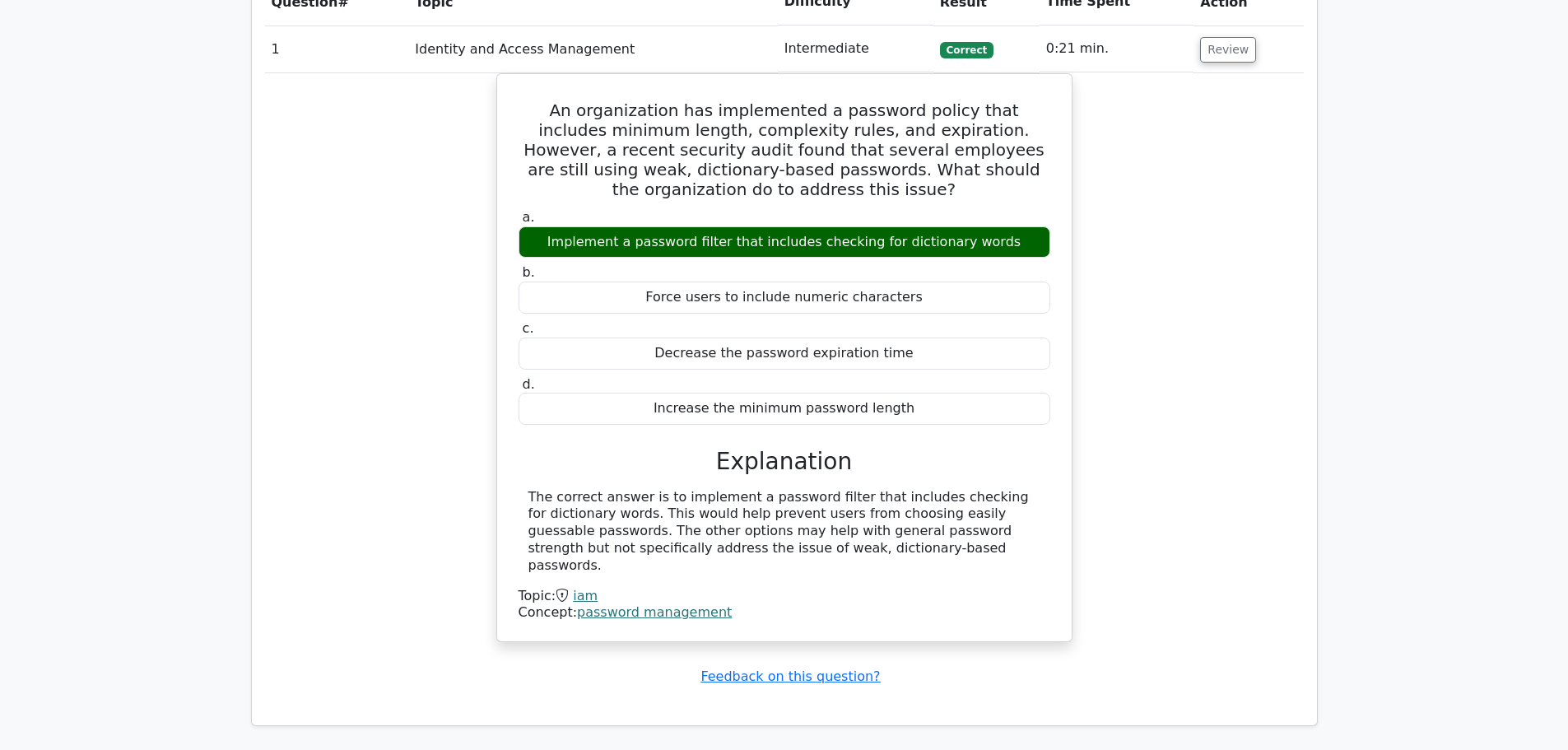
scroll to position [1235, 0]
